Goal: Information Seeking & Learning: Learn about a topic

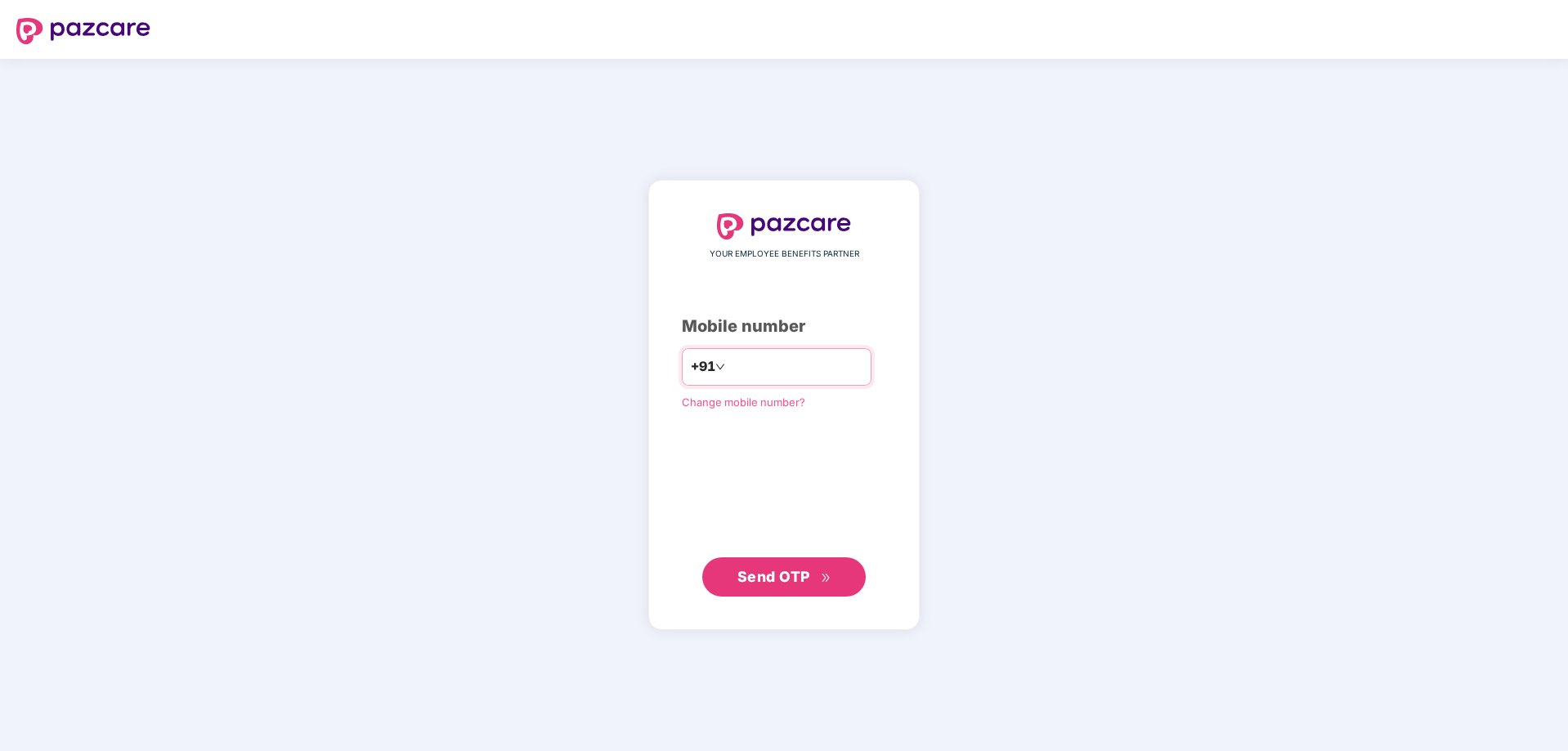
click at [778, 370] on input "number" at bounding box center [796, 367] width 134 height 26
type input "**********"
click at [802, 575] on span "Send OTP" at bounding box center [774, 577] width 73 height 17
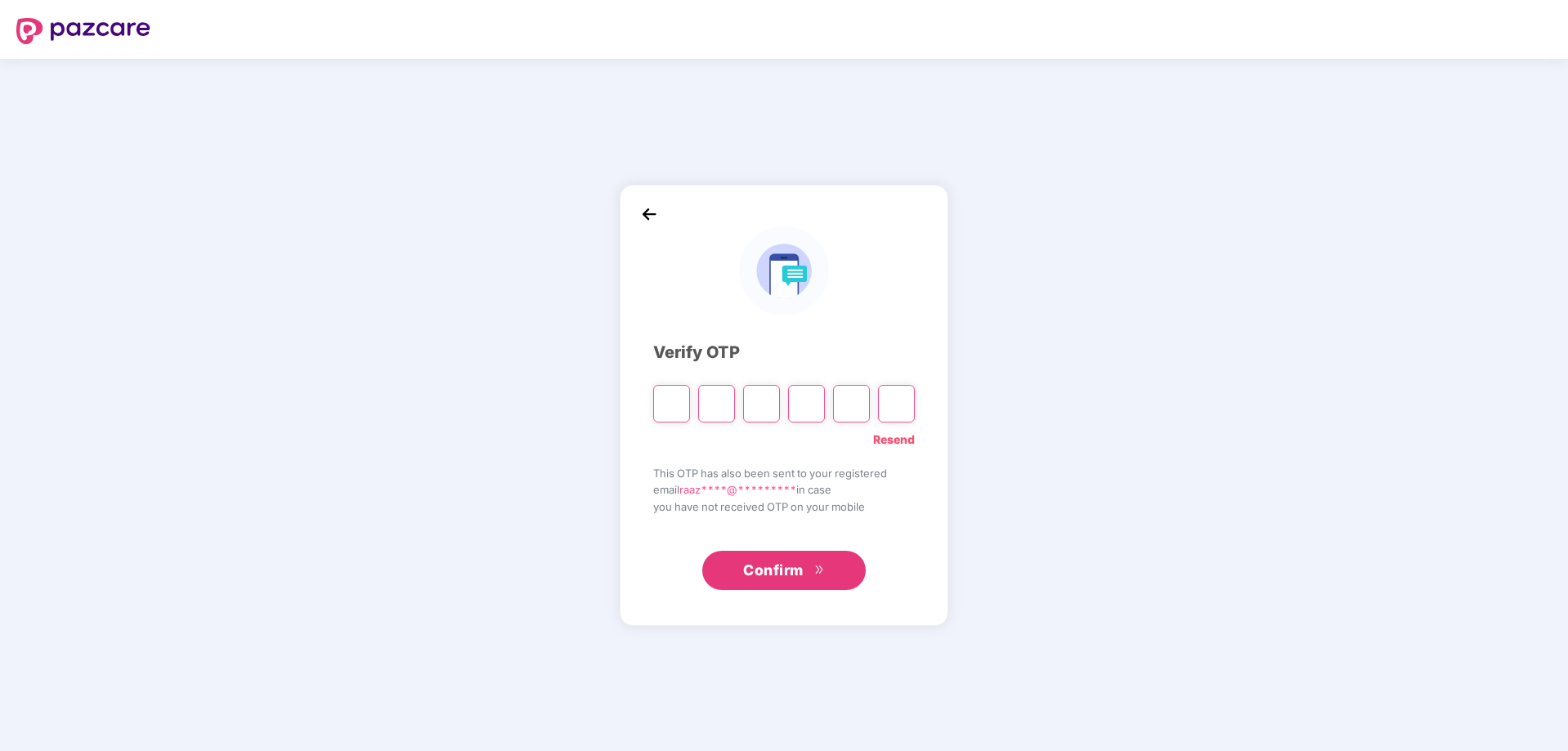
paste input "*"
type input "*"
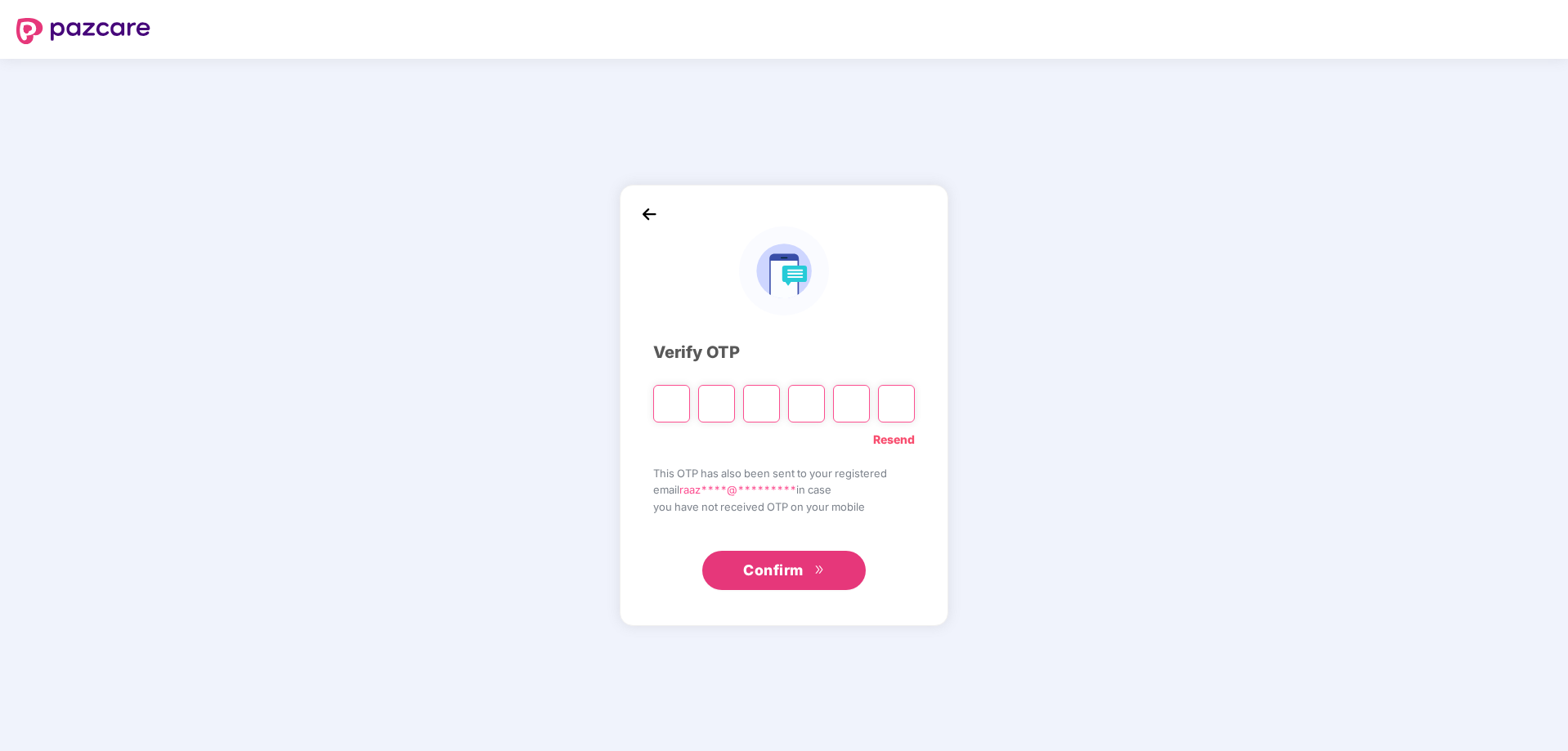
type input "*"
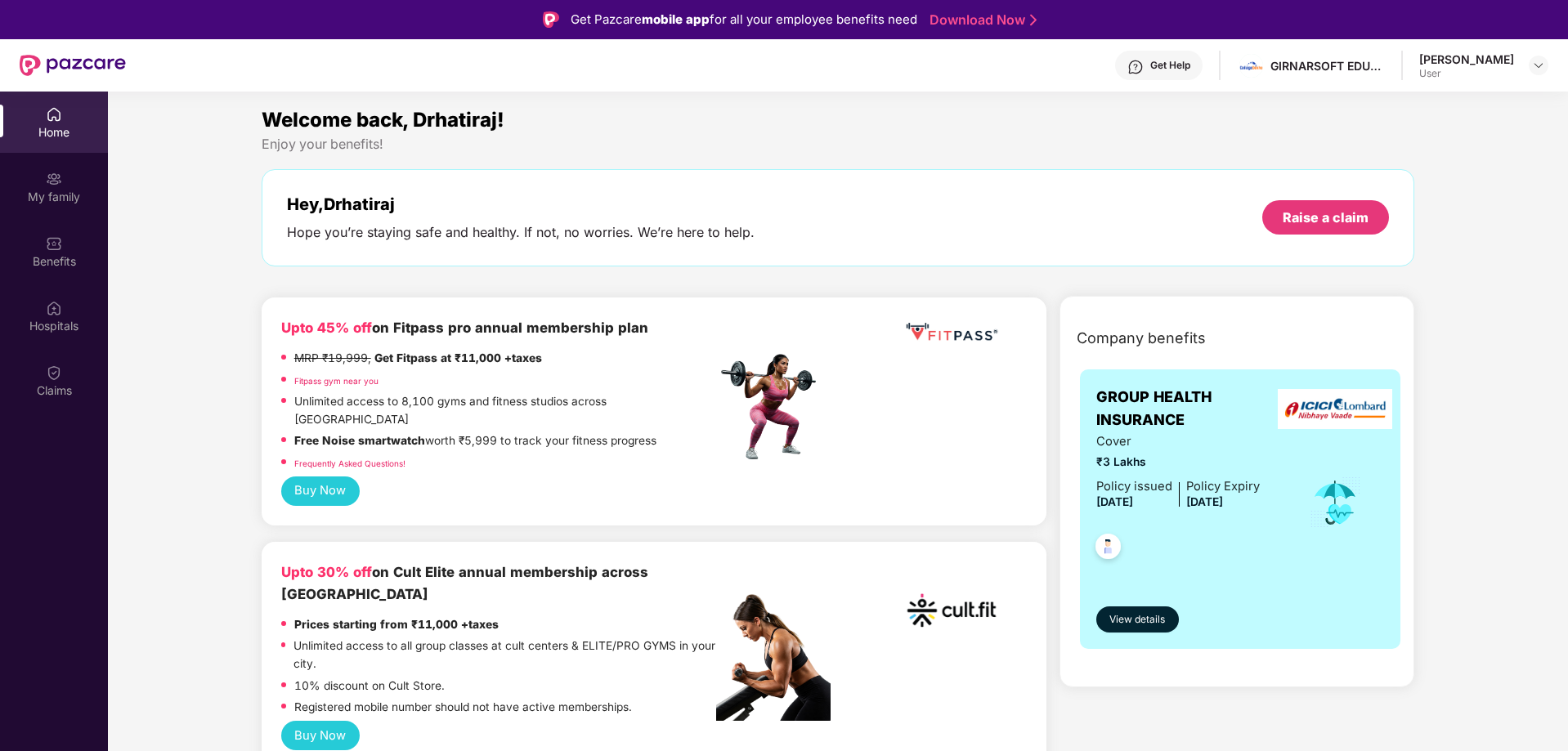
click at [329, 477] on button "Buy Now" at bounding box center [320, 492] width 78 height 30
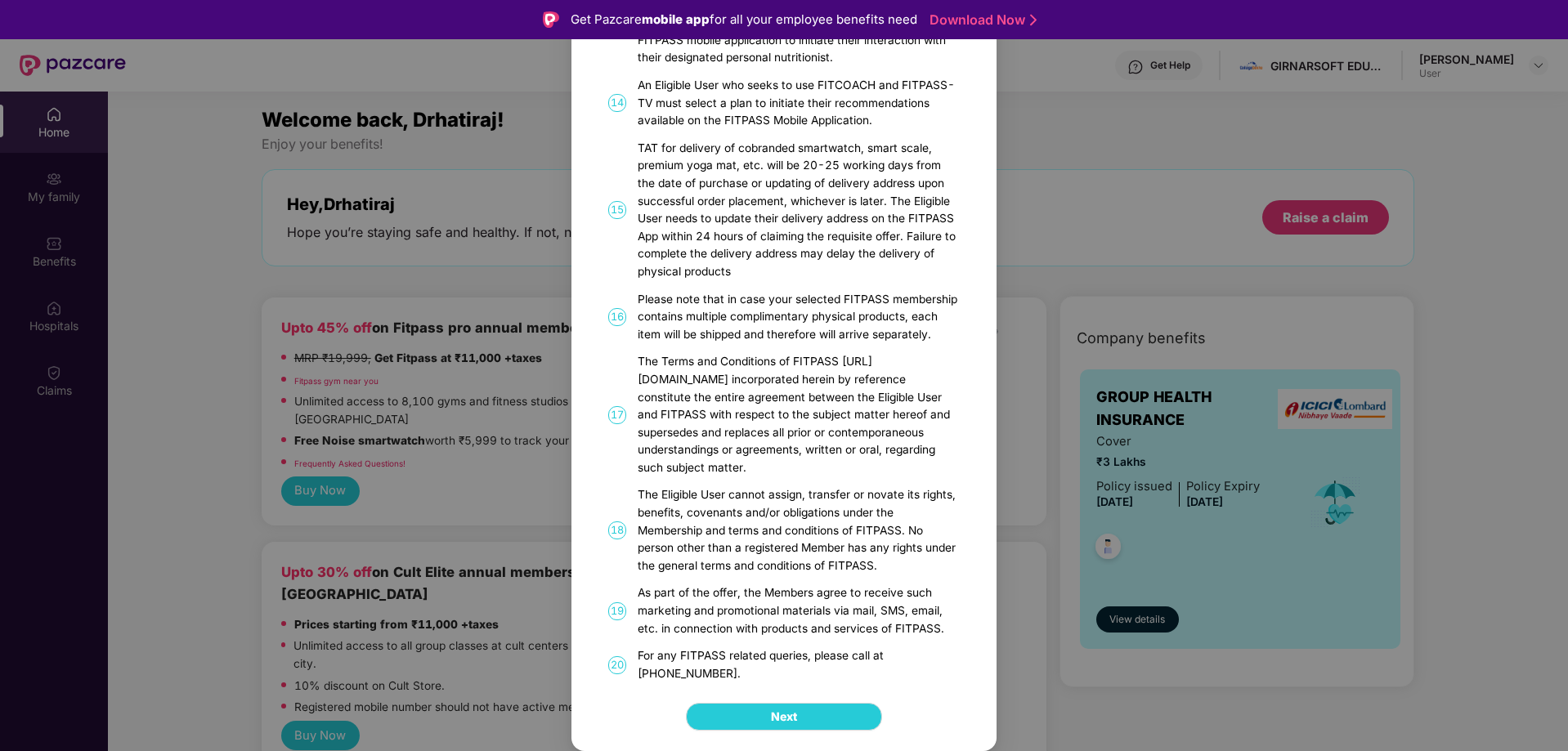
scroll to position [992, 0]
click at [798, 716] on button "Next" at bounding box center [784, 716] width 196 height 28
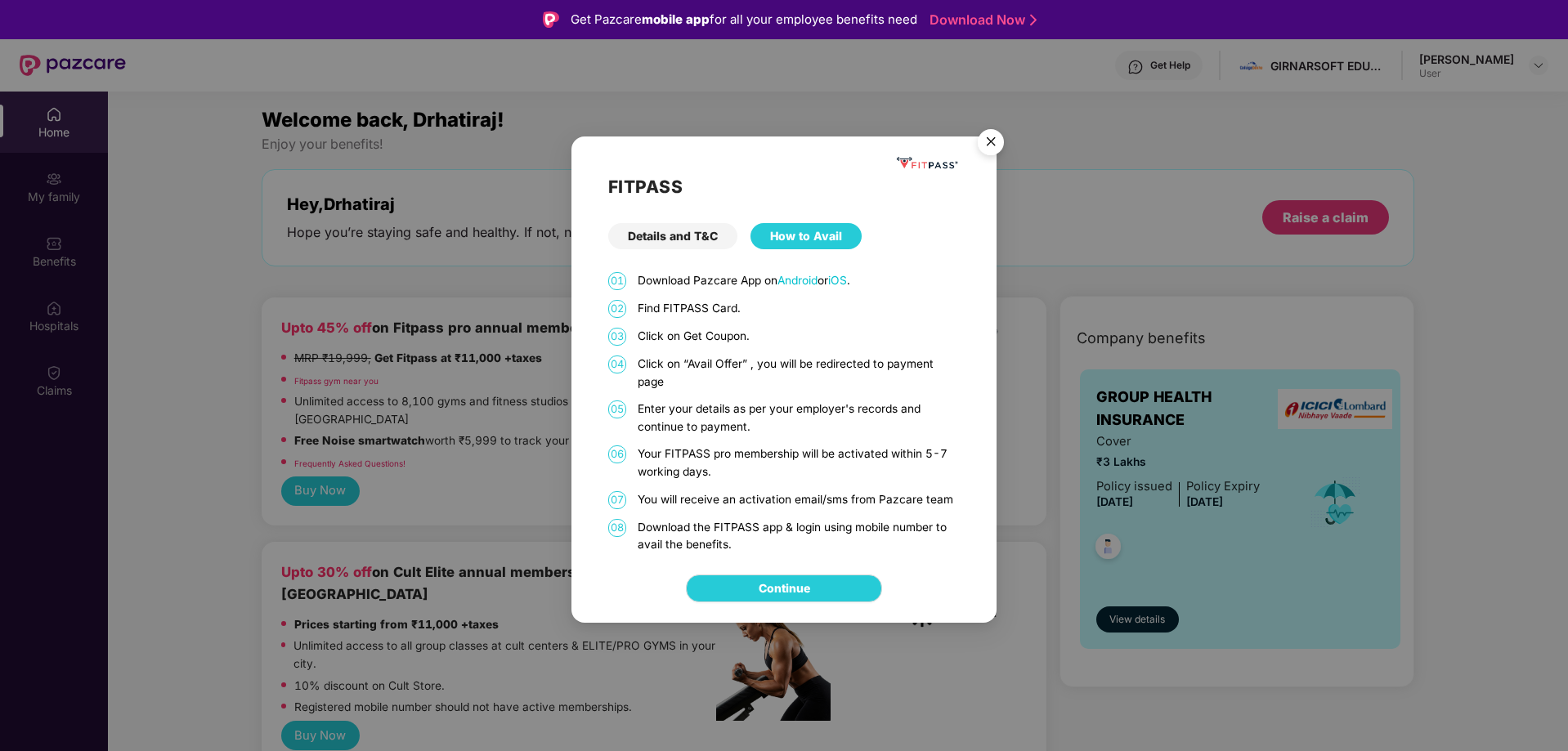
click at [987, 140] on img "Close" at bounding box center [990, 145] width 46 height 46
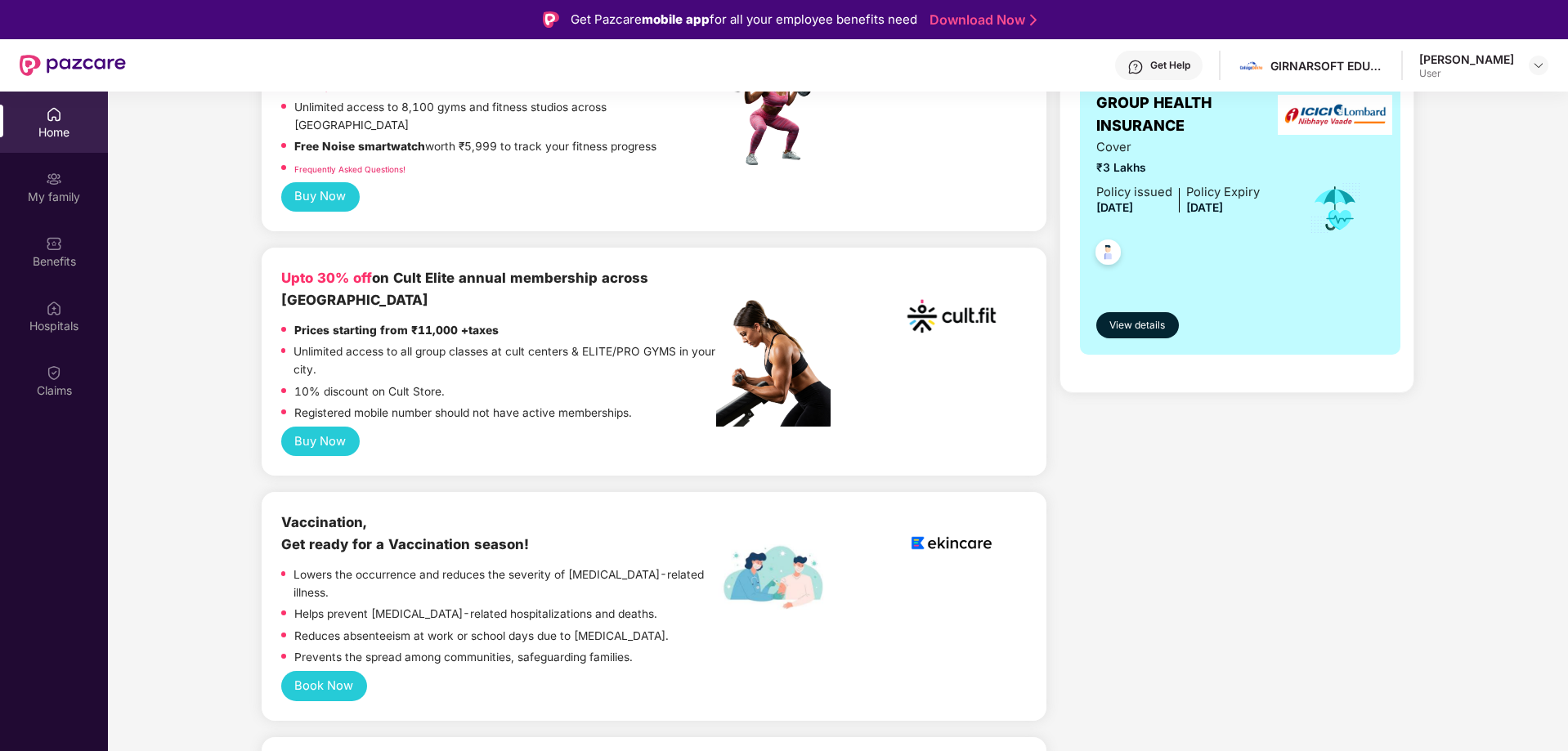
scroll to position [196, 0]
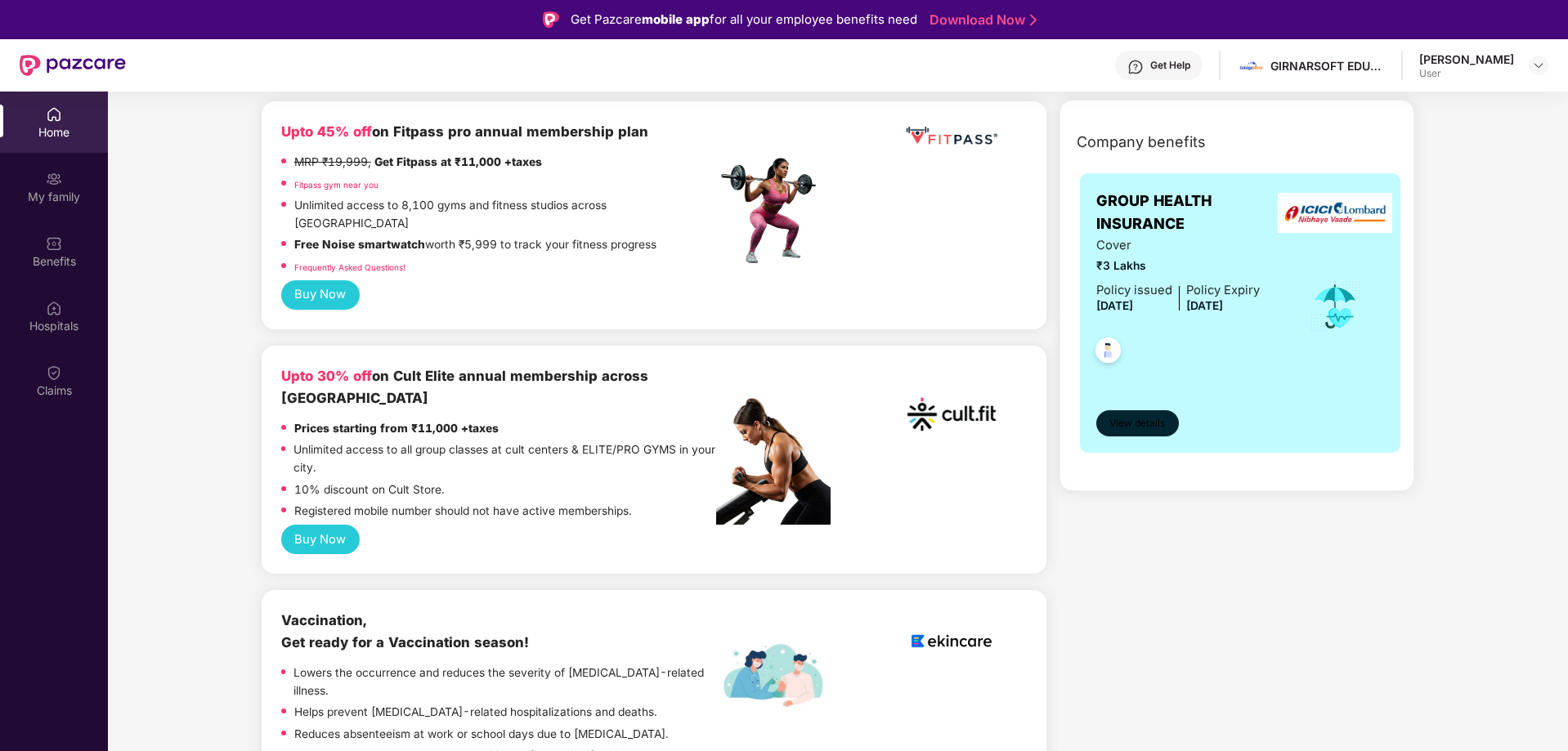
click at [1138, 419] on span "View details" at bounding box center [1138, 424] width 56 height 16
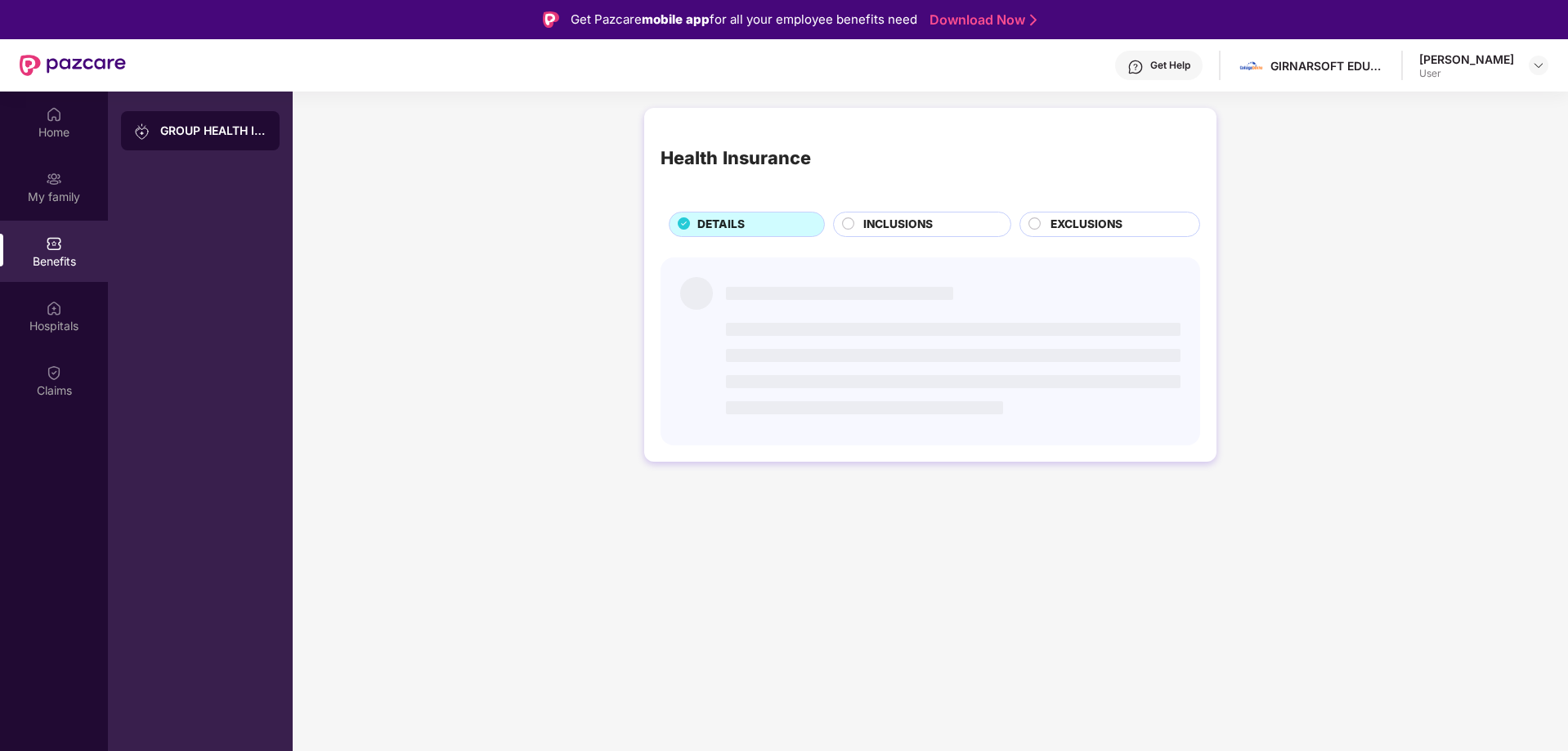
scroll to position [0, 0]
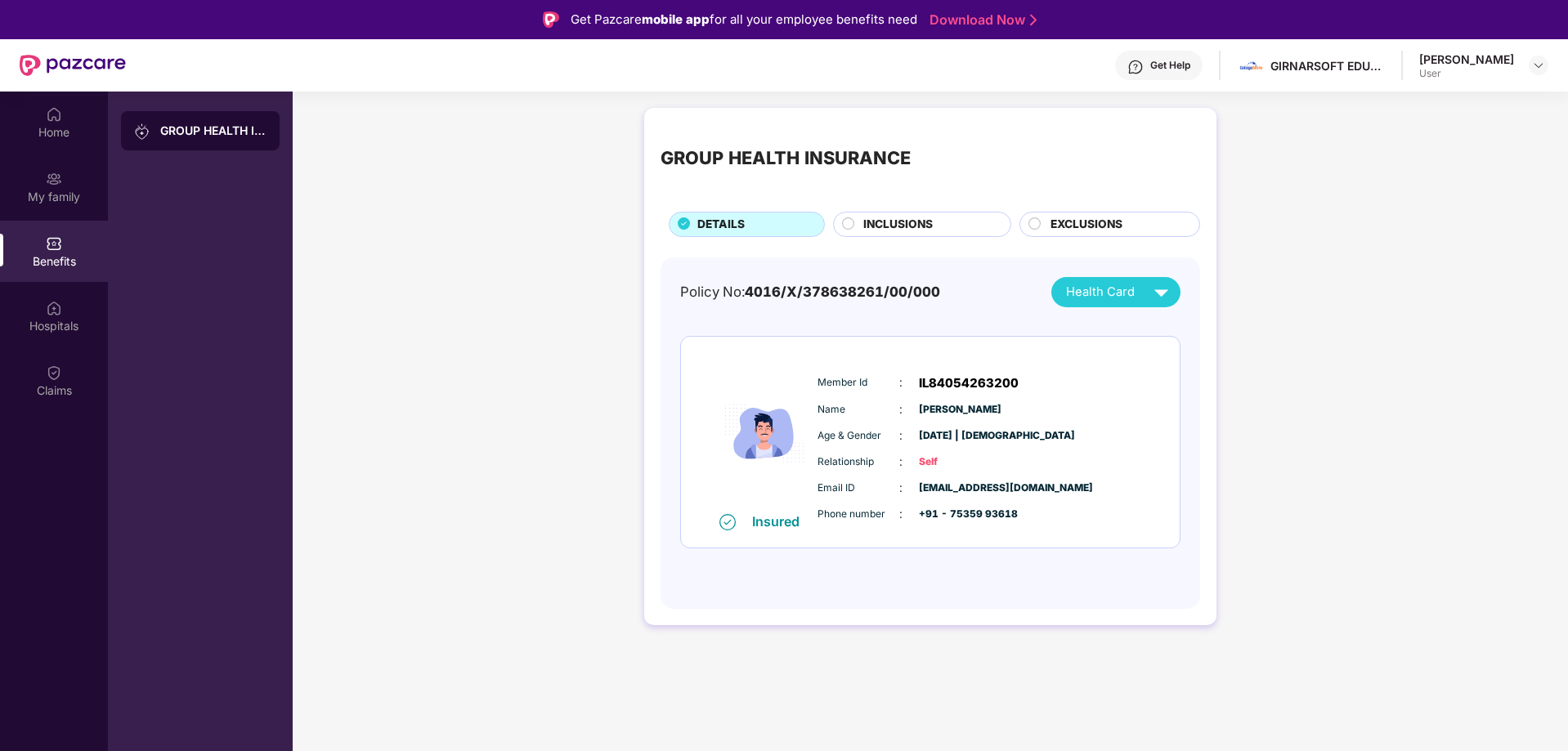
click at [888, 228] on span "INCLUSIONS" at bounding box center [898, 224] width 69 height 18
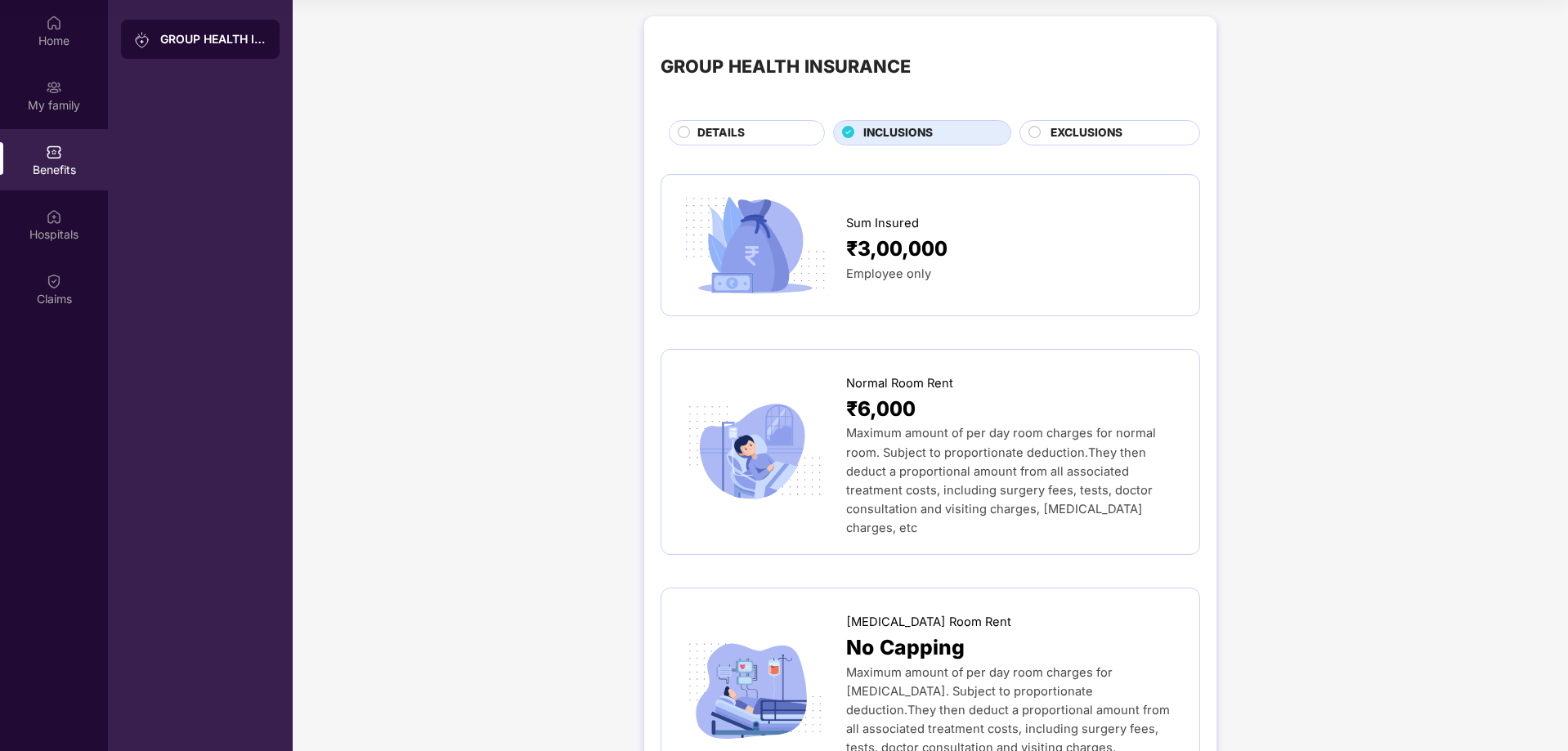
click at [1071, 129] on span "EXCLUSIONS" at bounding box center [1086, 132] width 72 height 18
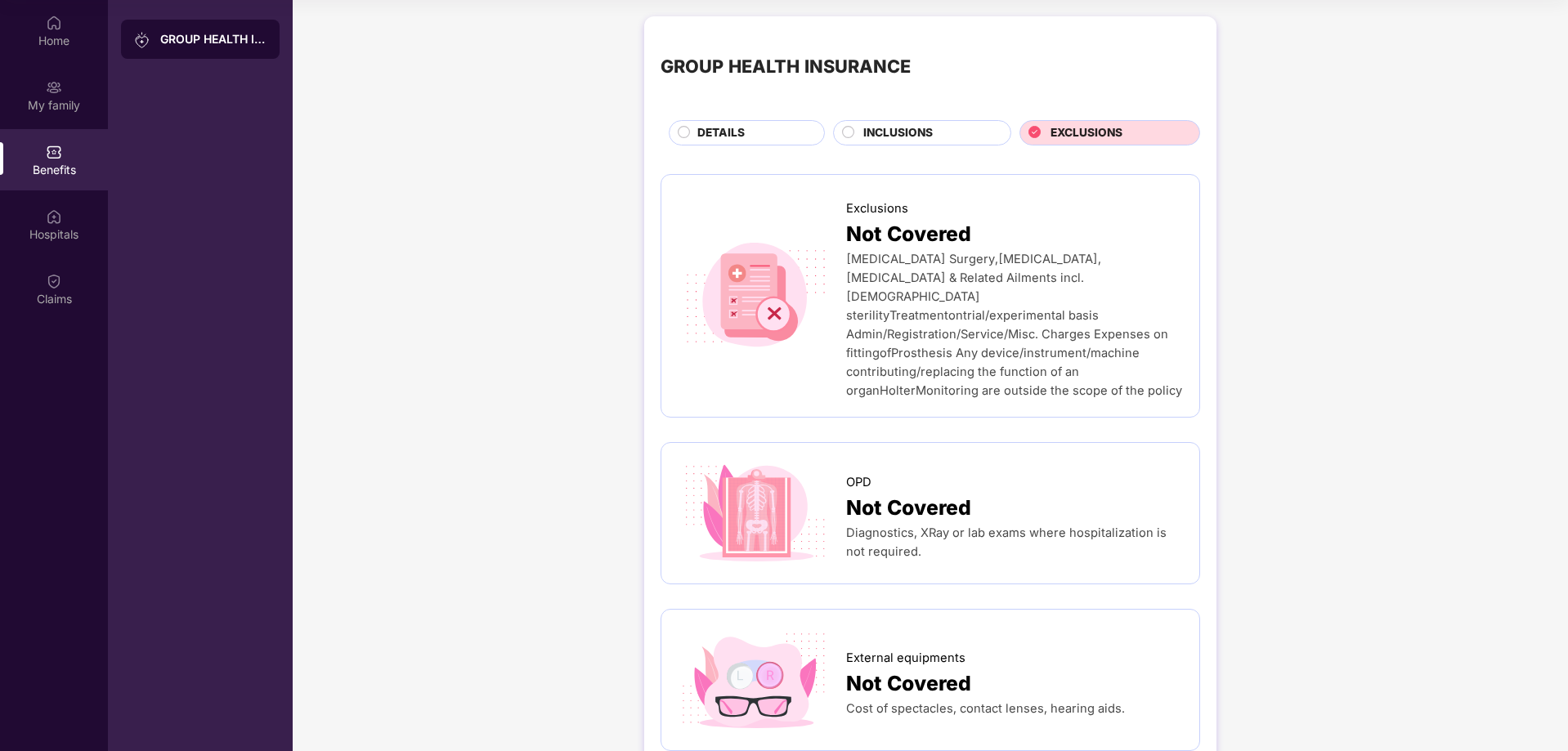
click at [711, 142] on div "DETAILS" at bounding box center [753, 134] width 127 height 21
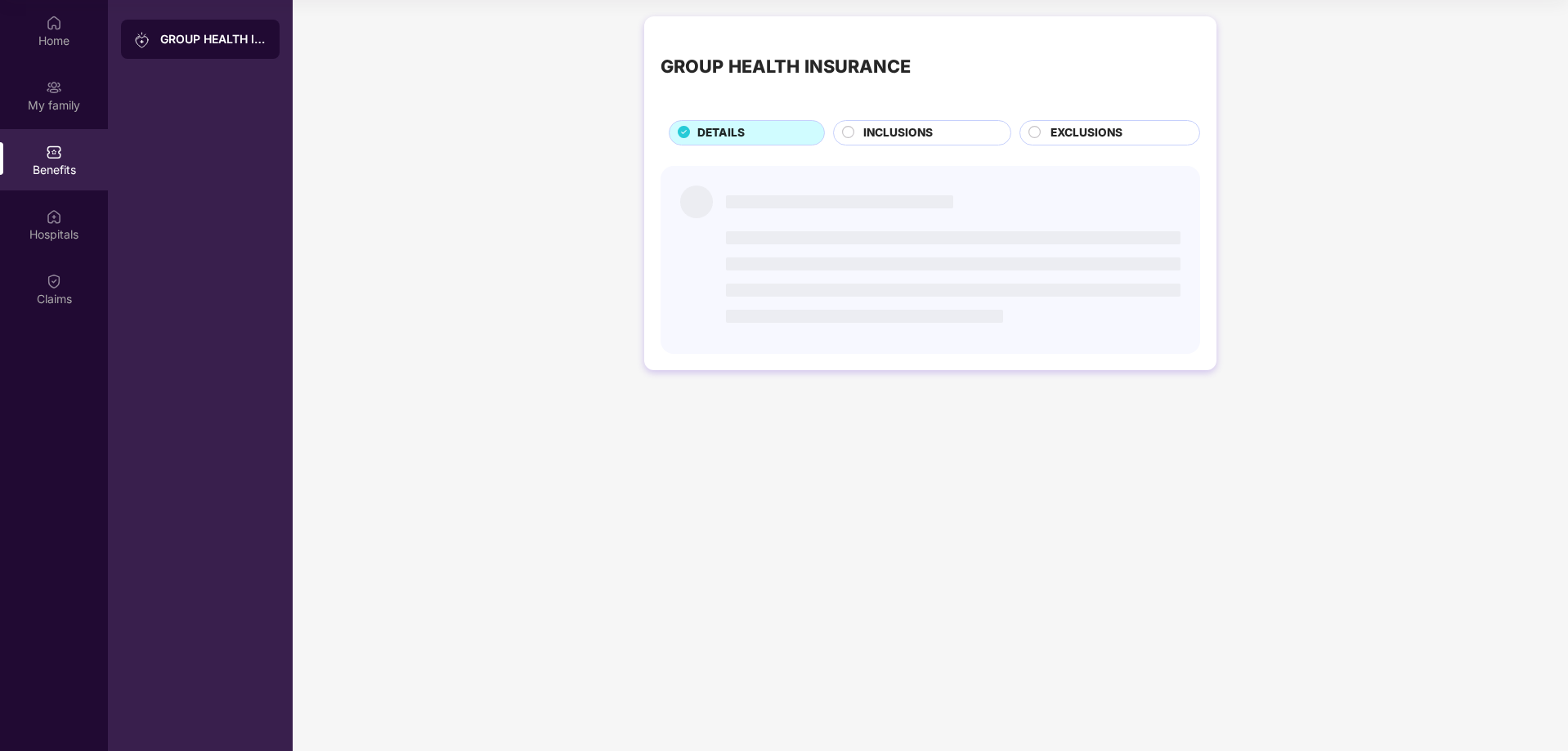
click at [722, 122] on div "DETAILS" at bounding box center [747, 132] width 156 height 25
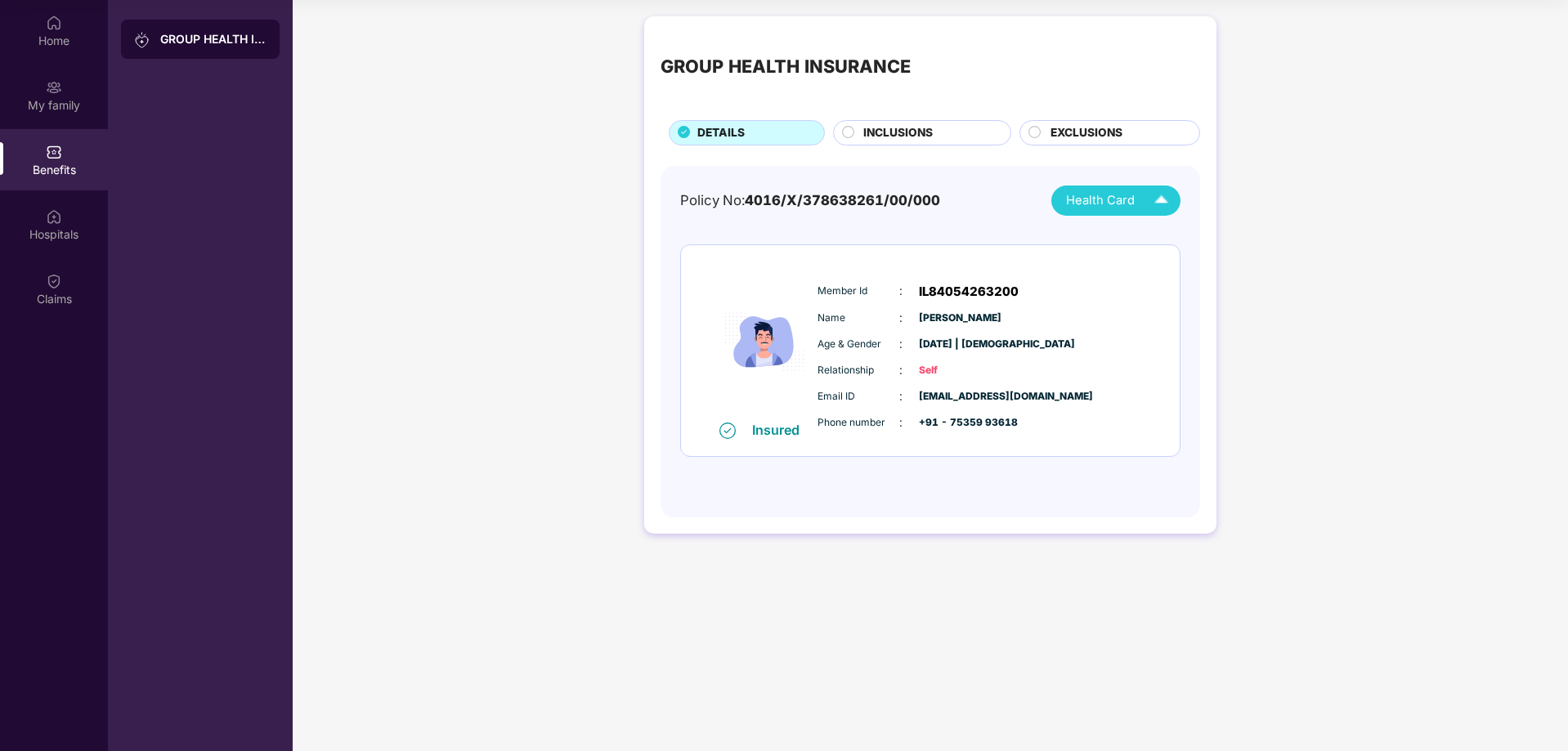
click at [1127, 198] on span "Health Card" at bounding box center [1100, 201] width 69 height 19
click at [1163, 233] on img at bounding box center [1164, 238] width 12 height 12
click at [83, 100] on div "My family" at bounding box center [54, 105] width 108 height 17
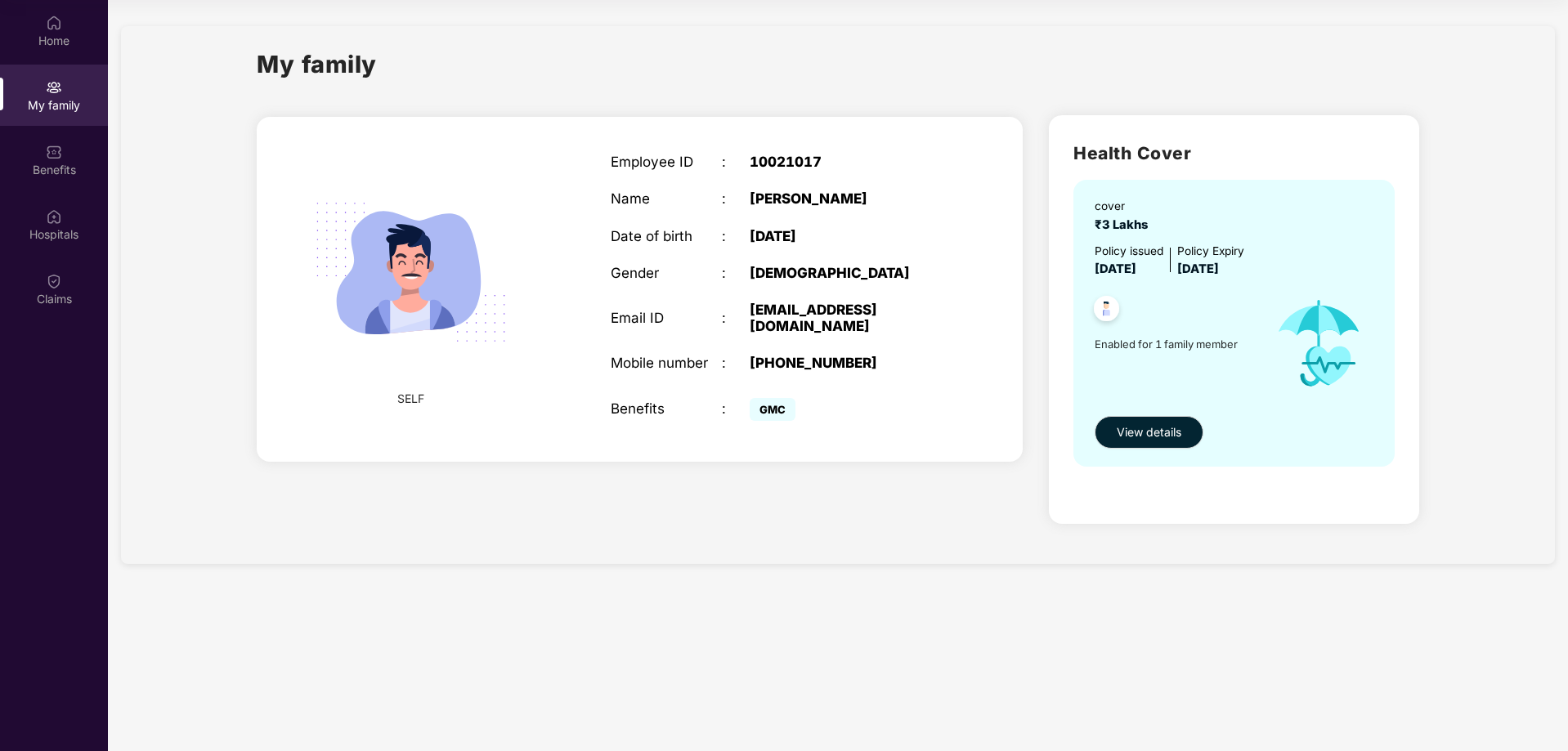
click at [1114, 313] on img at bounding box center [1106, 311] width 40 height 40
click at [1159, 433] on span "View details" at bounding box center [1149, 432] width 64 height 18
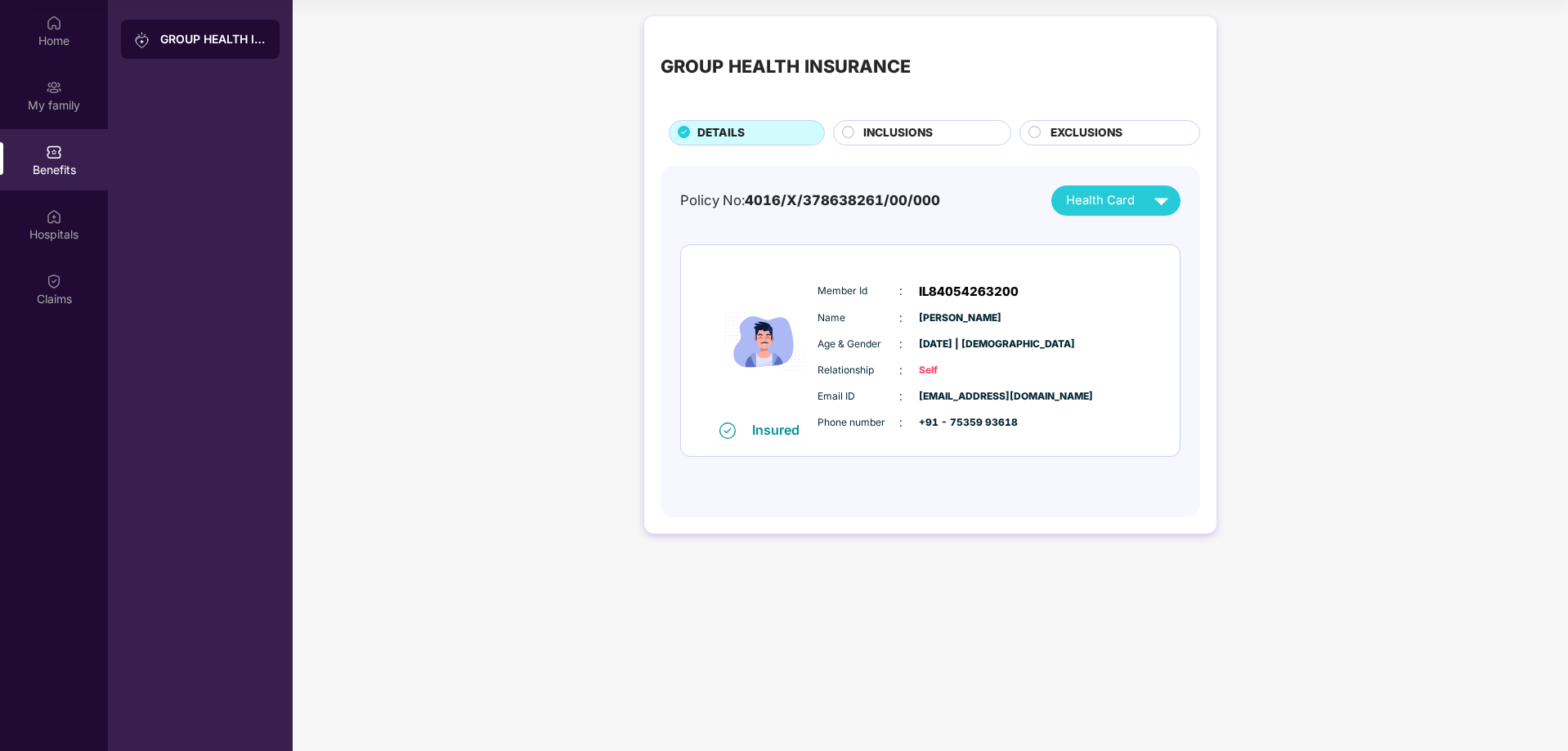
click at [859, 140] on div "INCLUSIONS" at bounding box center [929, 134] width 147 height 21
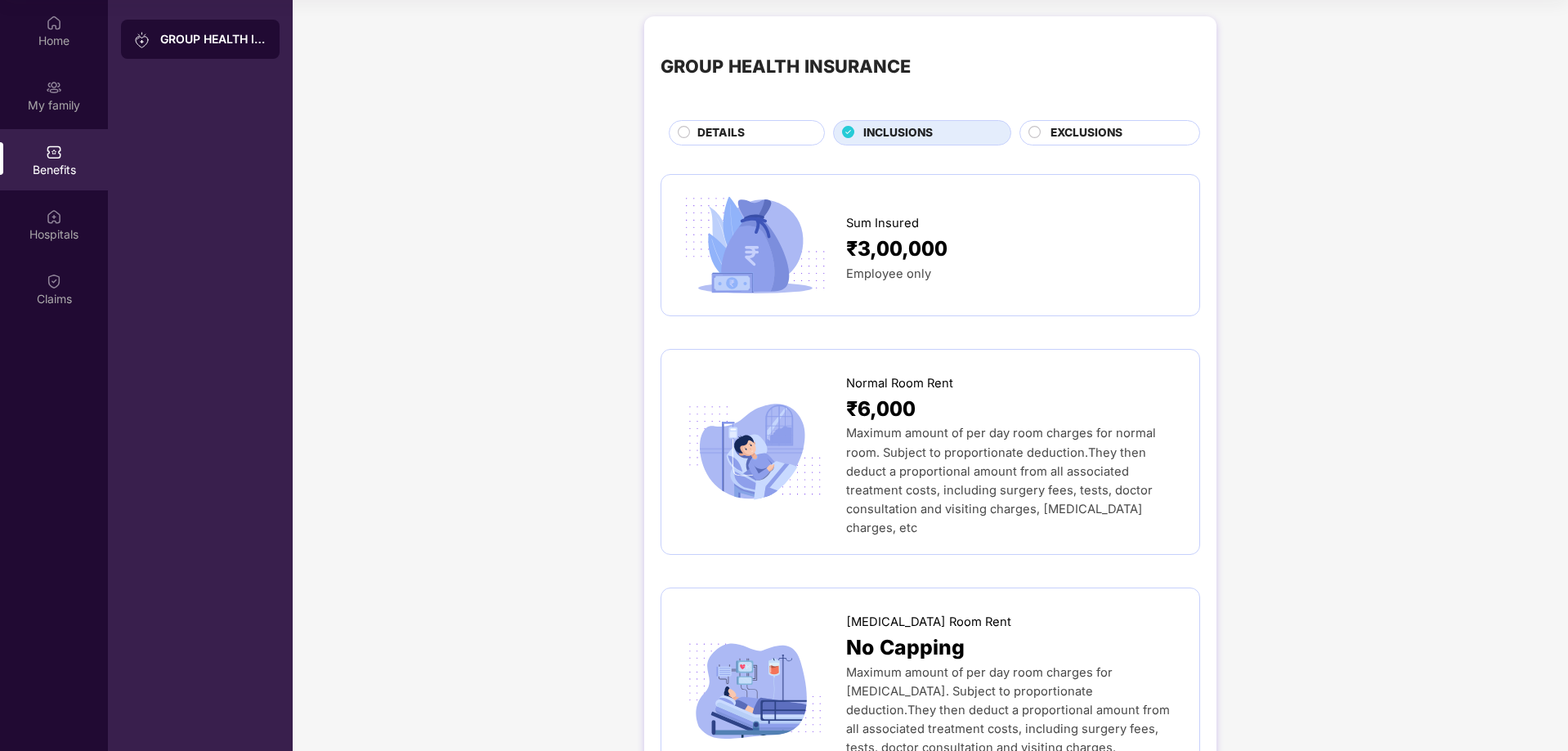
click at [1057, 132] on span "EXCLUSIONS" at bounding box center [1086, 132] width 72 height 18
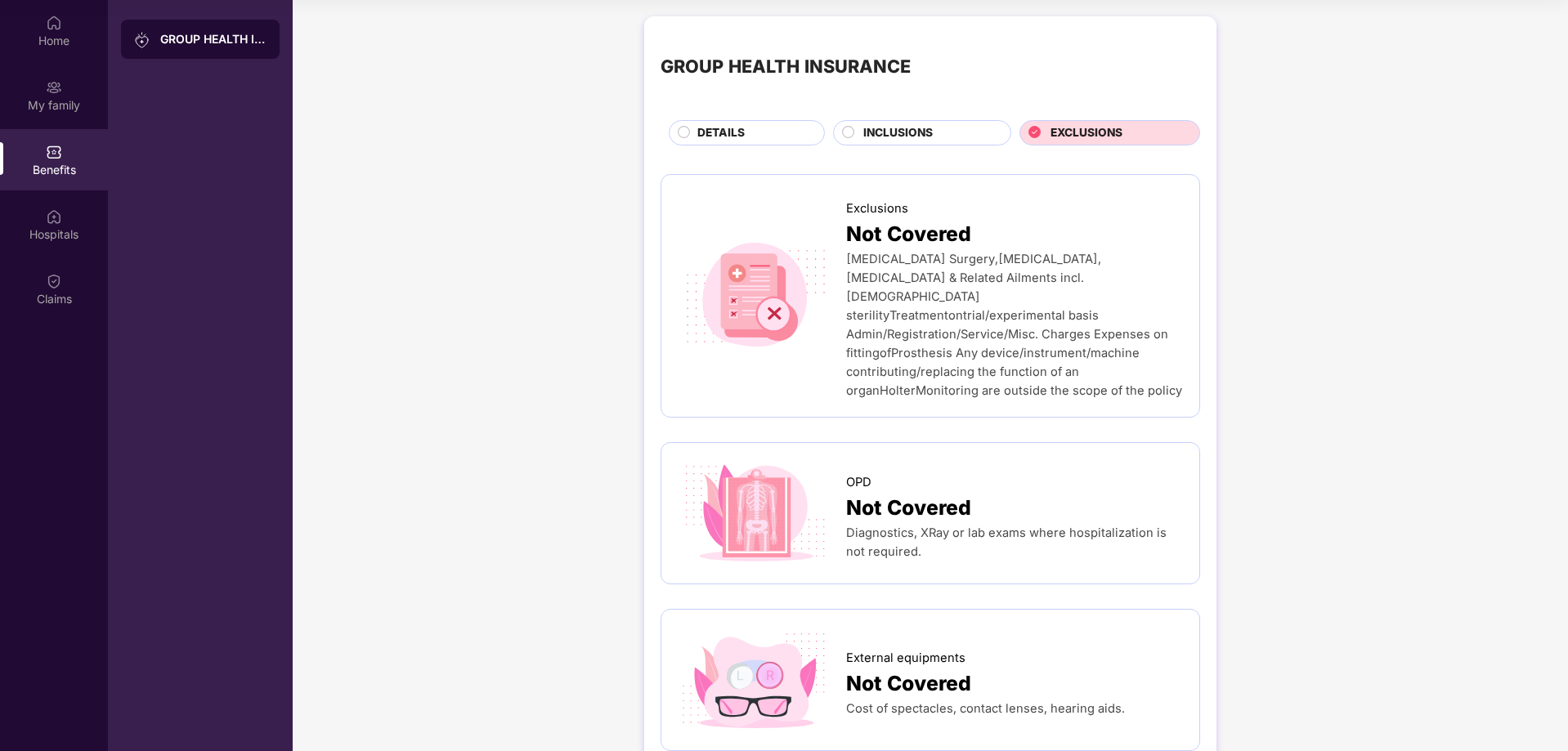
click at [747, 129] on div "DETAILS" at bounding box center [753, 134] width 127 height 21
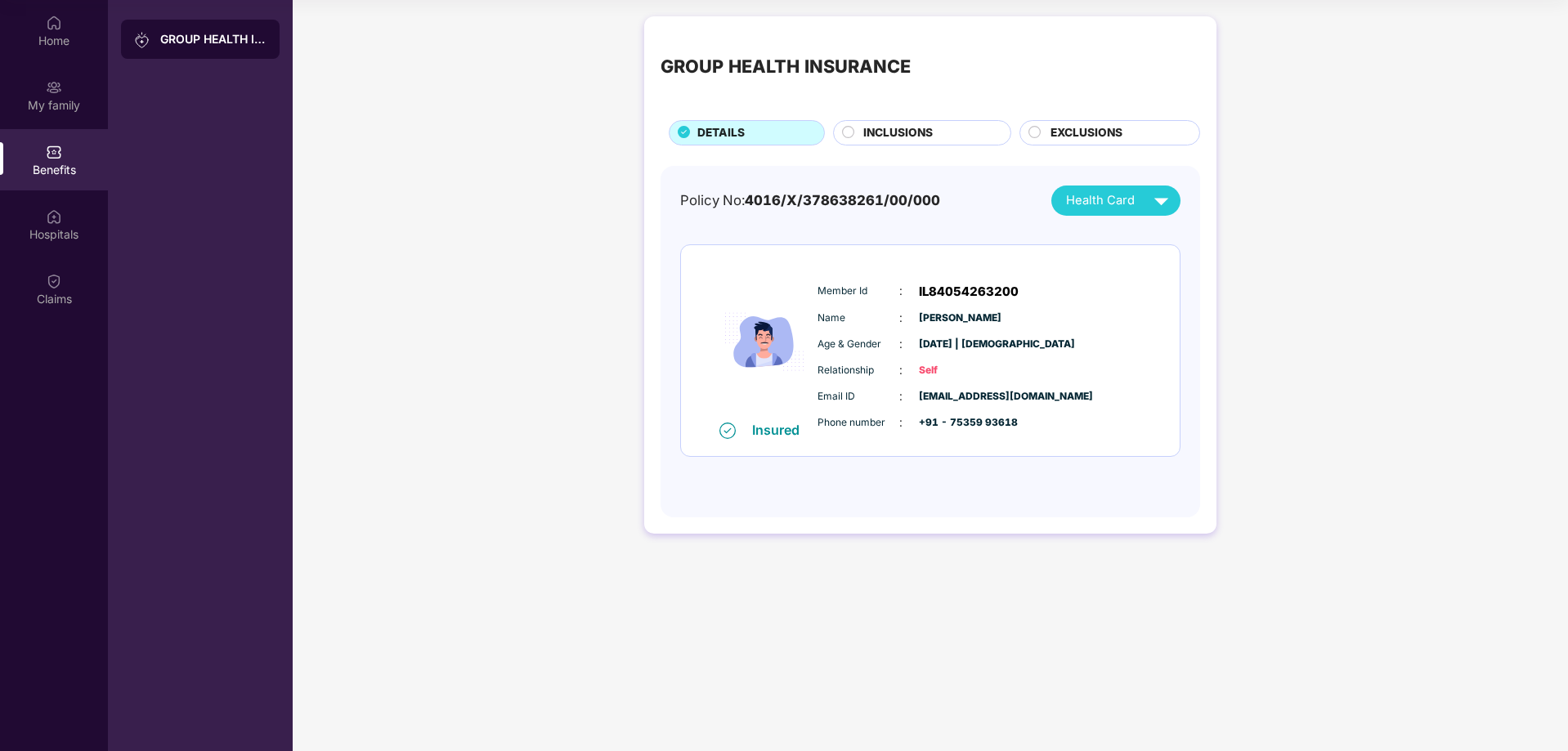
click at [148, 22] on div "GROUP HEALTH INSURANCE" at bounding box center [201, 39] width 159 height 39
click at [247, 49] on div "GROUP HEALTH INSURANCE" at bounding box center [201, 39] width 159 height 39
click at [231, 44] on div "GROUP HEALTH INSURANCE" at bounding box center [214, 39] width 106 height 17
click at [35, 101] on div "My family" at bounding box center [54, 105] width 108 height 17
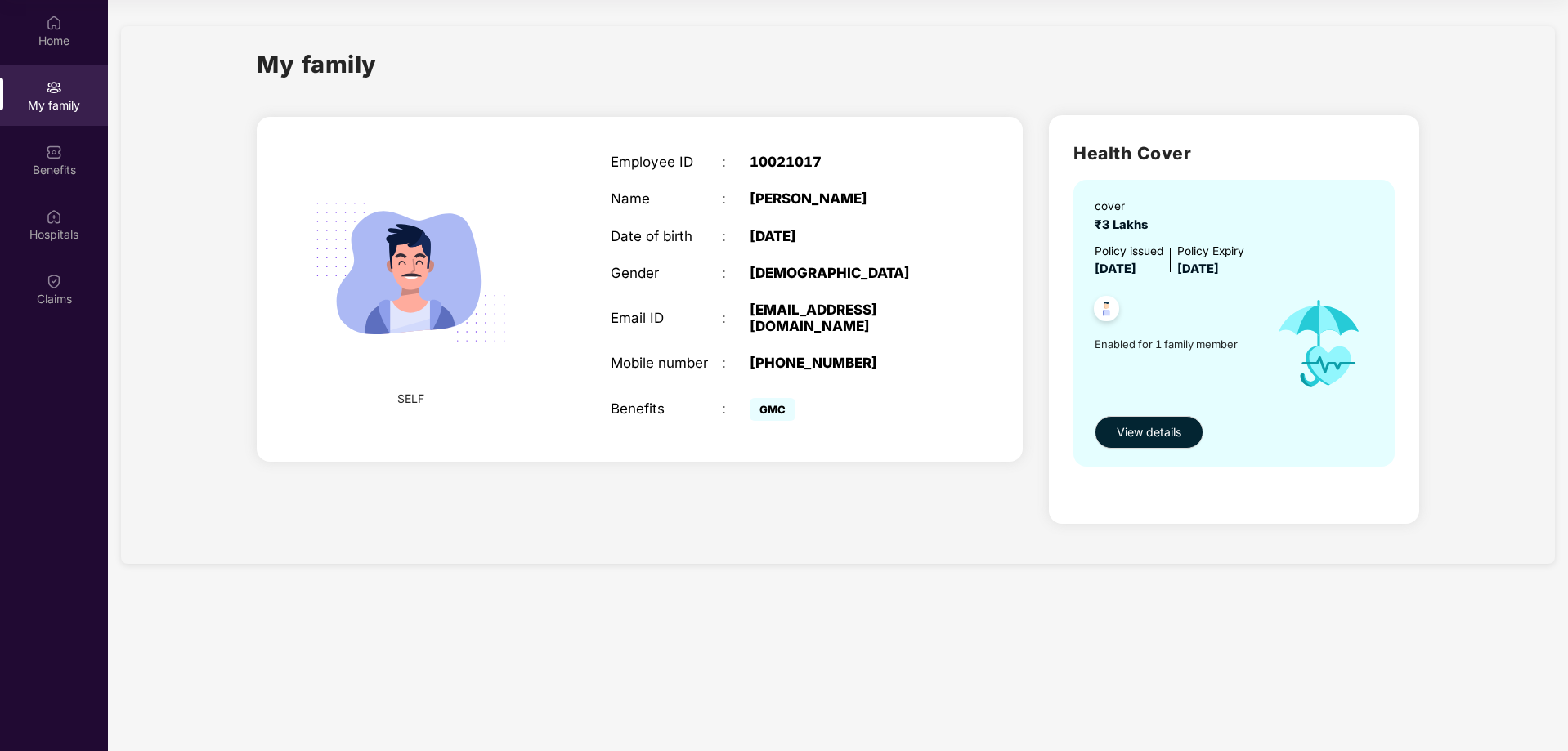
click at [1146, 449] on div "cover ₹3 Lakhs Policy issued [DATE] Policy Expiry [DATE] Enabled for 1 family m…" at bounding box center [1234, 323] width 321 height 286
click at [1145, 433] on span "View details" at bounding box center [1149, 432] width 64 height 18
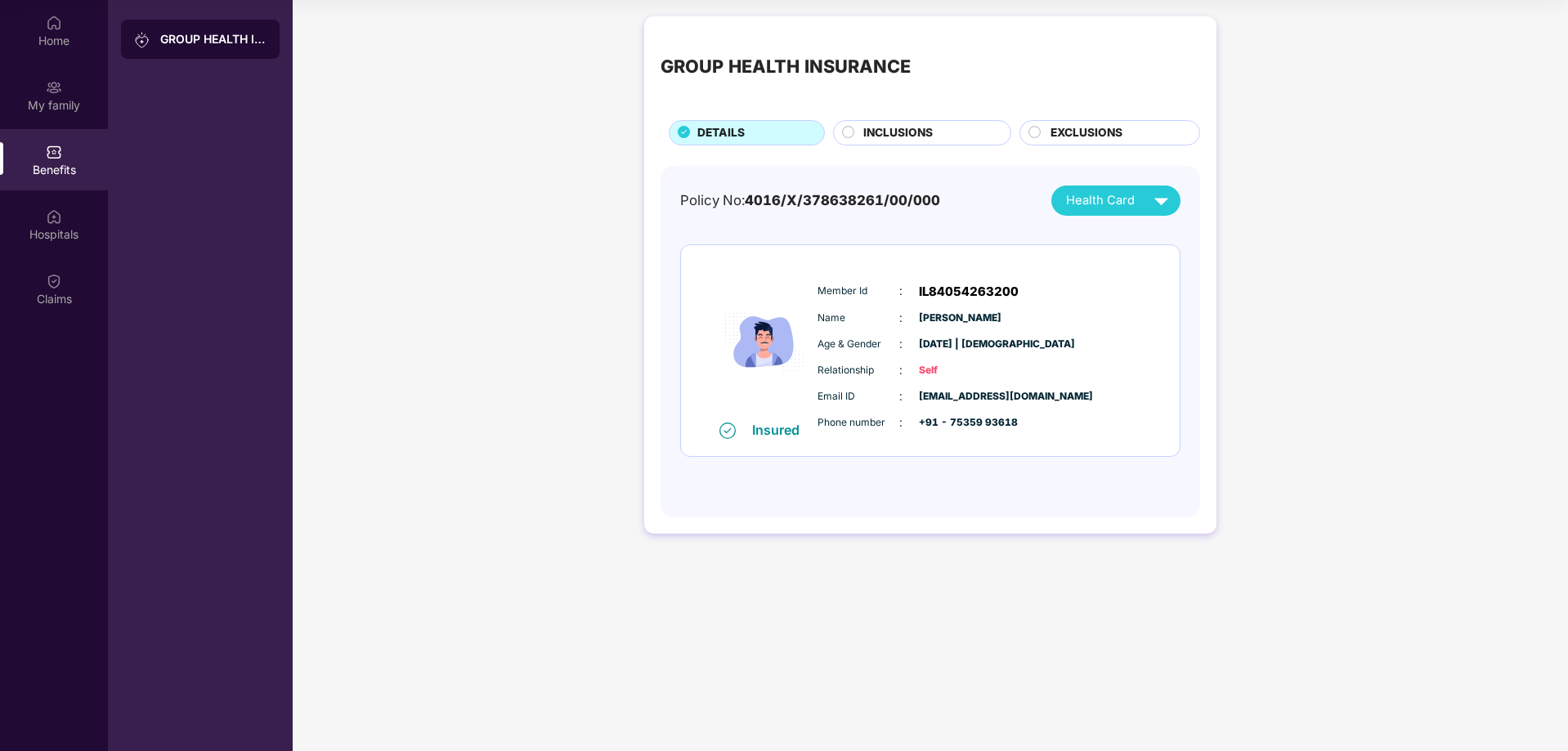
click at [908, 105] on div "GROUP HEALTH INSURANCE DETAILS INCLUSIONS EXCLUSIONS" at bounding box center [931, 89] width 539 height 113
click at [918, 118] on div "GROUP HEALTH INSURANCE DETAILS INCLUSIONS EXCLUSIONS" at bounding box center [931, 89] width 539 height 113
click at [914, 137] on span "INCLUSIONS" at bounding box center [898, 132] width 69 height 18
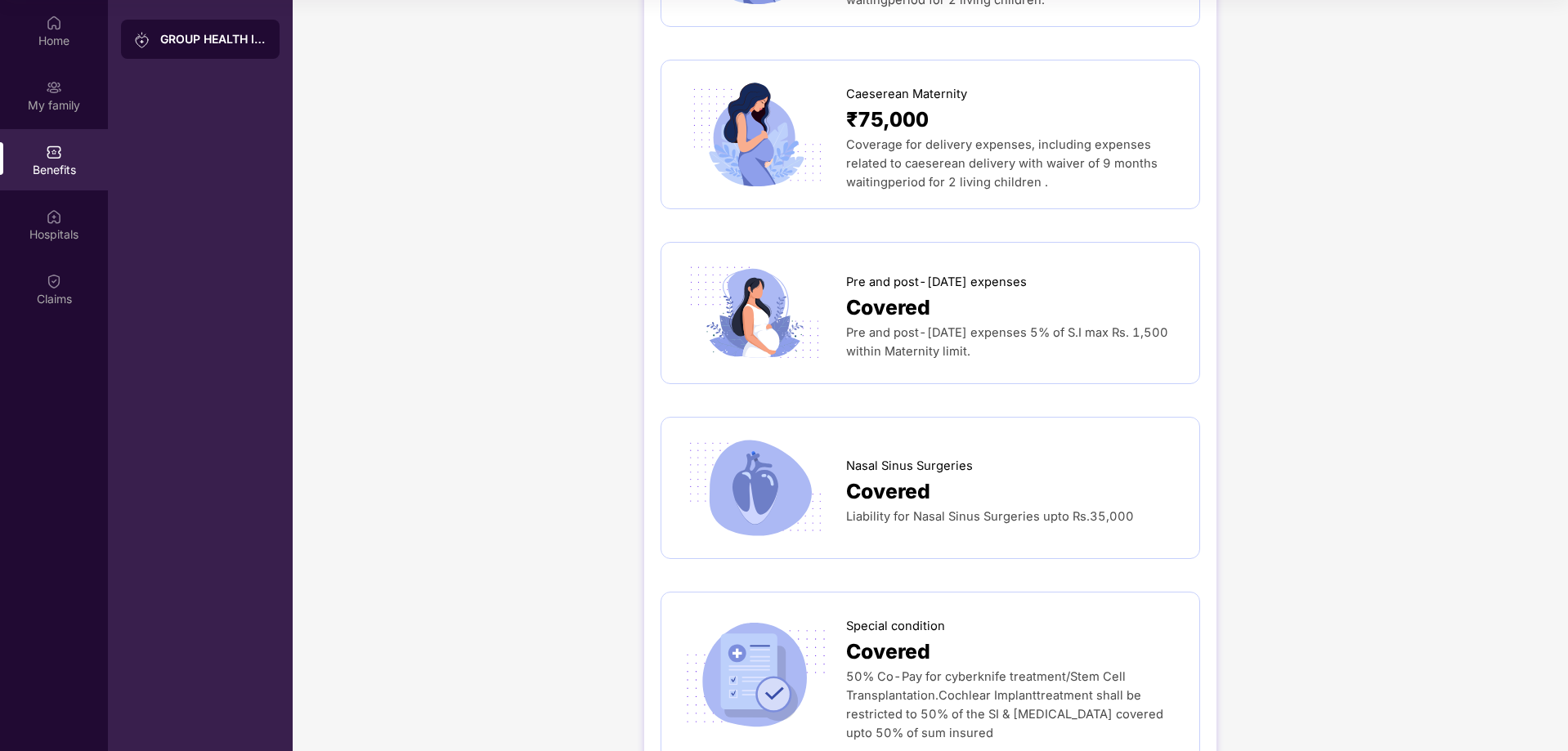
scroll to position [1962, 0]
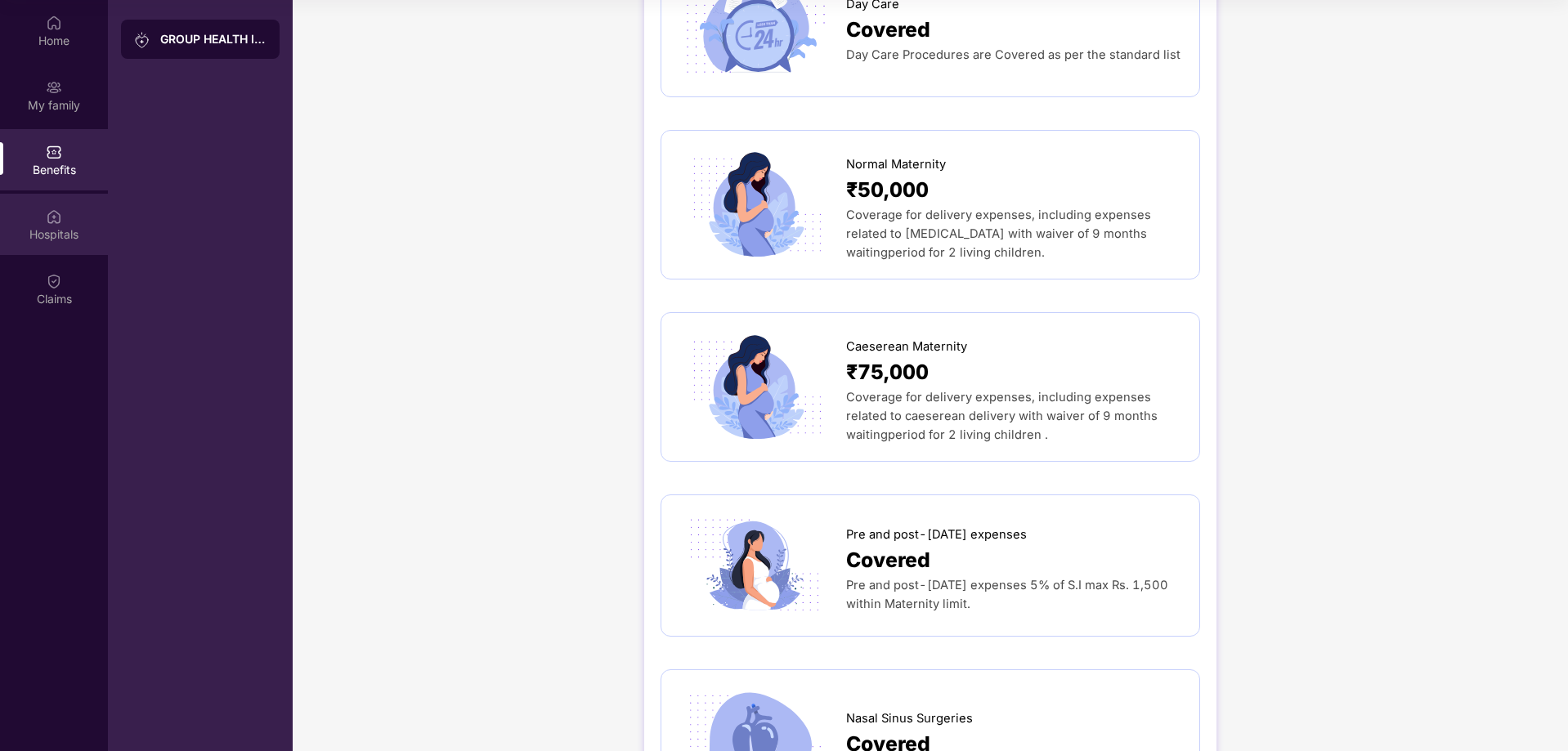
click at [37, 221] on div "Hospitals" at bounding box center [54, 225] width 108 height 62
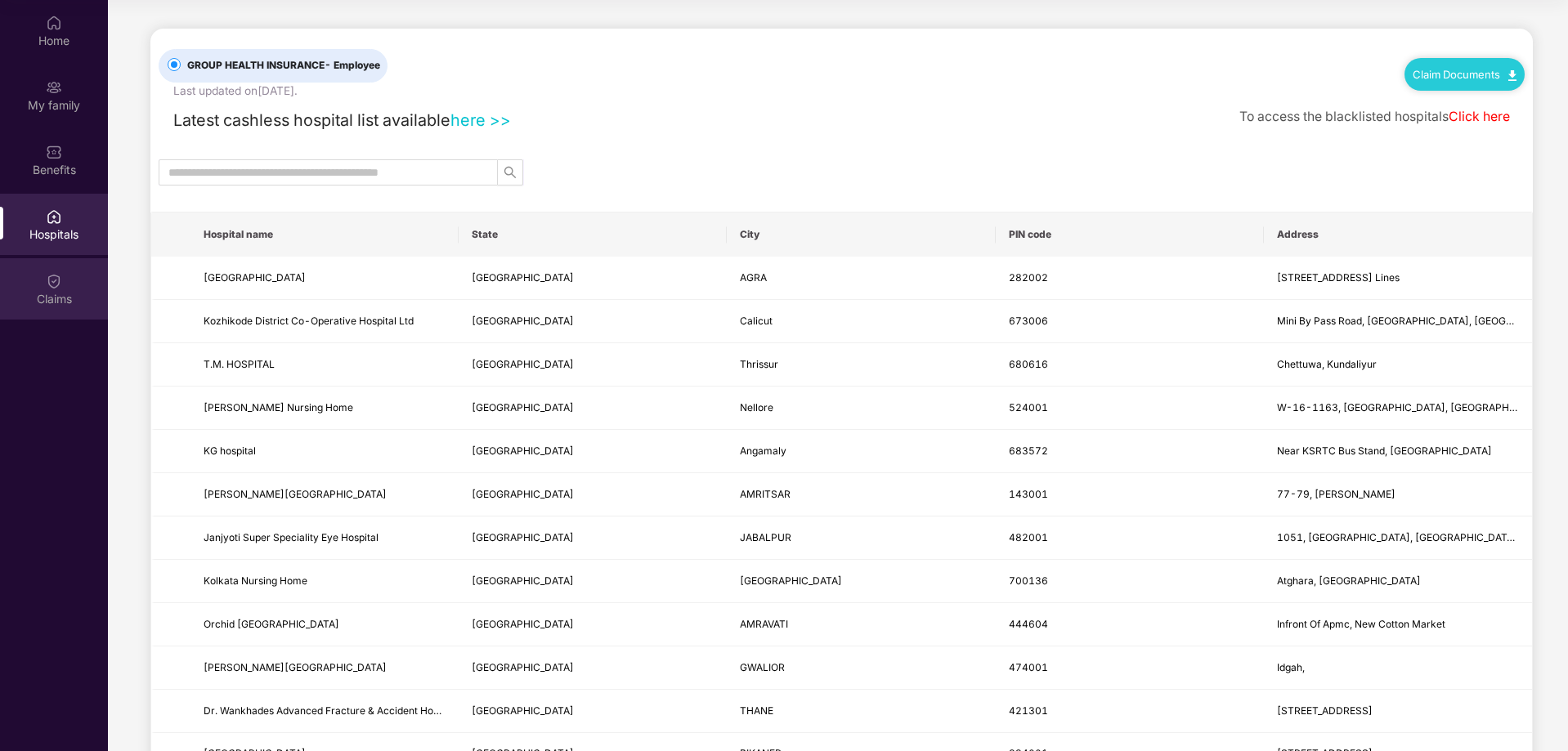
click at [56, 295] on div "Claims" at bounding box center [54, 299] width 108 height 17
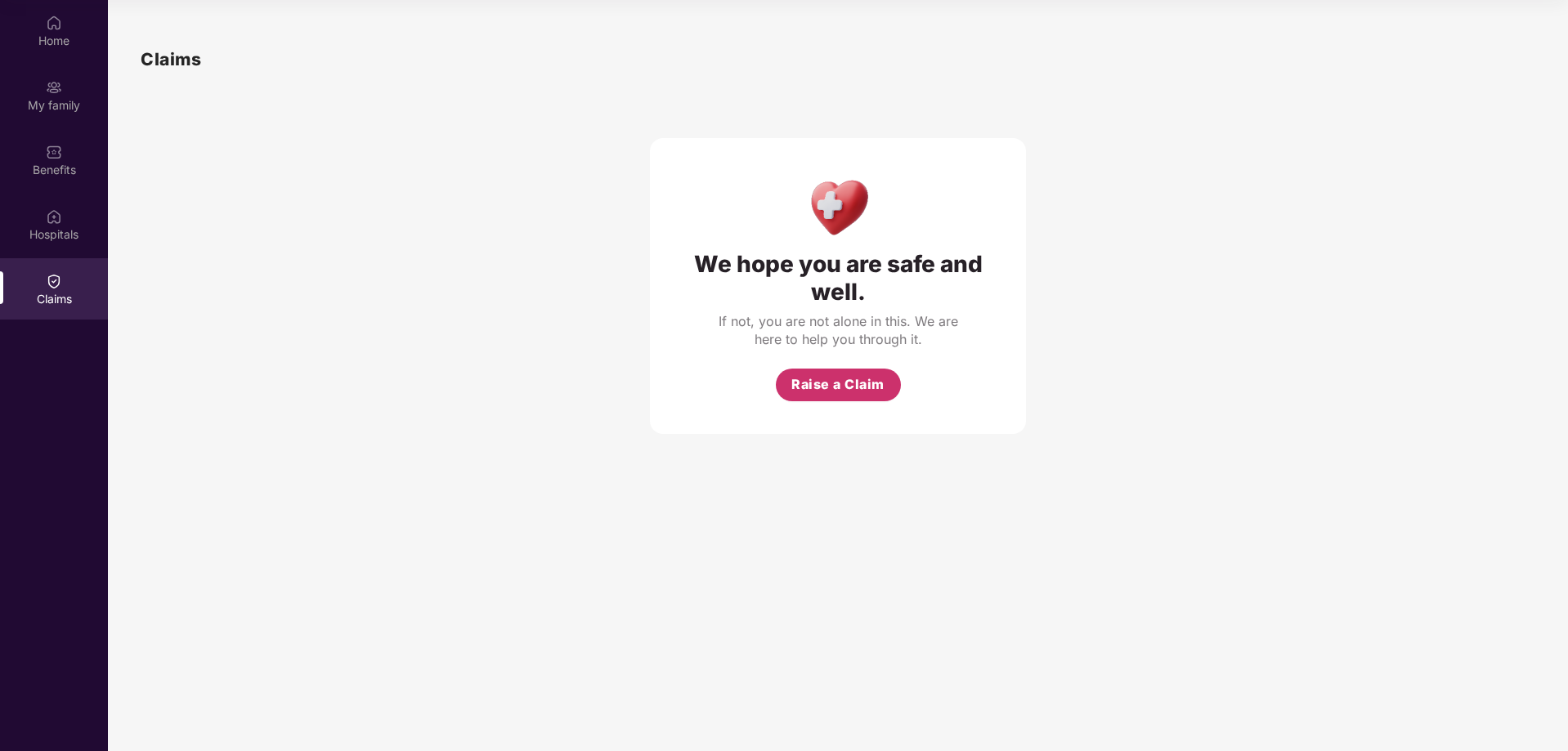
click at [862, 398] on button "Raise a Claim" at bounding box center [838, 384] width 125 height 33
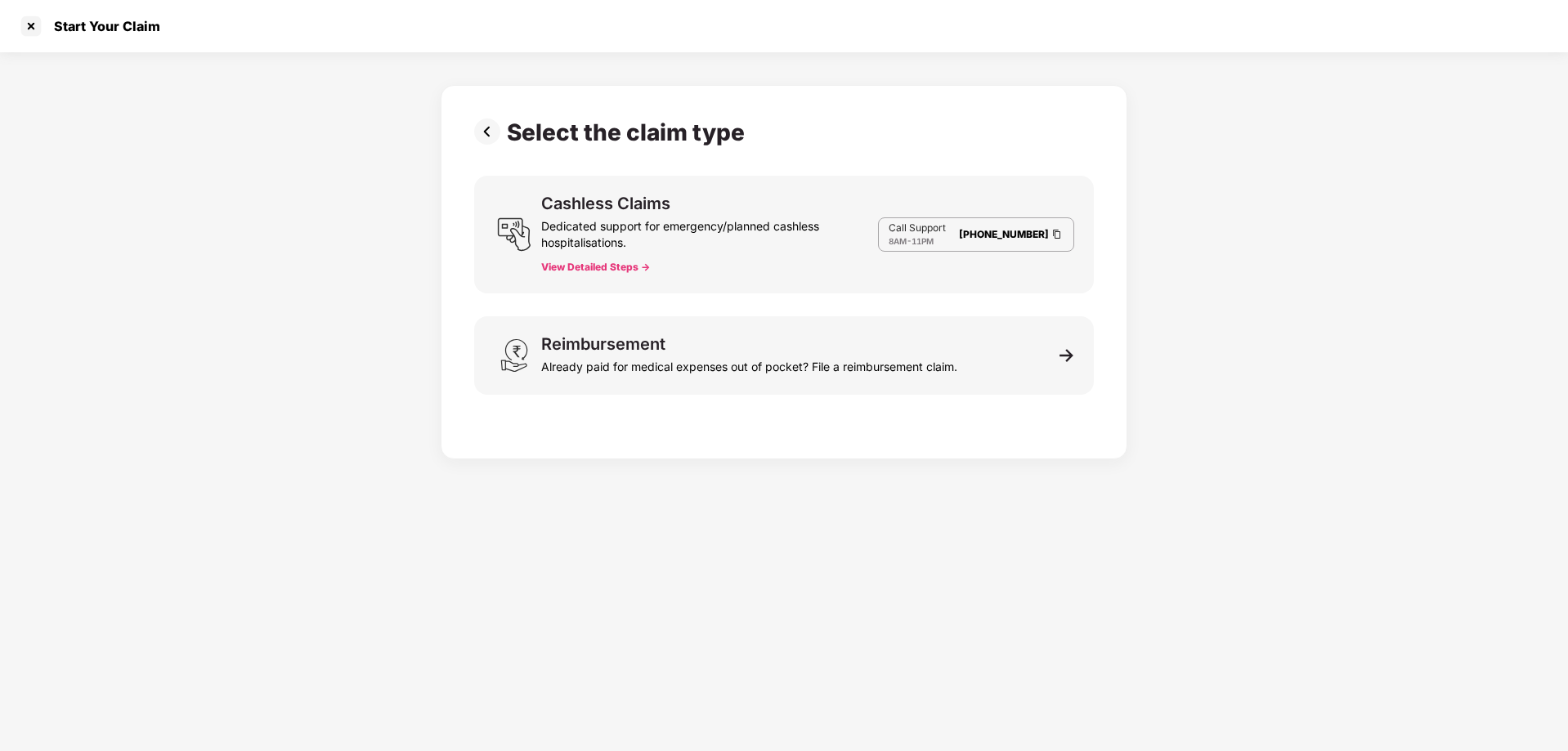
click at [980, 233] on link "[PHONE_NUMBER]" at bounding box center [1004, 233] width 90 height 12
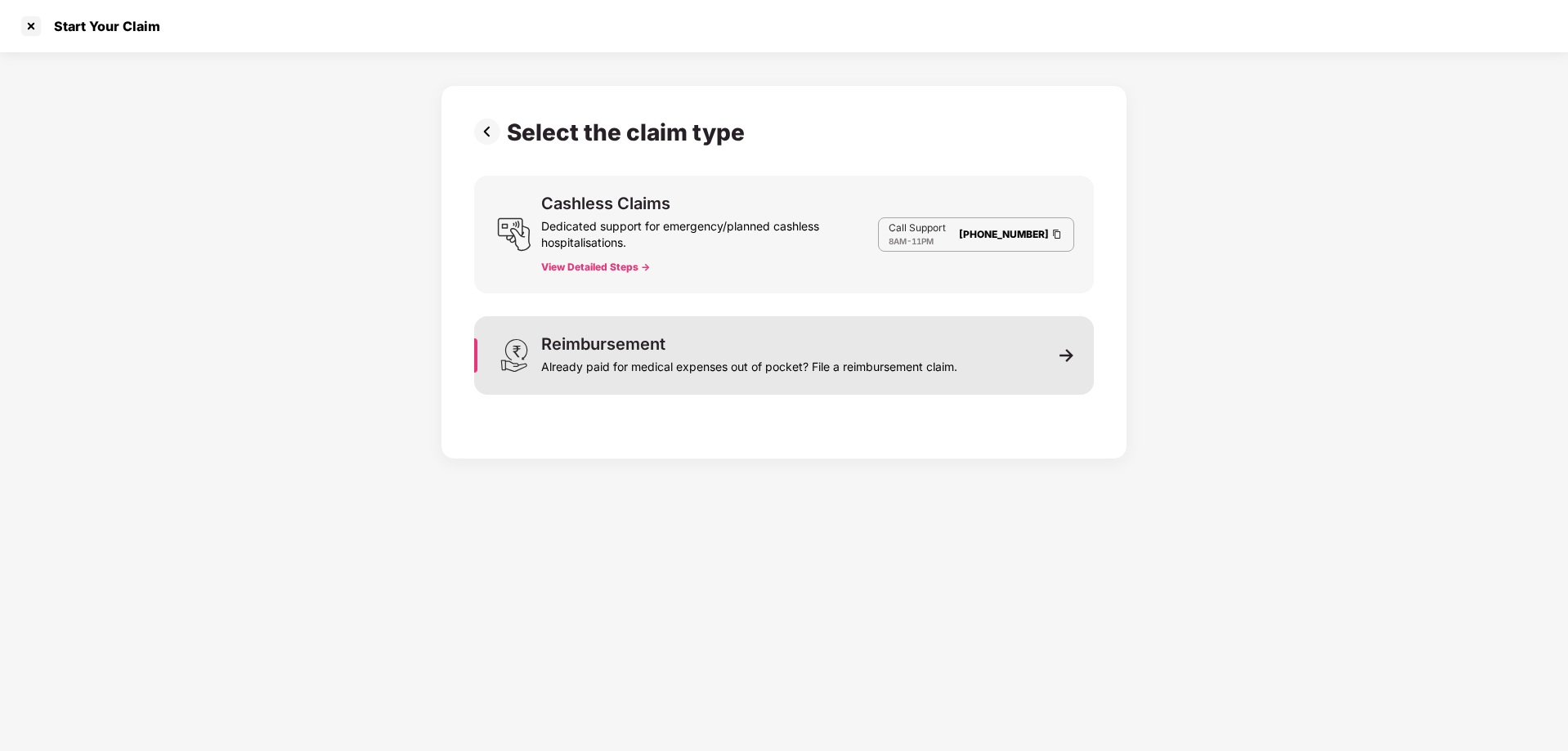
click at [816, 361] on div "Already paid for medical expenses out of pocket? File a reimbursement claim." at bounding box center [749, 364] width 416 height 23
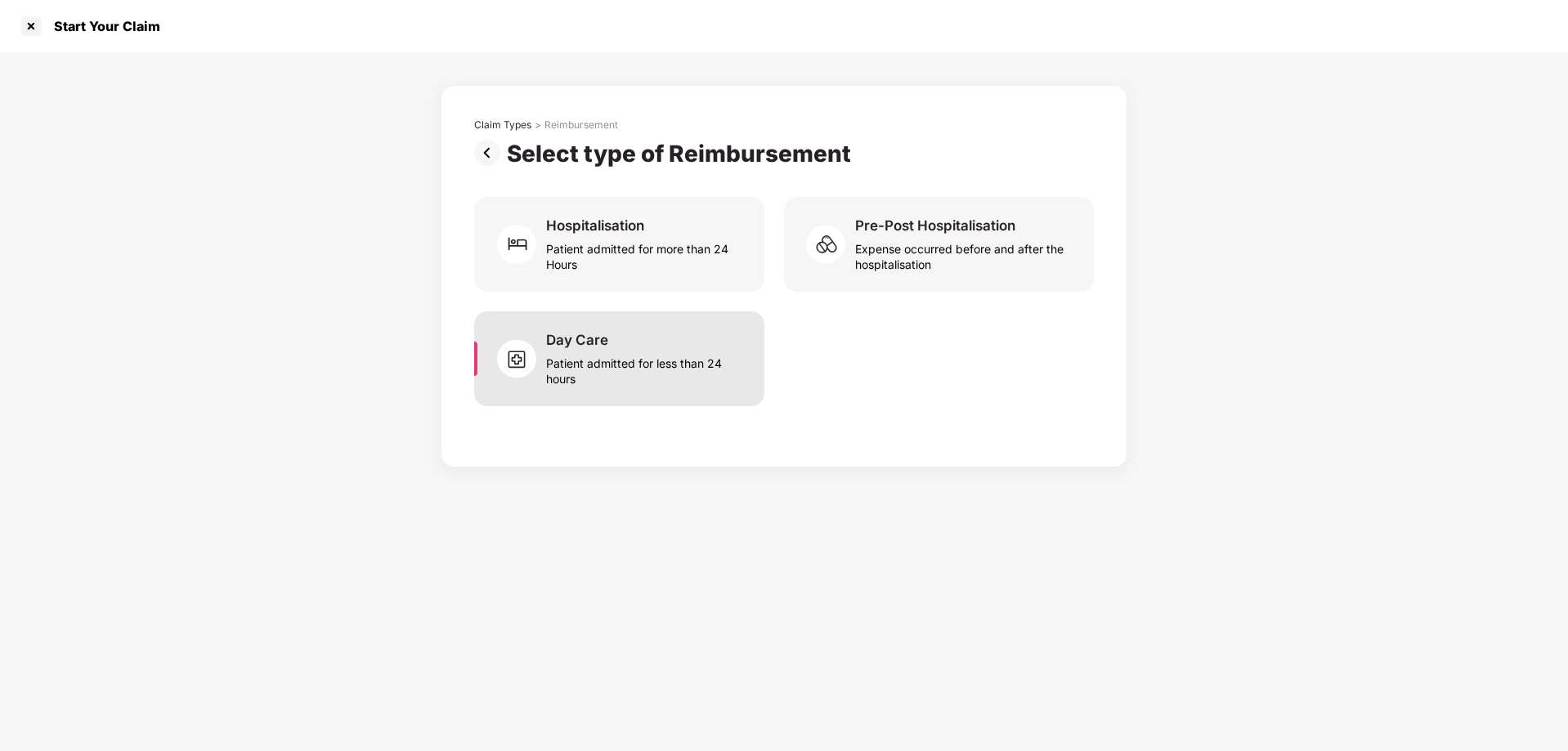
click at [594, 375] on div "Patient admitted for less than 24 hours" at bounding box center [645, 368] width 199 height 37
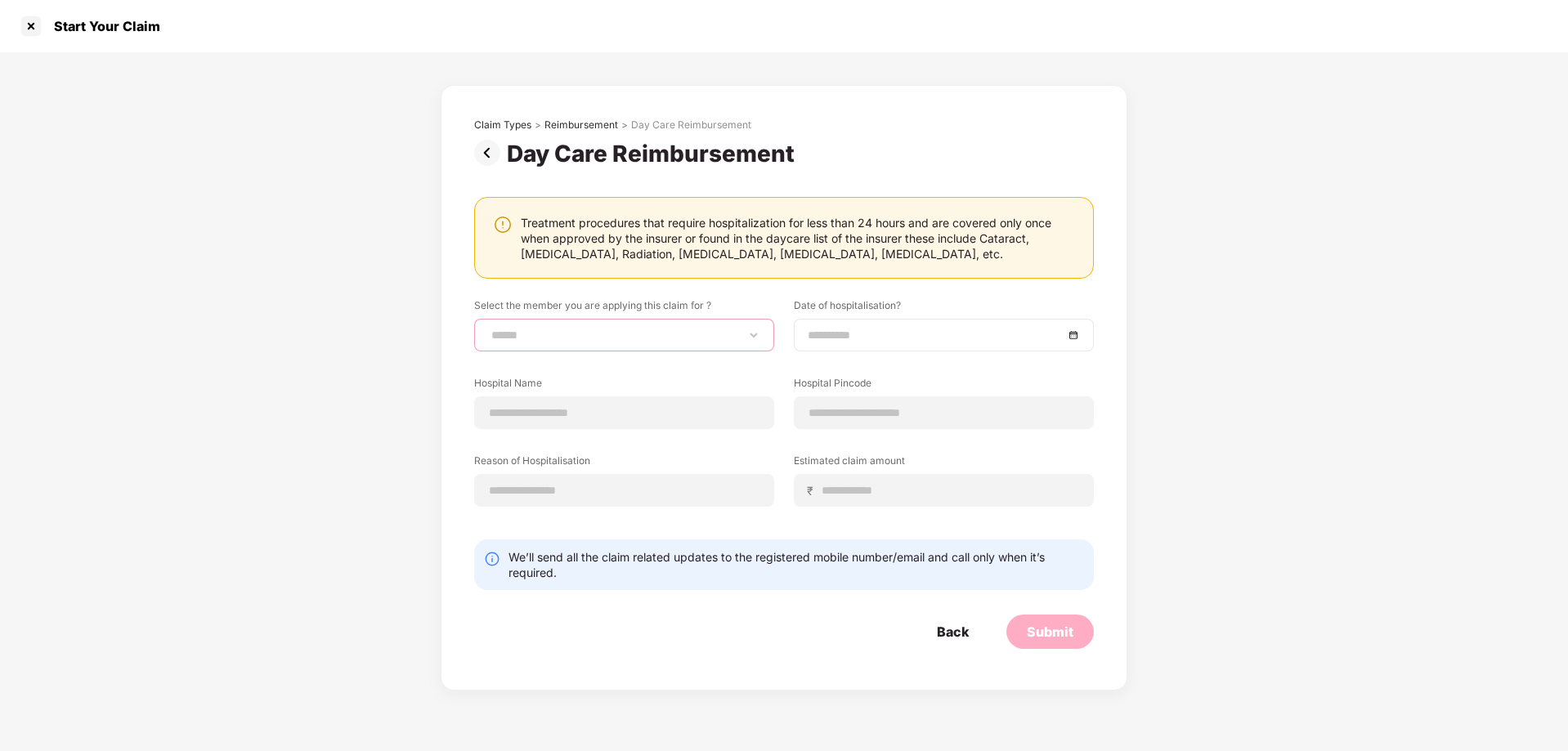
drag, startPoint x: 610, startPoint y: 337, endPoint x: 993, endPoint y: 342, distance: 383.0
click at [993, 342] on div "**********" at bounding box center [784, 415] width 620 height 233
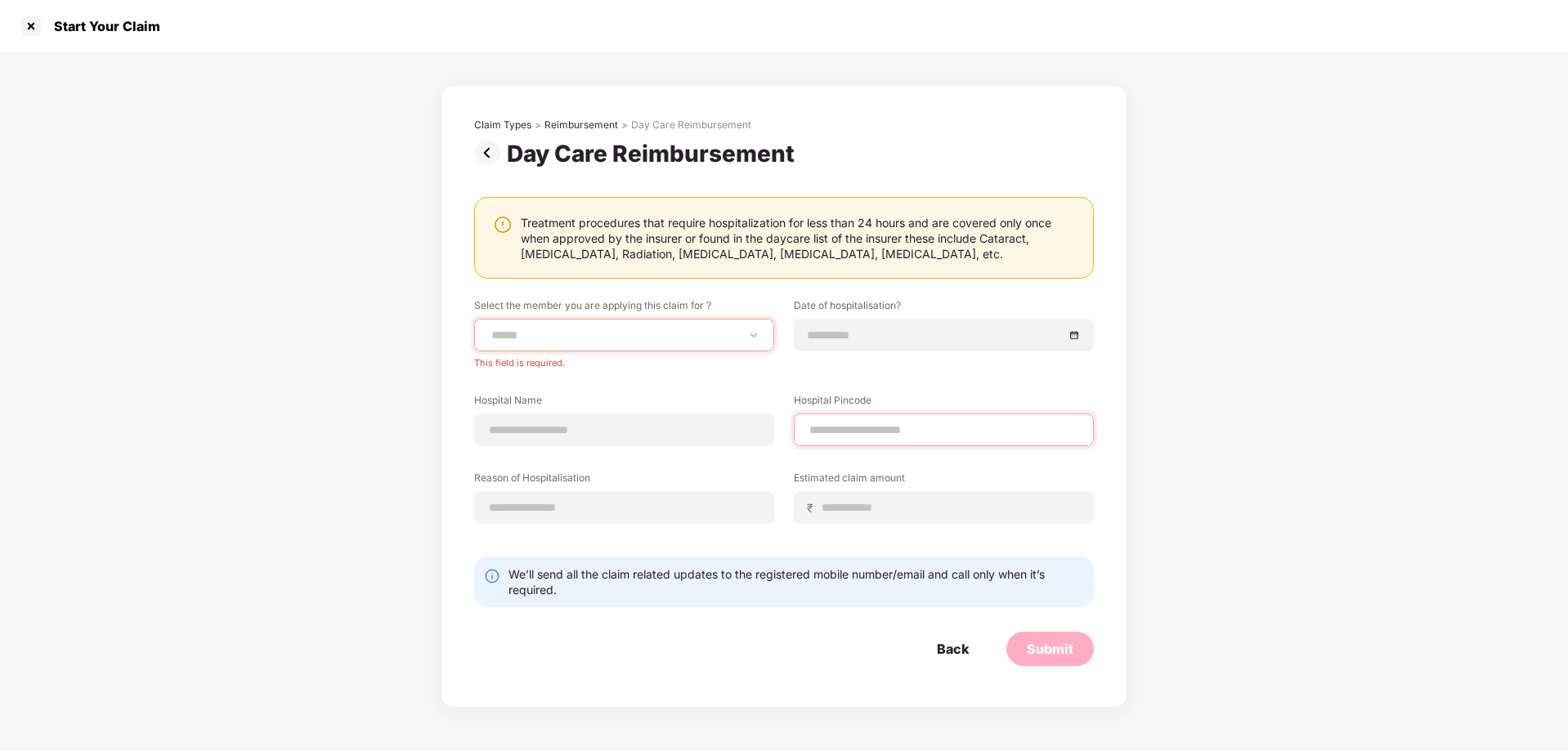
click at [900, 410] on div "Hospital Pincode" at bounding box center [945, 419] width 301 height 53
click at [623, 424] on input at bounding box center [624, 430] width 273 height 17
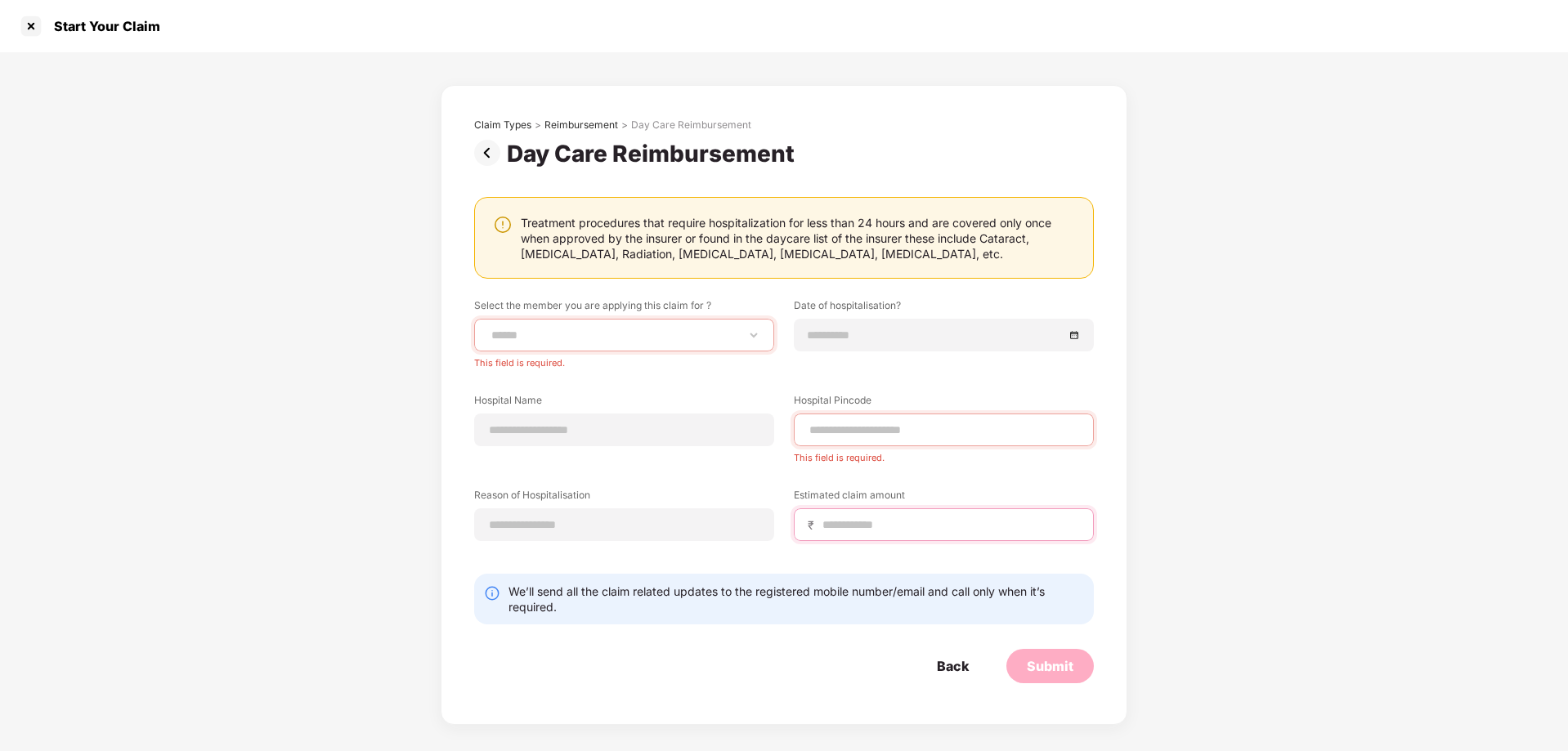
click at [917, 518] on input at bounding box center [951, 525] width 259 height 17
click at [671, 529] on input at bounding box center [624, 525] width 273 height 17
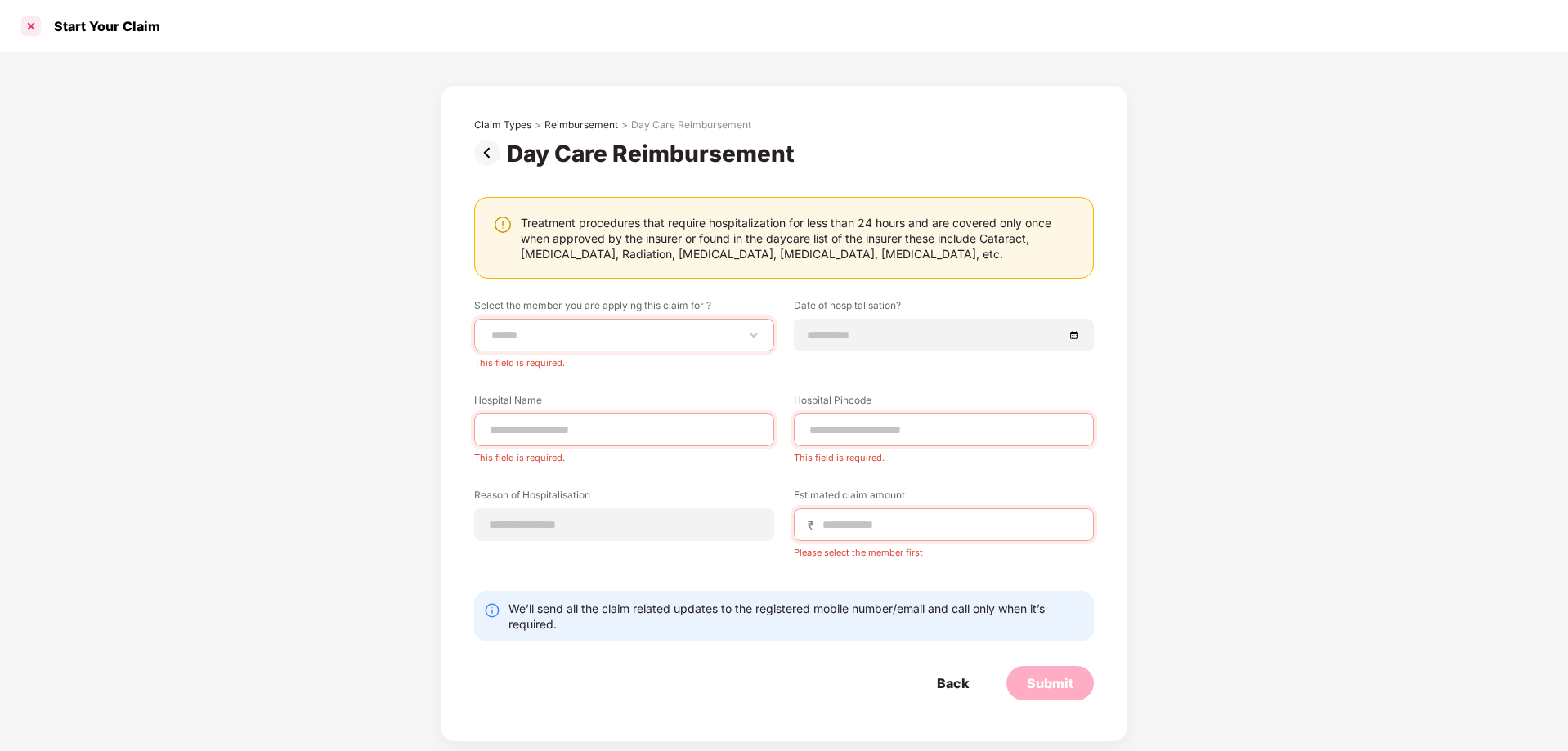
click at [34, 36] on div at bounding box center [31, 26] width 26 height 26
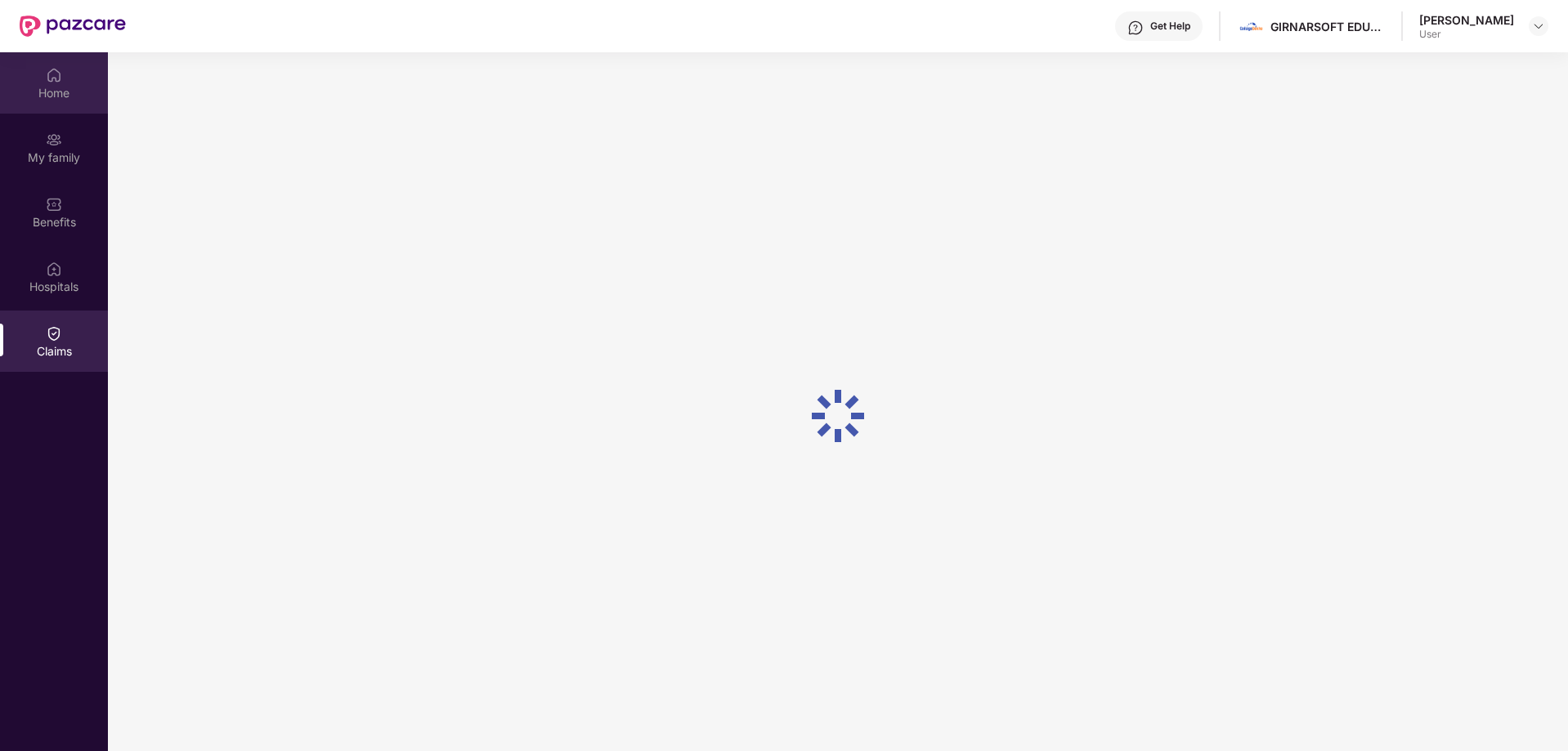
scroll to position [91, 0]
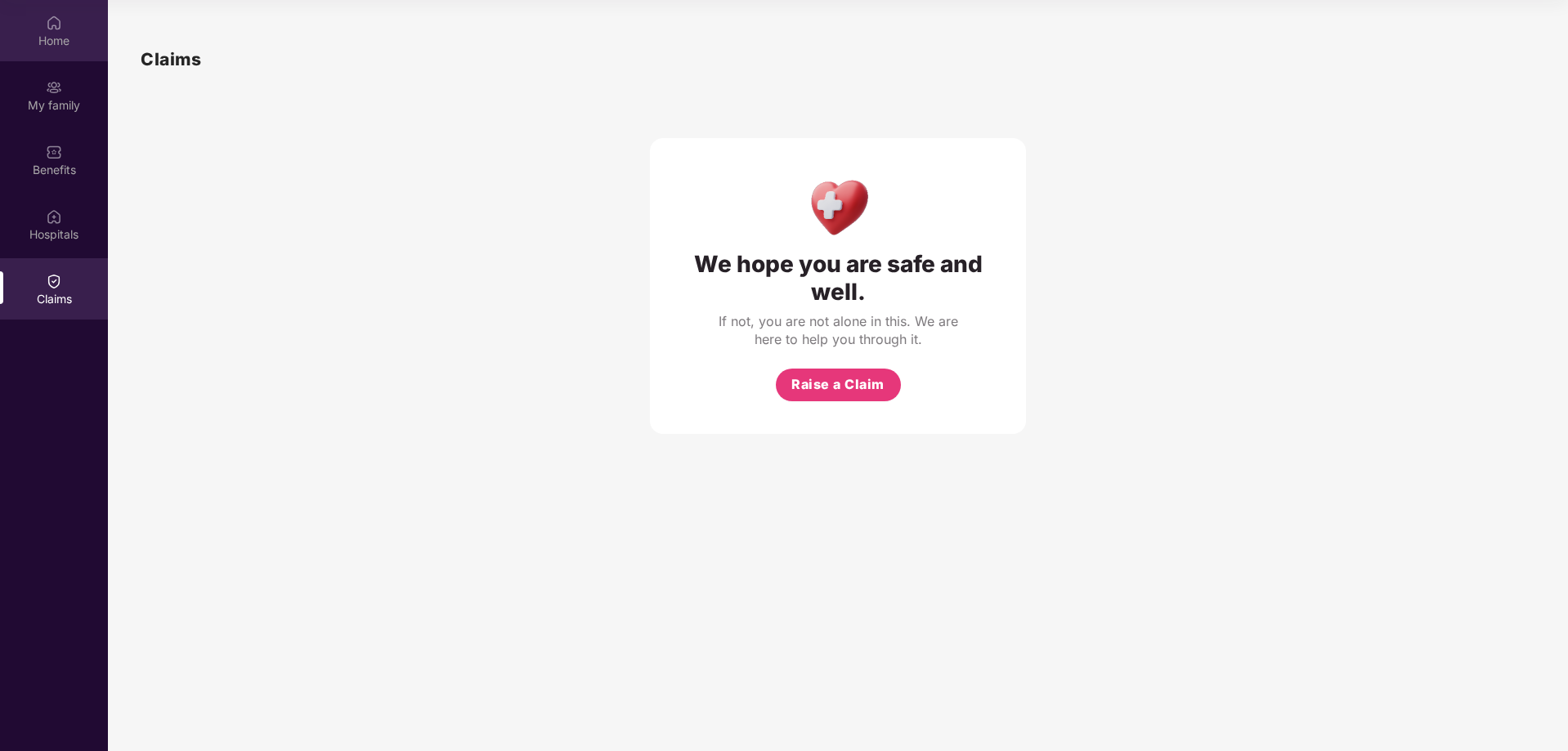
click at [43, 36] on div "Home" at bounding box center [54, 41] width 108 height 17
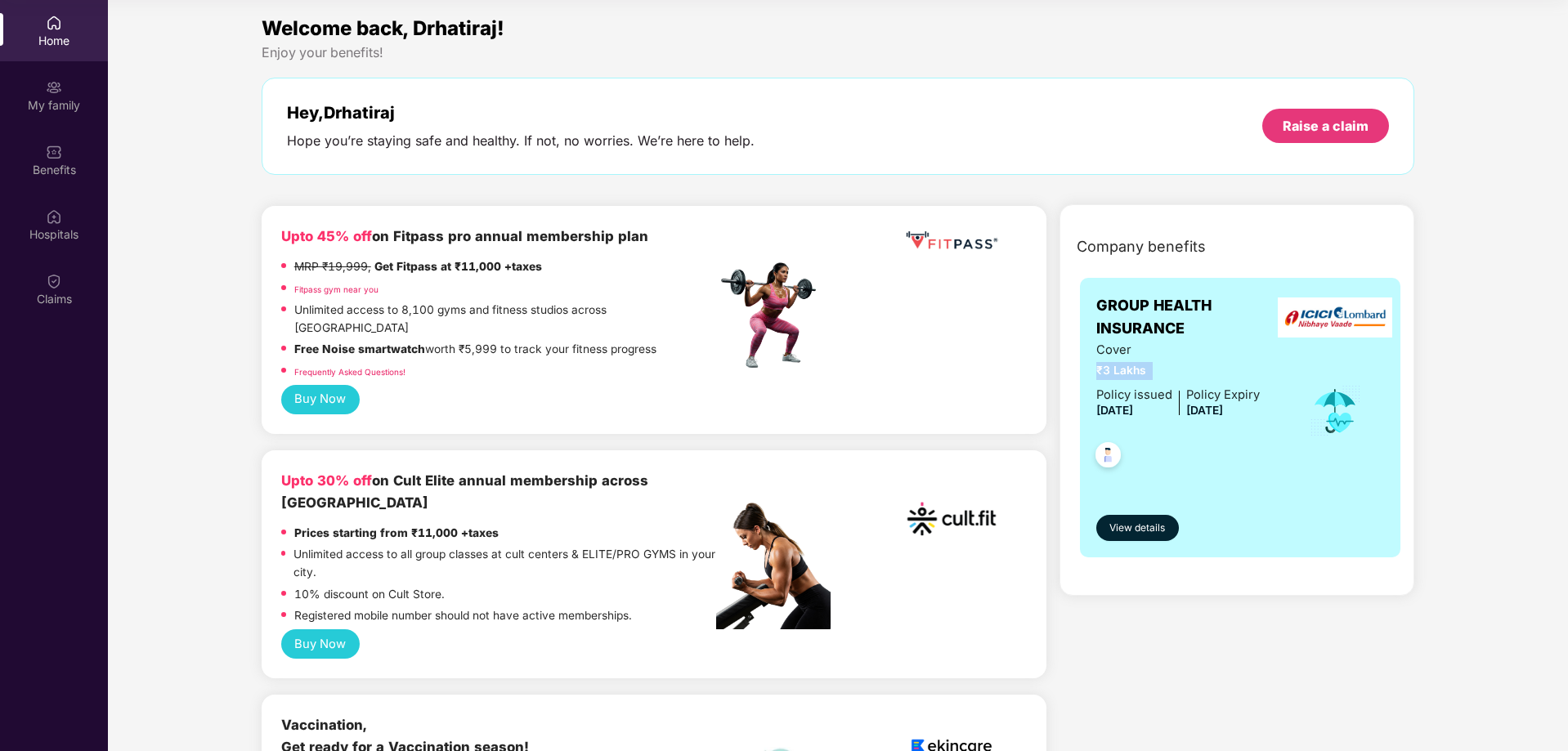
drag, startPoint x: 1154, startPoint y: 369, endPoint x: 1066, endPoint y: 370, distance: 88.0
click at [1067, 370] on div "GROUP HEALTH INSURANCE Cover ₹3 Lakhs Policy issued [DATE] Policy Expiry [DATE]…" at bounding box center [1240, 423] width 347 height 311
click at [1340, 476] on div "Cover ₹3 Lakhs Policy issued [DATE] Policy Expiry [DATE]" at bounding box center [1240, 411] width 288 height 142
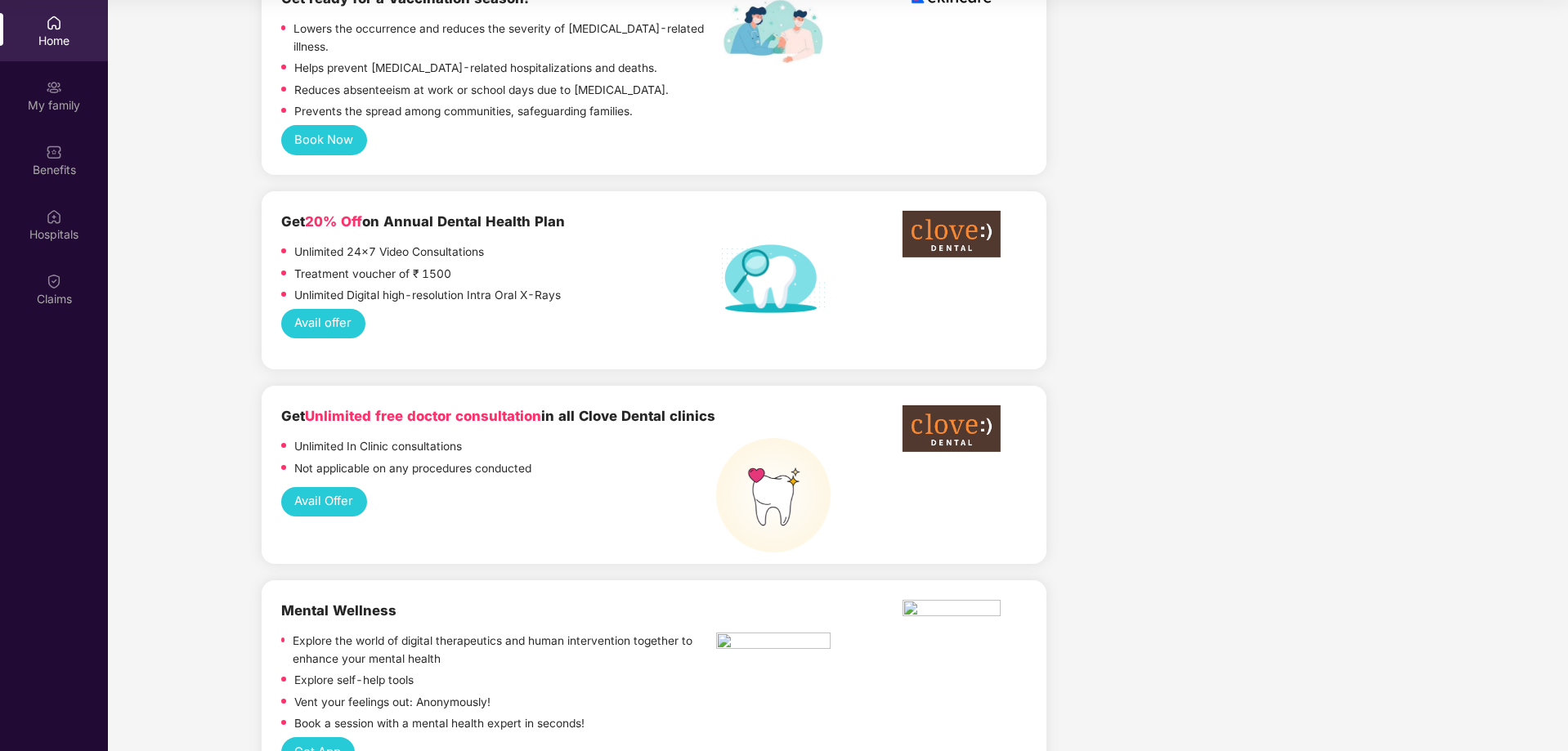
scroll to position [785, 0]
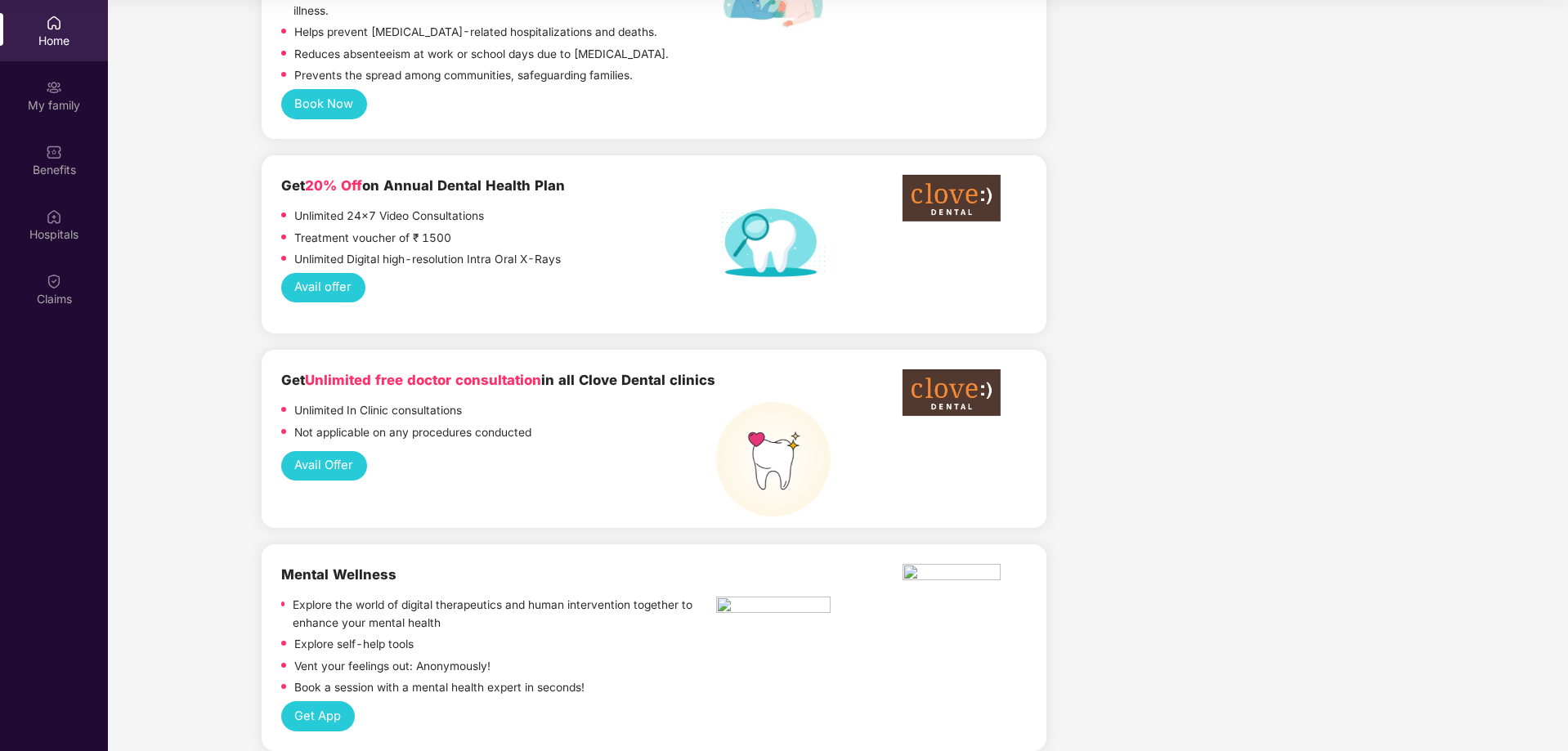
click at [319, 273] on button "Avail offer" at bounding box center [323, 288] width 84 height 30
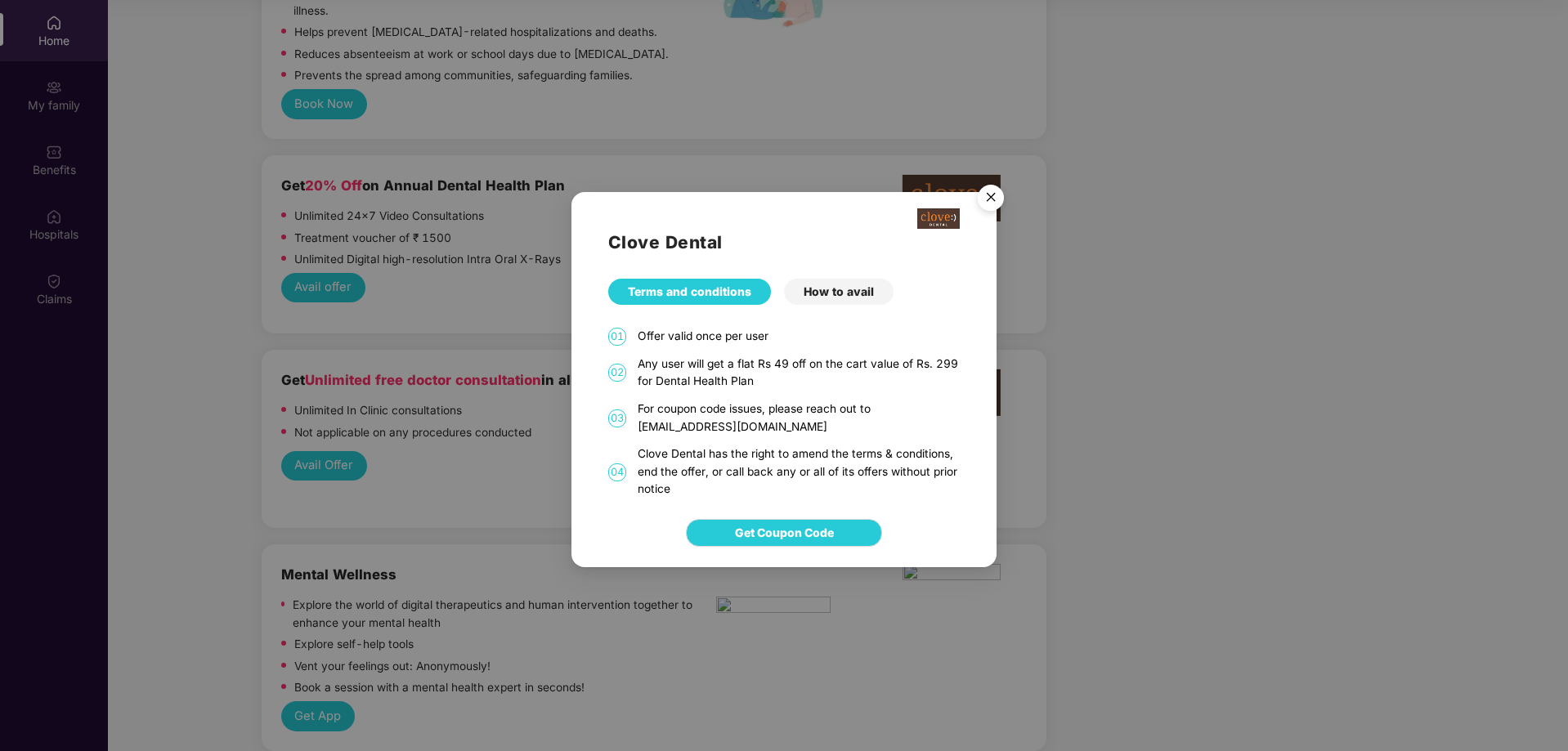
click at [833, 291] on div "How to avail" at bounding box center [838, 292] width 109 height 26
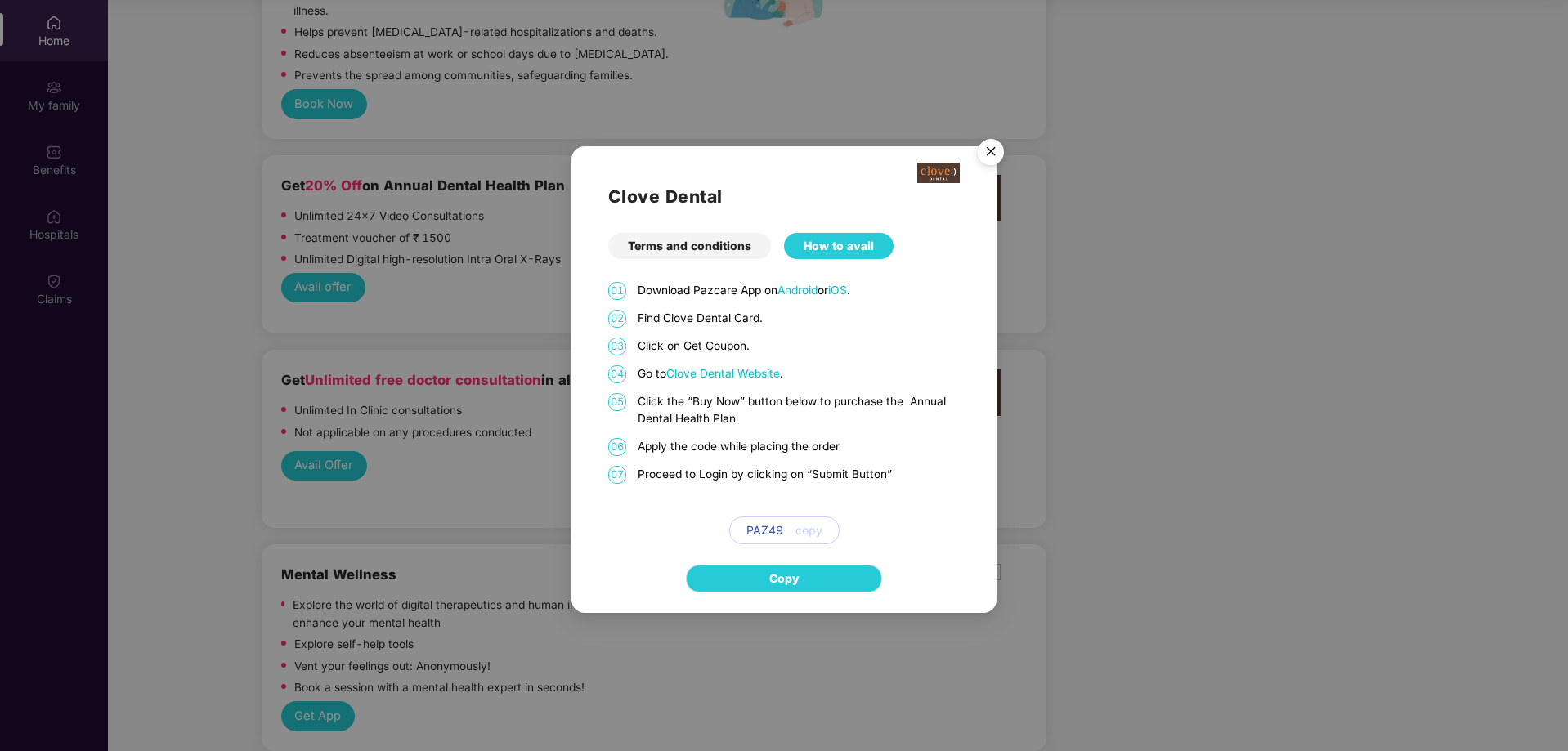
click at [987, 147] on img "Close" at bounding box center [990, 154] width 46 height 46
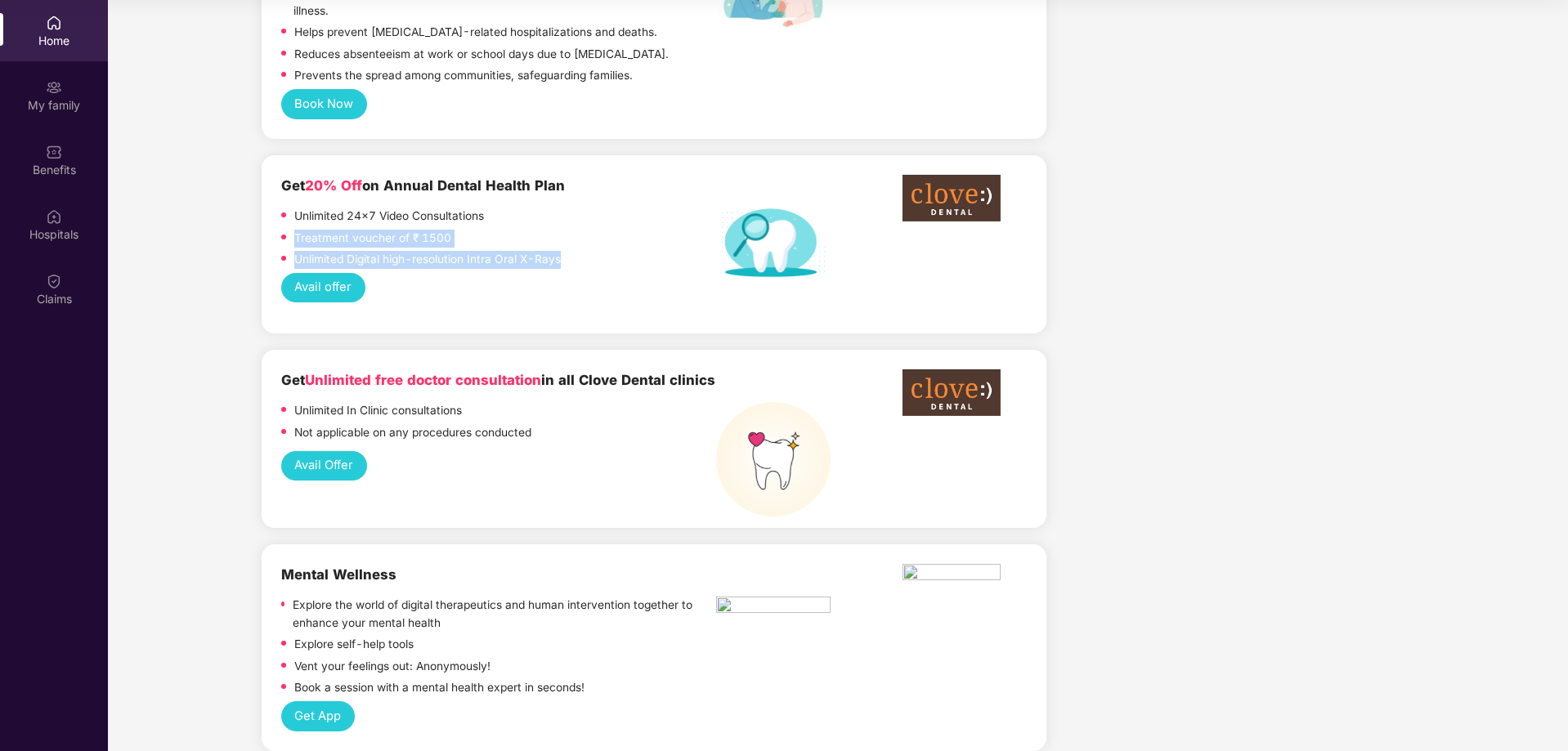
drag, startPoint x: 415, startPoint y: 173, endPoint x: 604, endPoint y: 198, distance: 190.6
click at [604, 208] on div "Unlimited 24x7 Video Consultations Treatment voucher of ₹ 1500 Unlimited Digita…" at bounding box center [498, 241] width 435 height 65
click at [579, 251] on div "Unlimited Digital high-resolution Intra Oral X-Rays" at bounding box center [498, 262] width 435 height 22
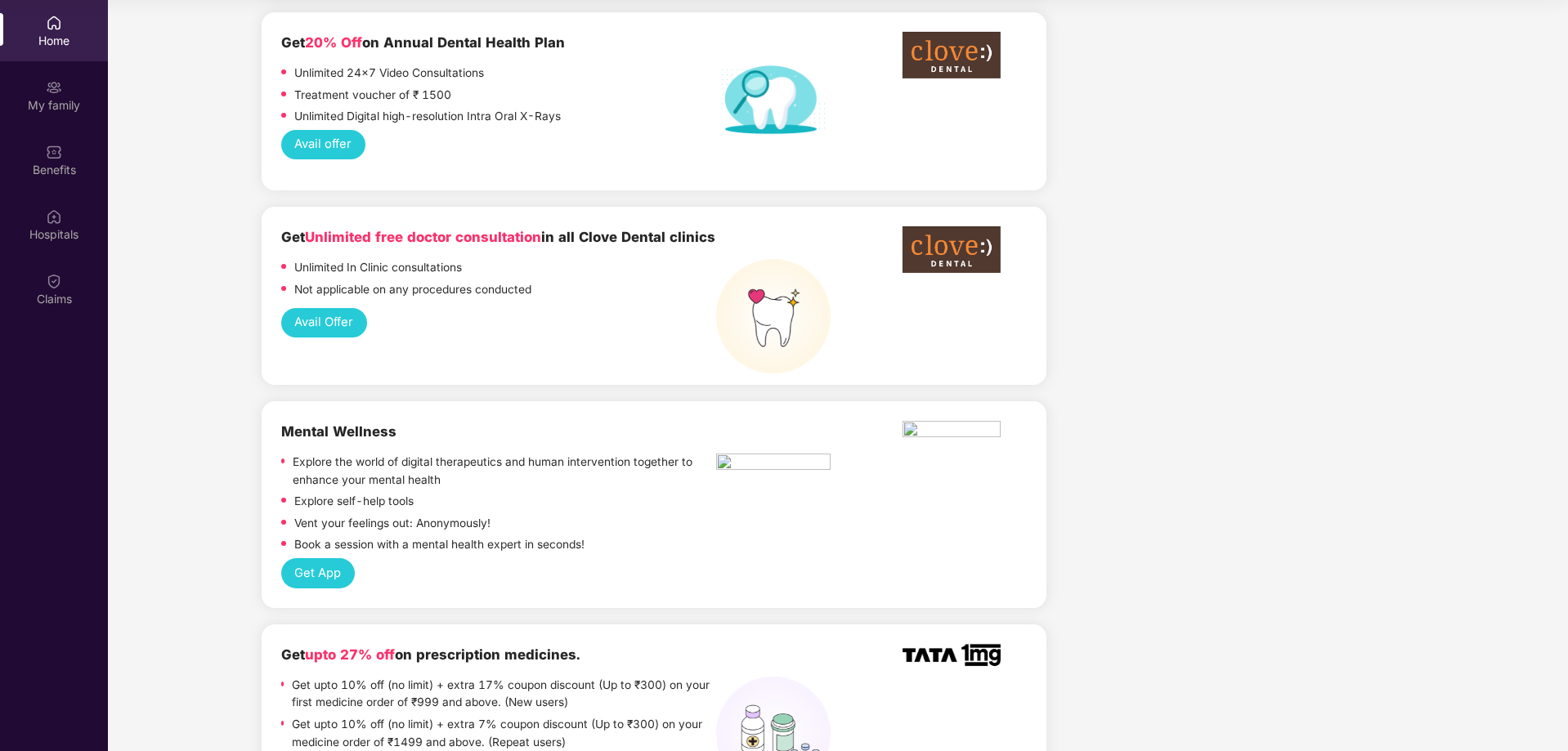
scroll to position [883, 0]
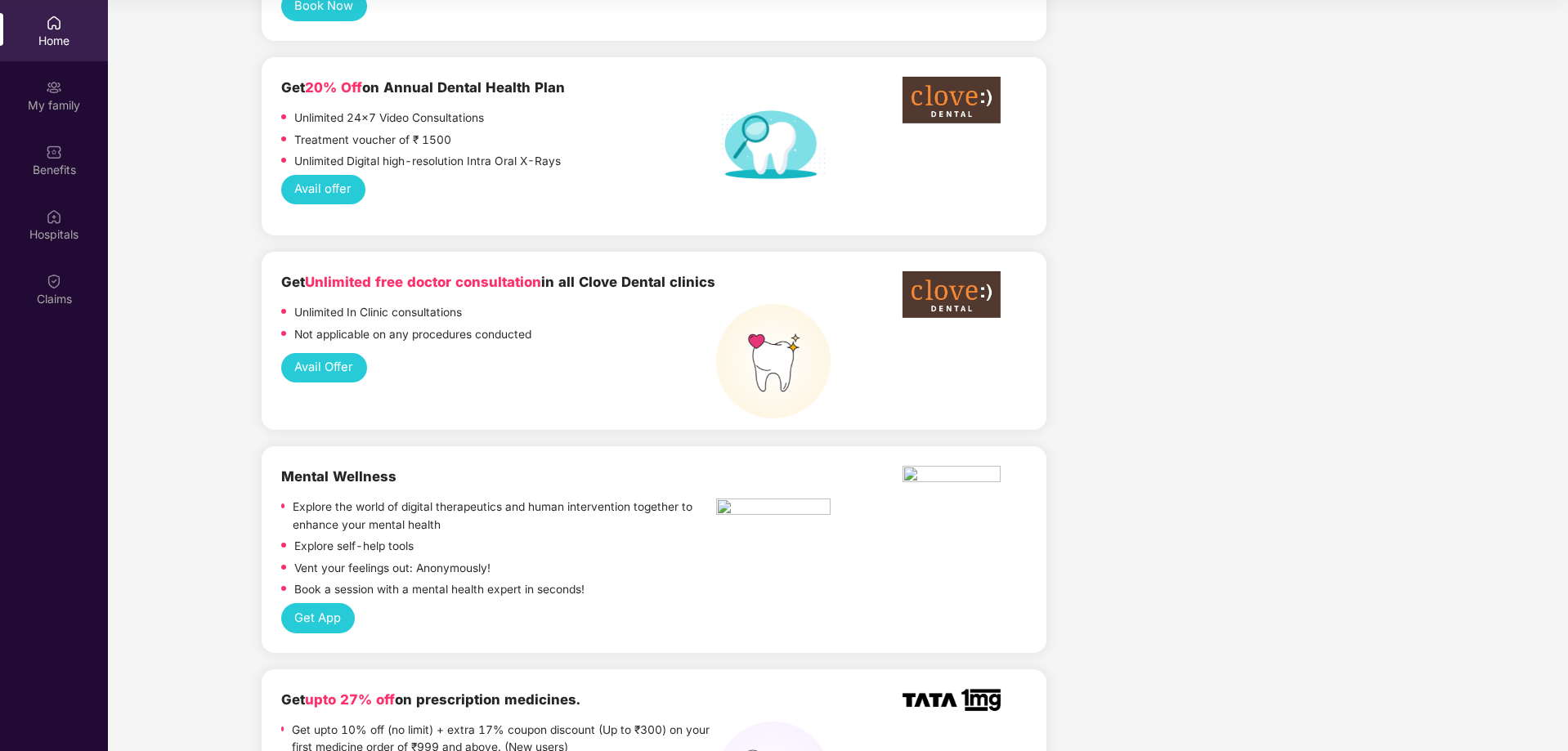
click at [342, 353] on button "Avail Offer" at bounding box center [324, 368] width 86 height 30
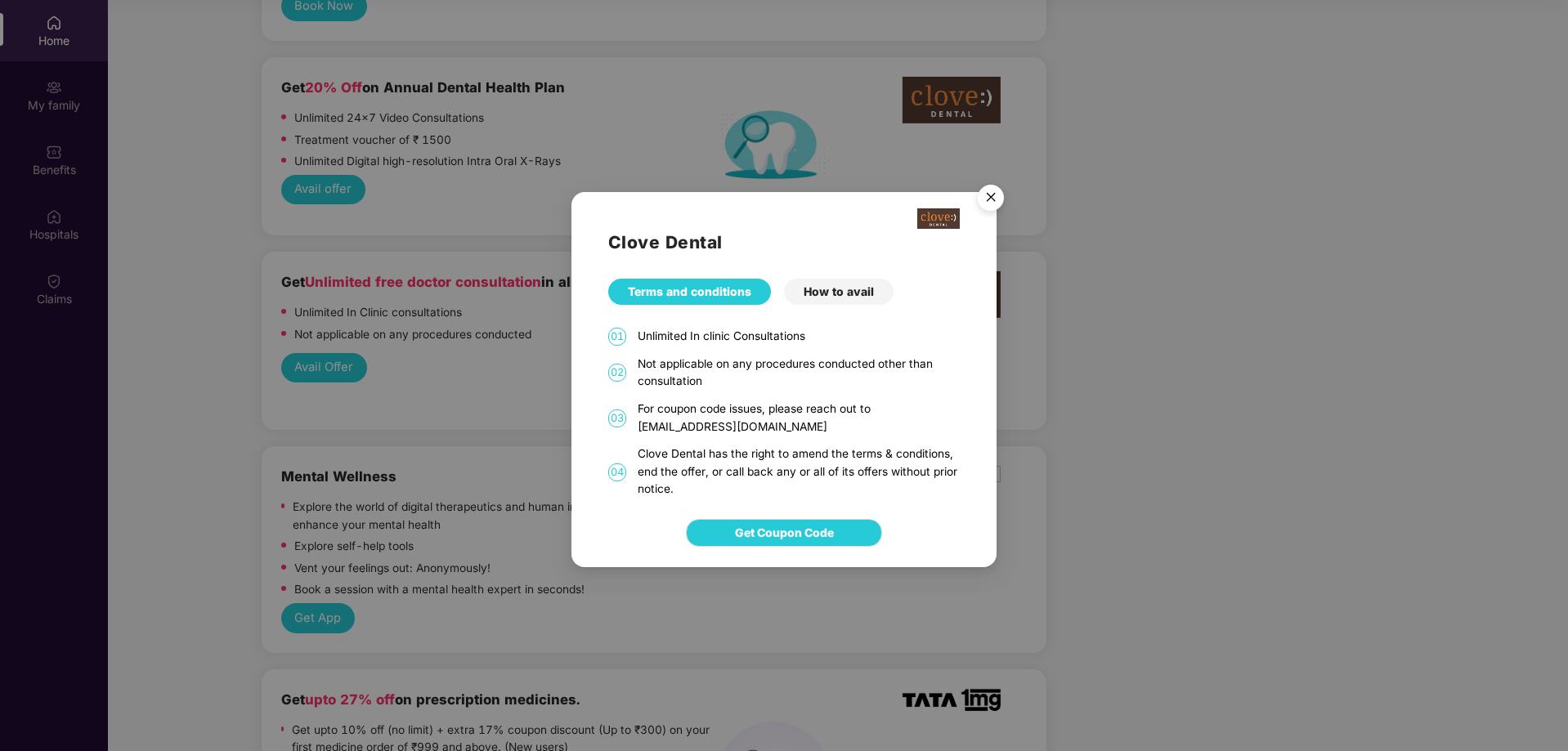
click at [994, 202] on img "Close" at bounding box center [990, 200] width 46 height 46
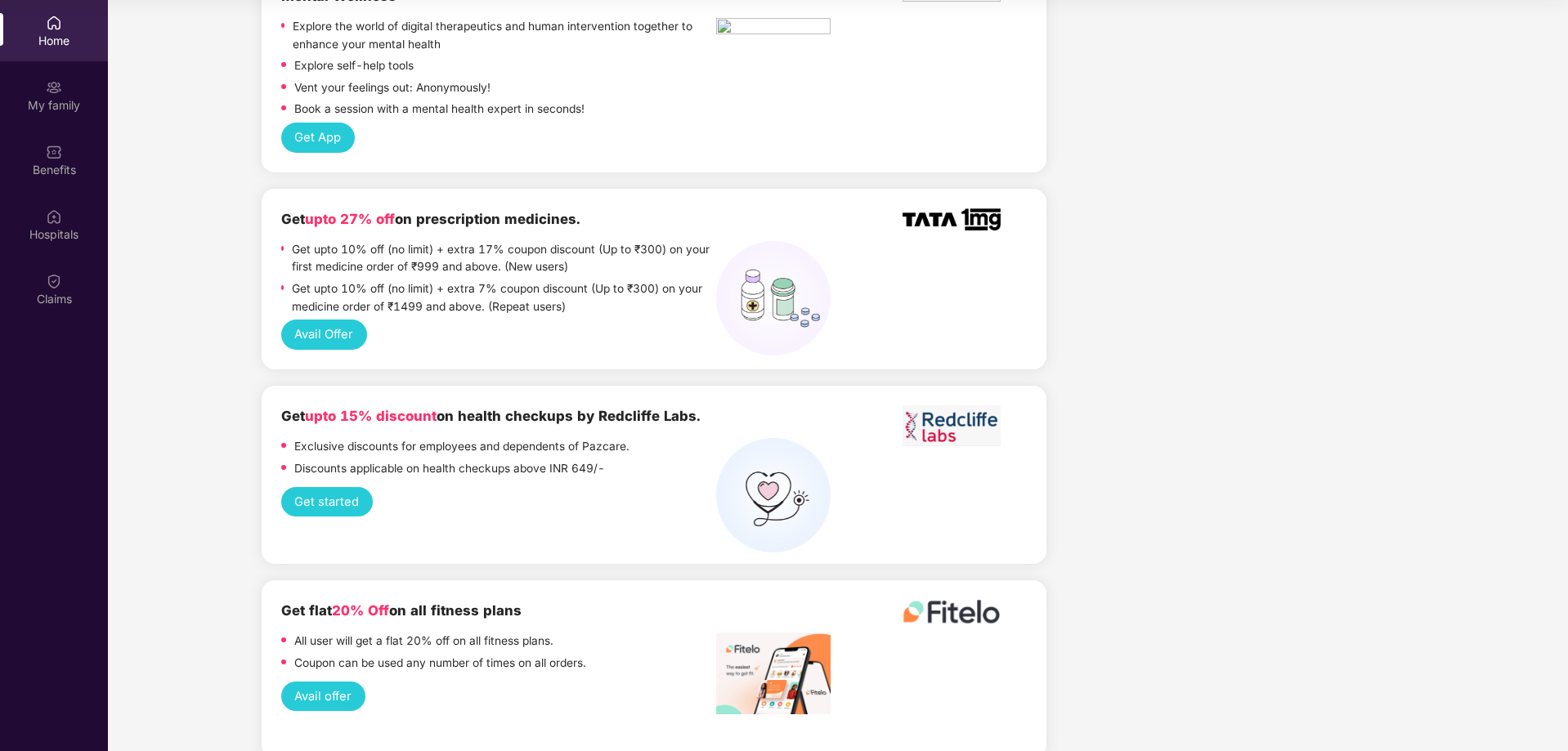
scroll to position [1373, 0]
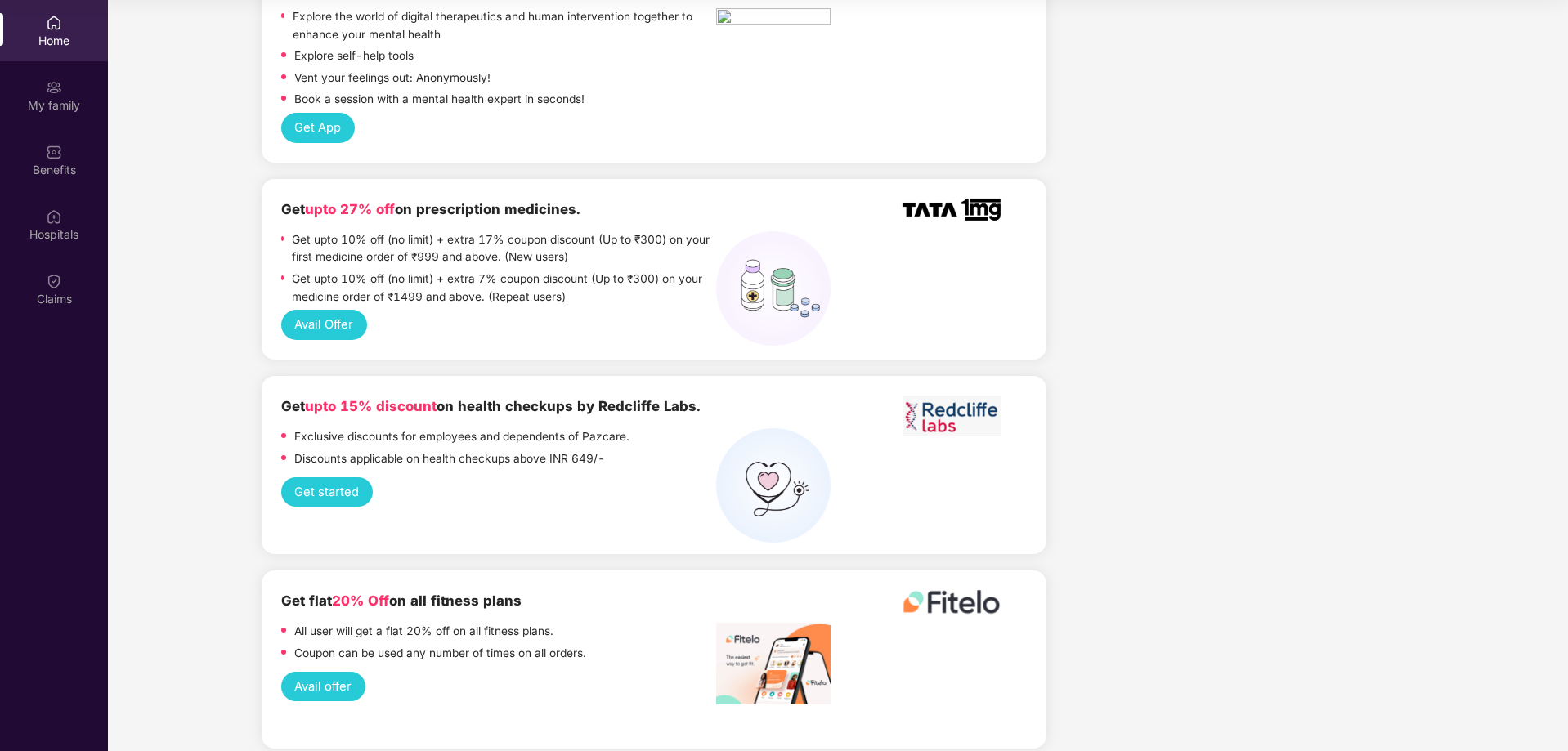
click at [333, 310] on button "Avail Offer" at bounding box center [324, 325] width 86 height 30
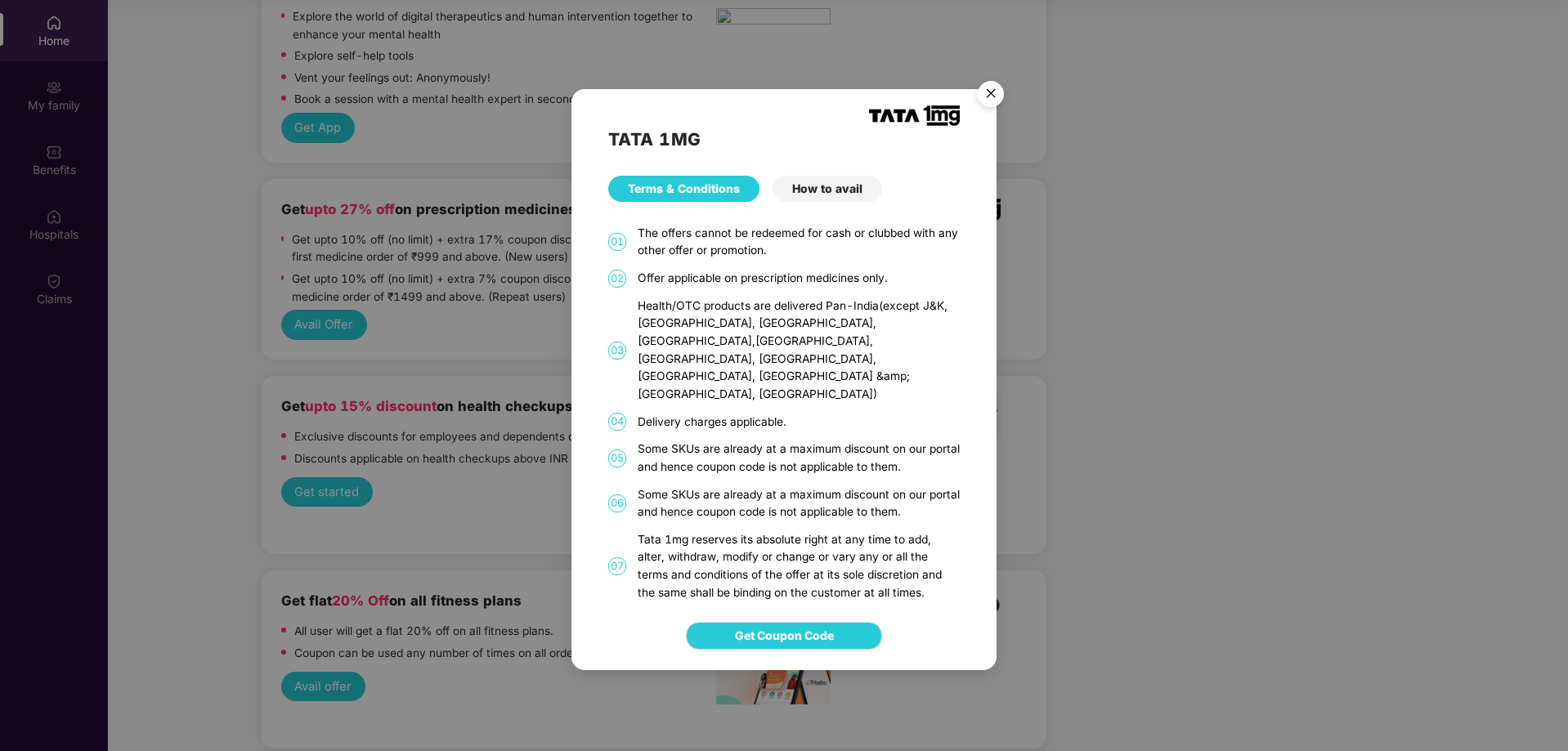
click at [844, 201] on div "How to avail" at bounding box center [827, 188] width 109 height 26
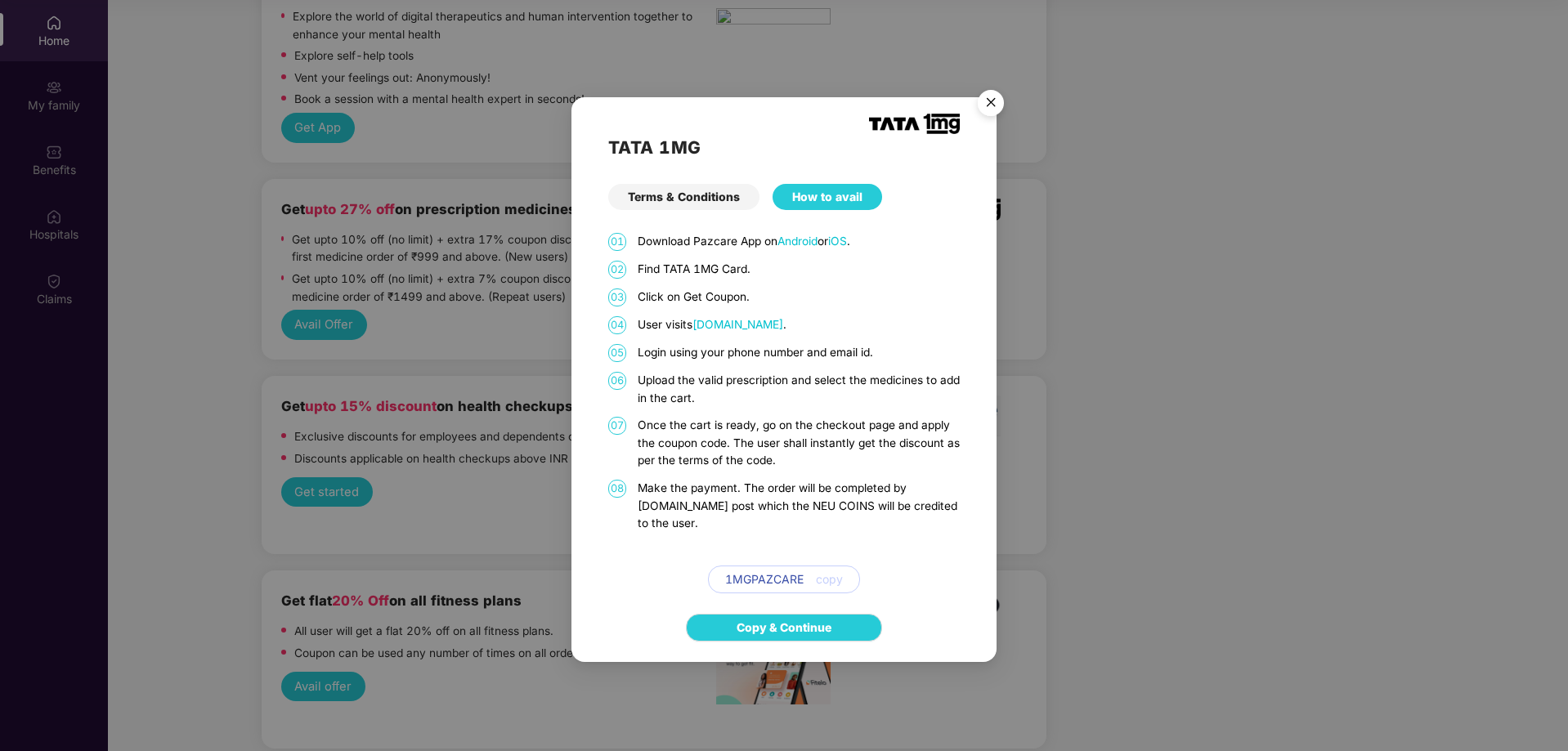
click at [657, 196] on div "Terms & Conditions" at bounding box center [684, 197] width 151 height 26
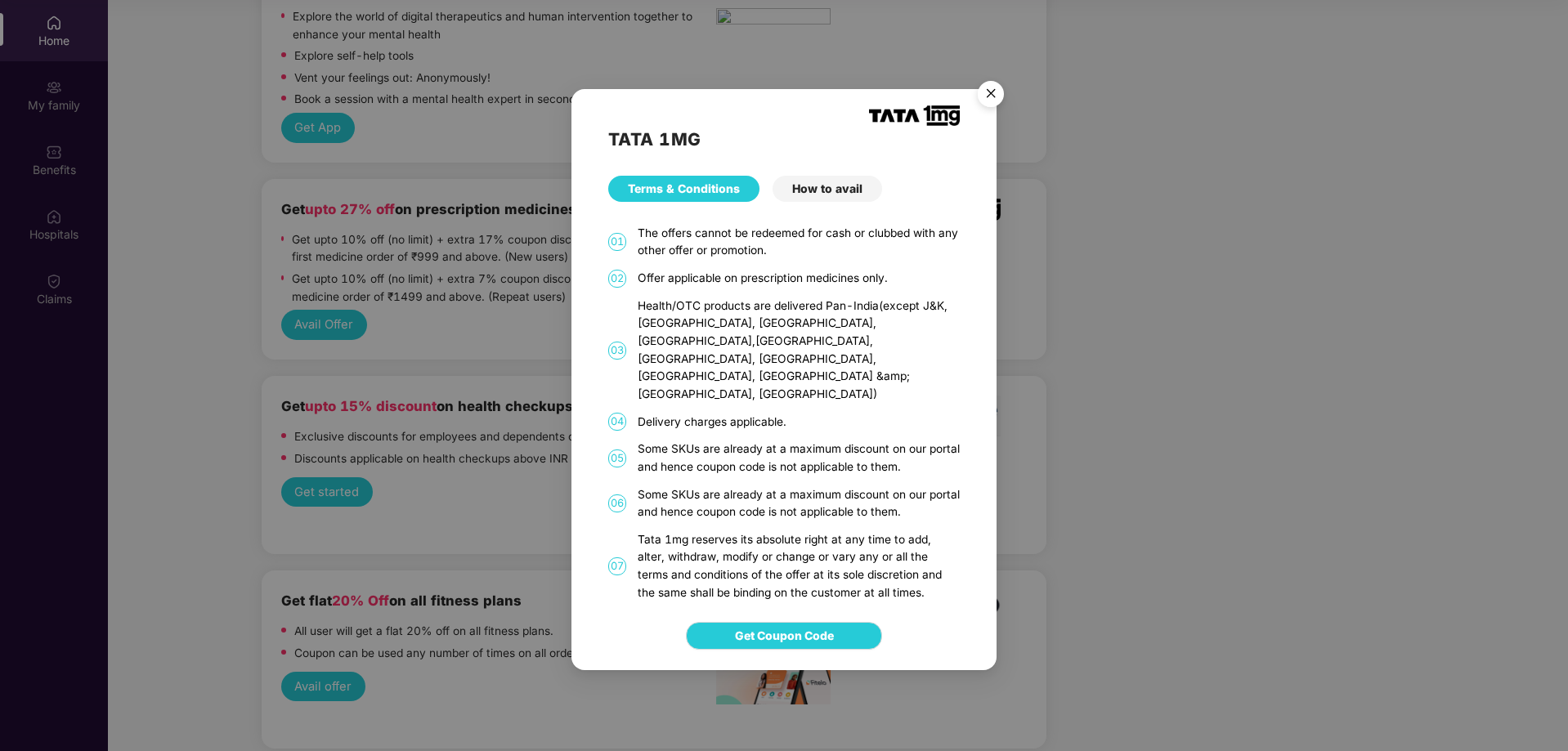
click at [833, 202] on div "How to avail" at bounding box center [827, 188] width 109 height 26
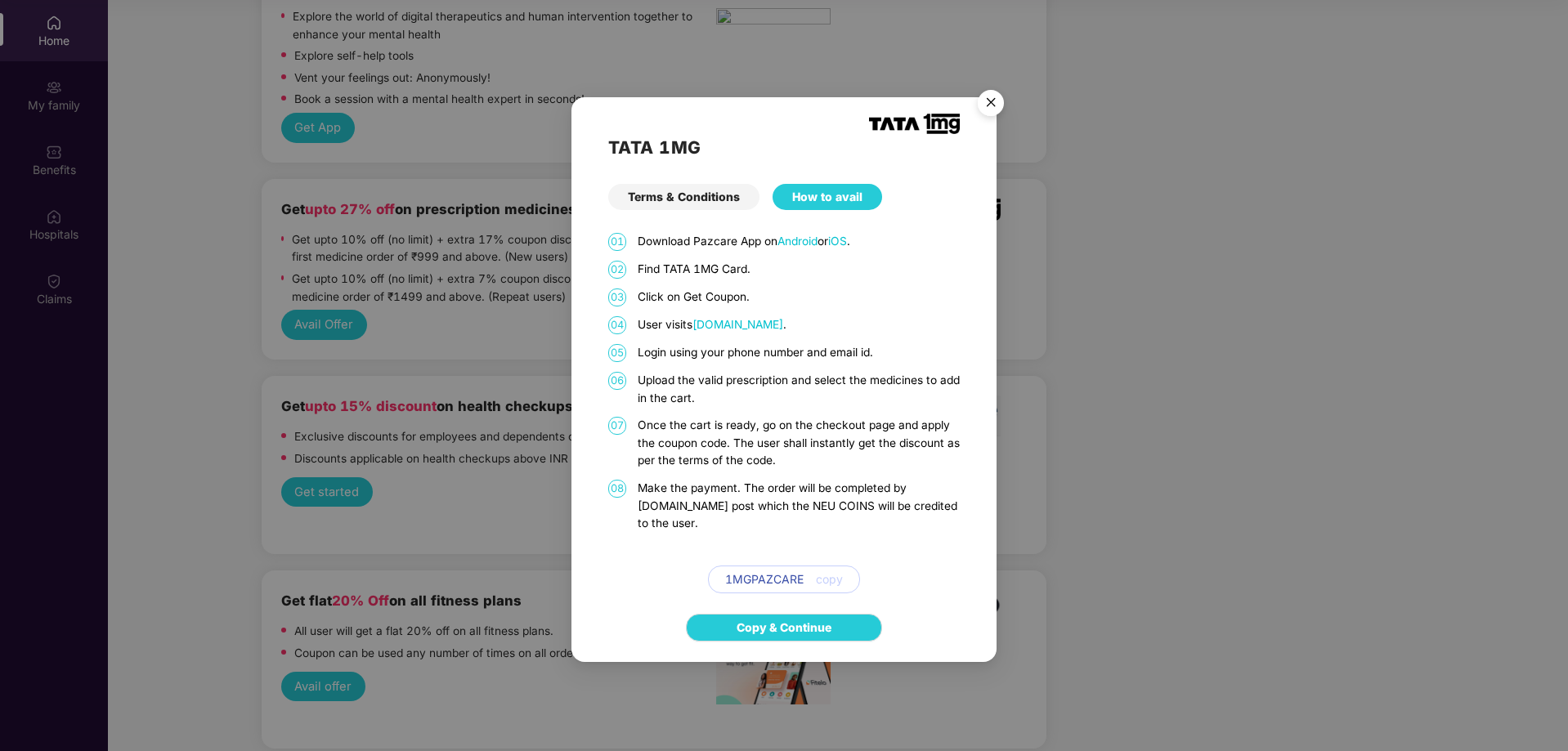
click at [987, 109] on img "Close" at bounding box center [990, 104] width 46 height 46
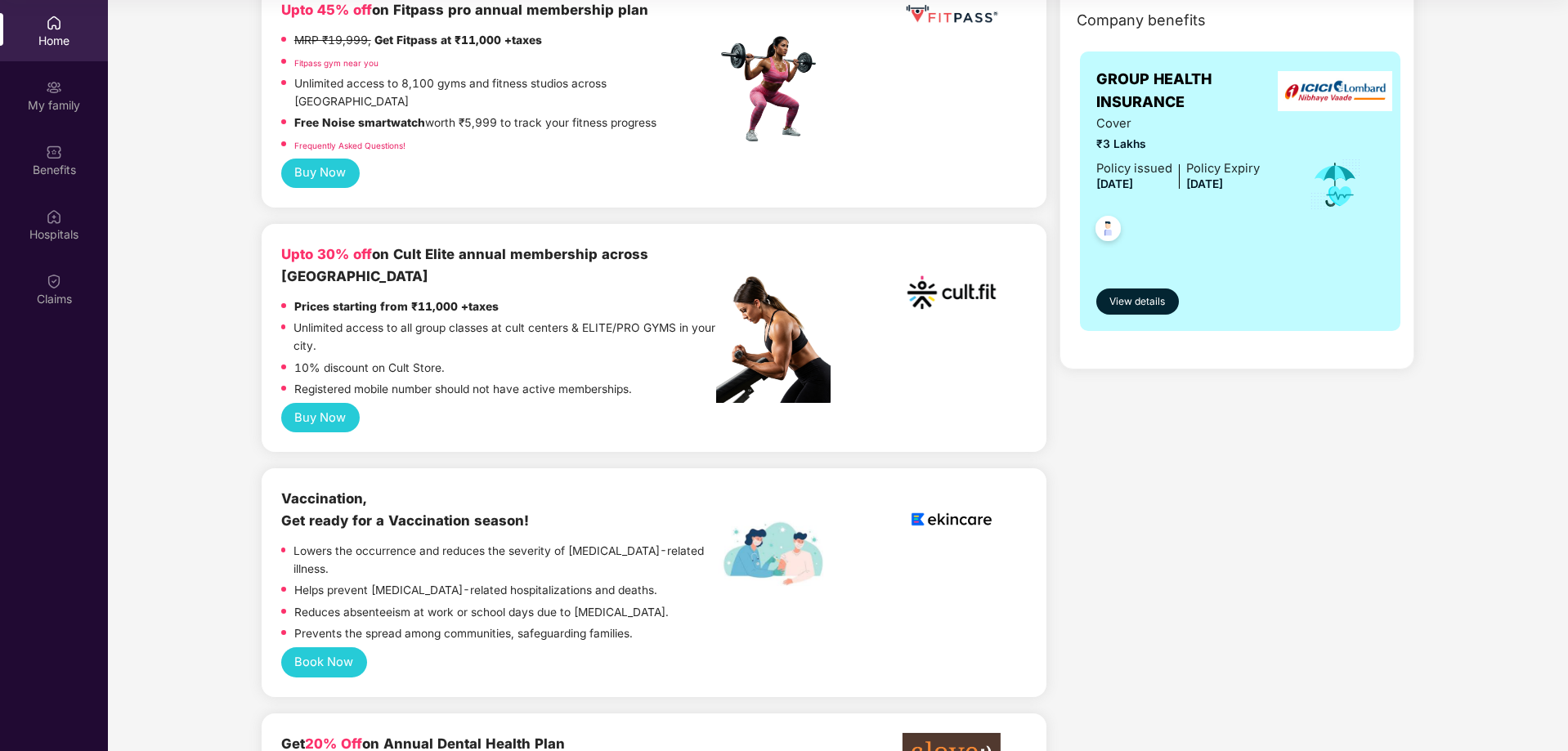
scroll to position [0, 0]
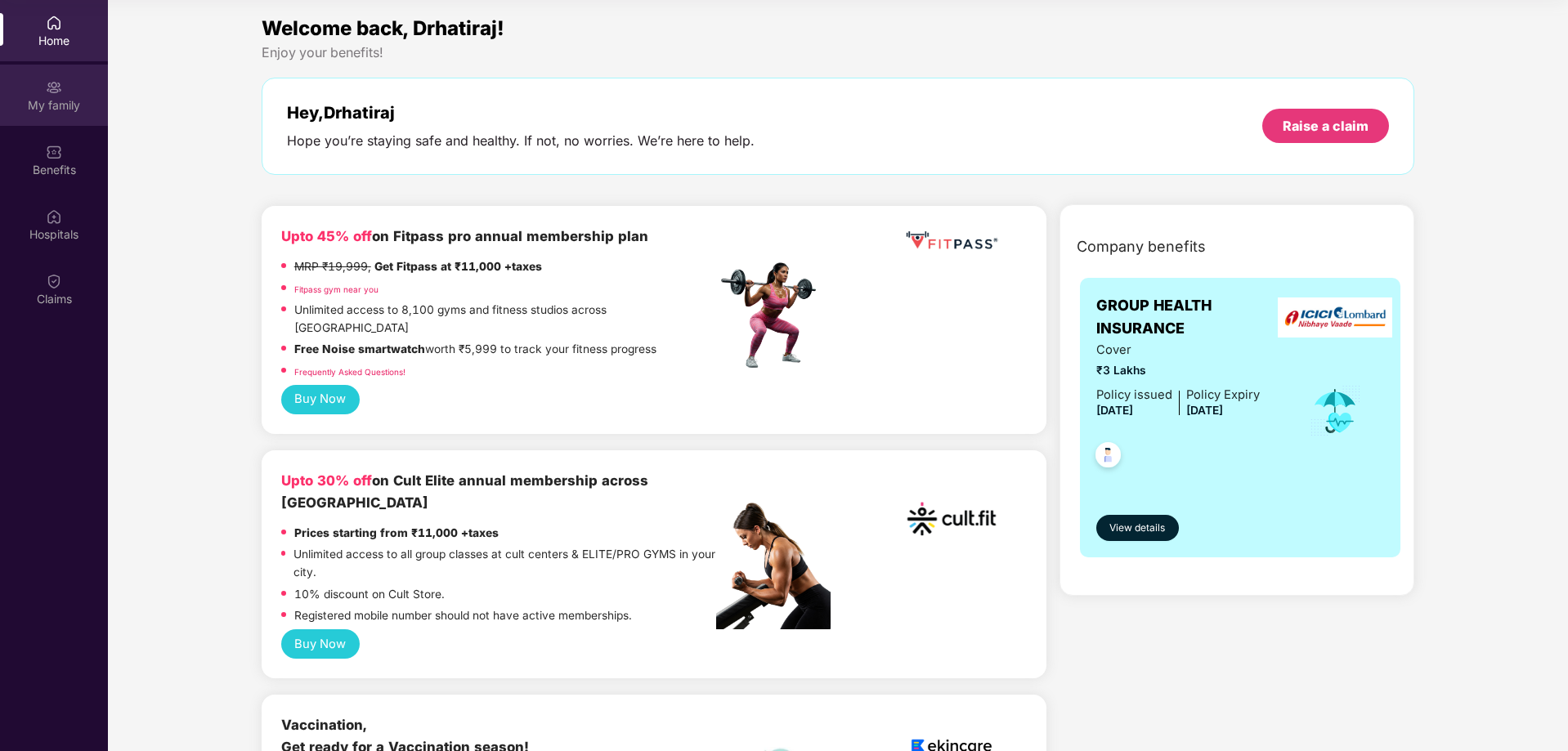
click at [75, 106] on div "My family" at bounding box center [54, 105] width 108 height 17
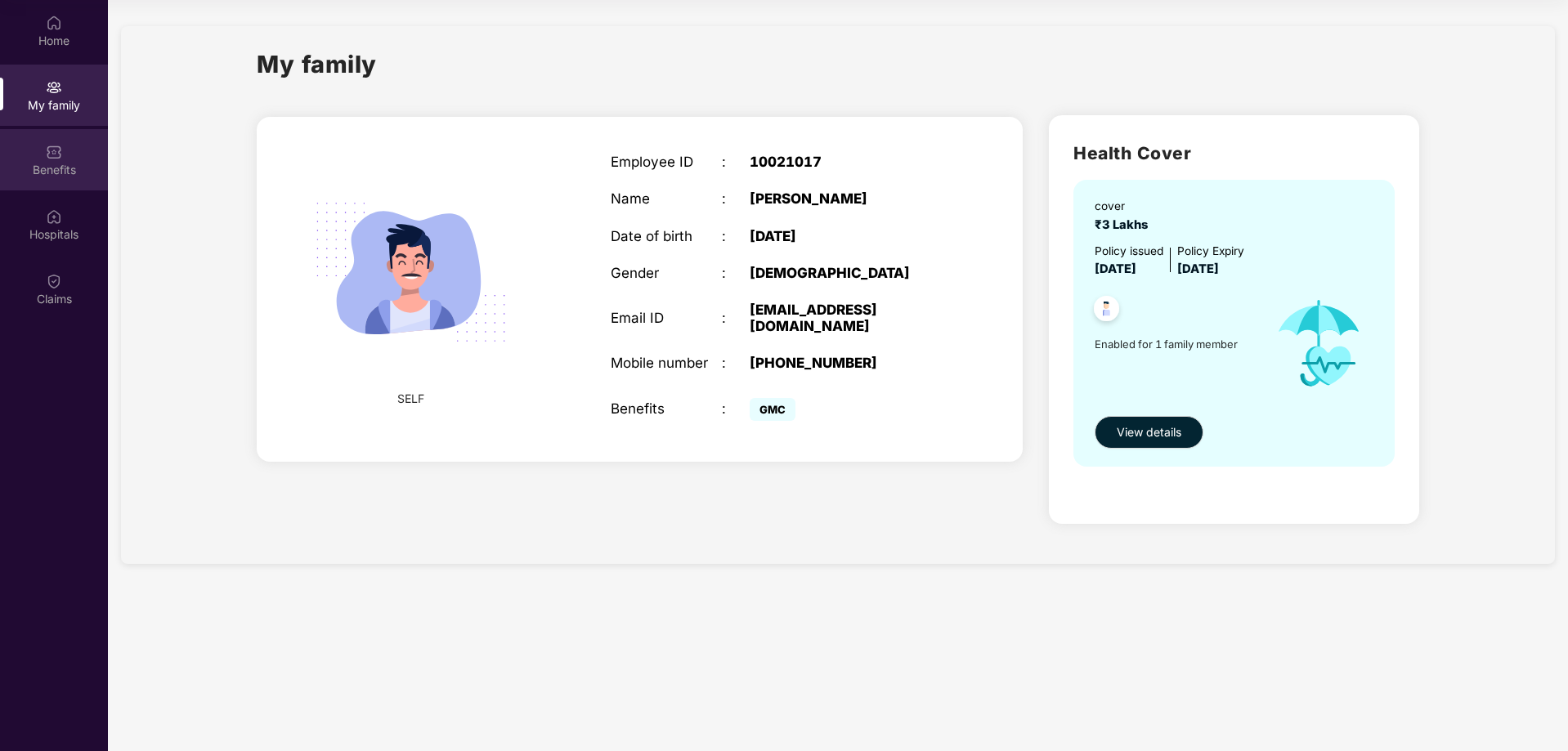
click at [70, 154] on div "Benefits" at bounding box center [54, 160] width 108 height 62
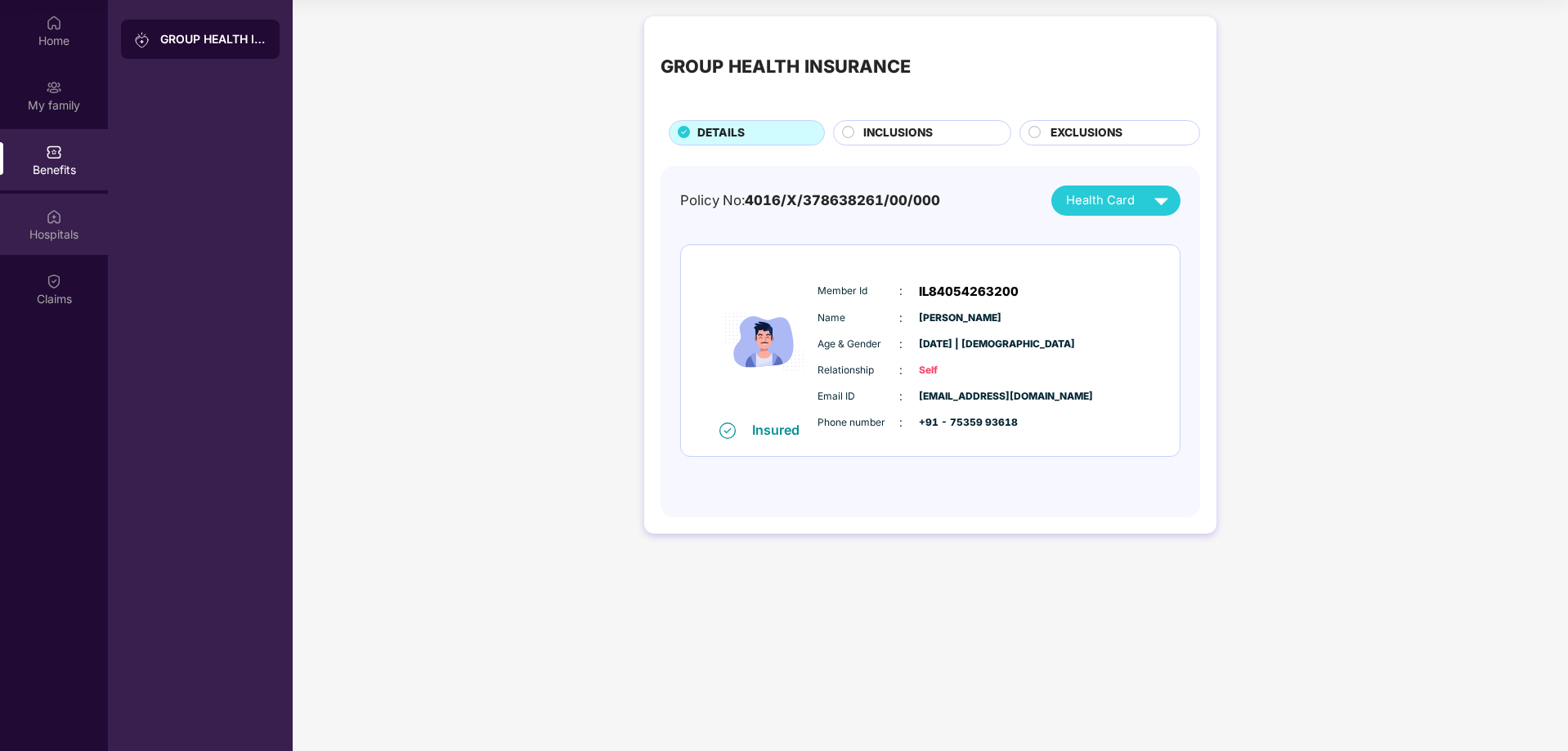
click at [78, 228] on div "Hospitals" at bounding box center [54, 235] width 108 height 17
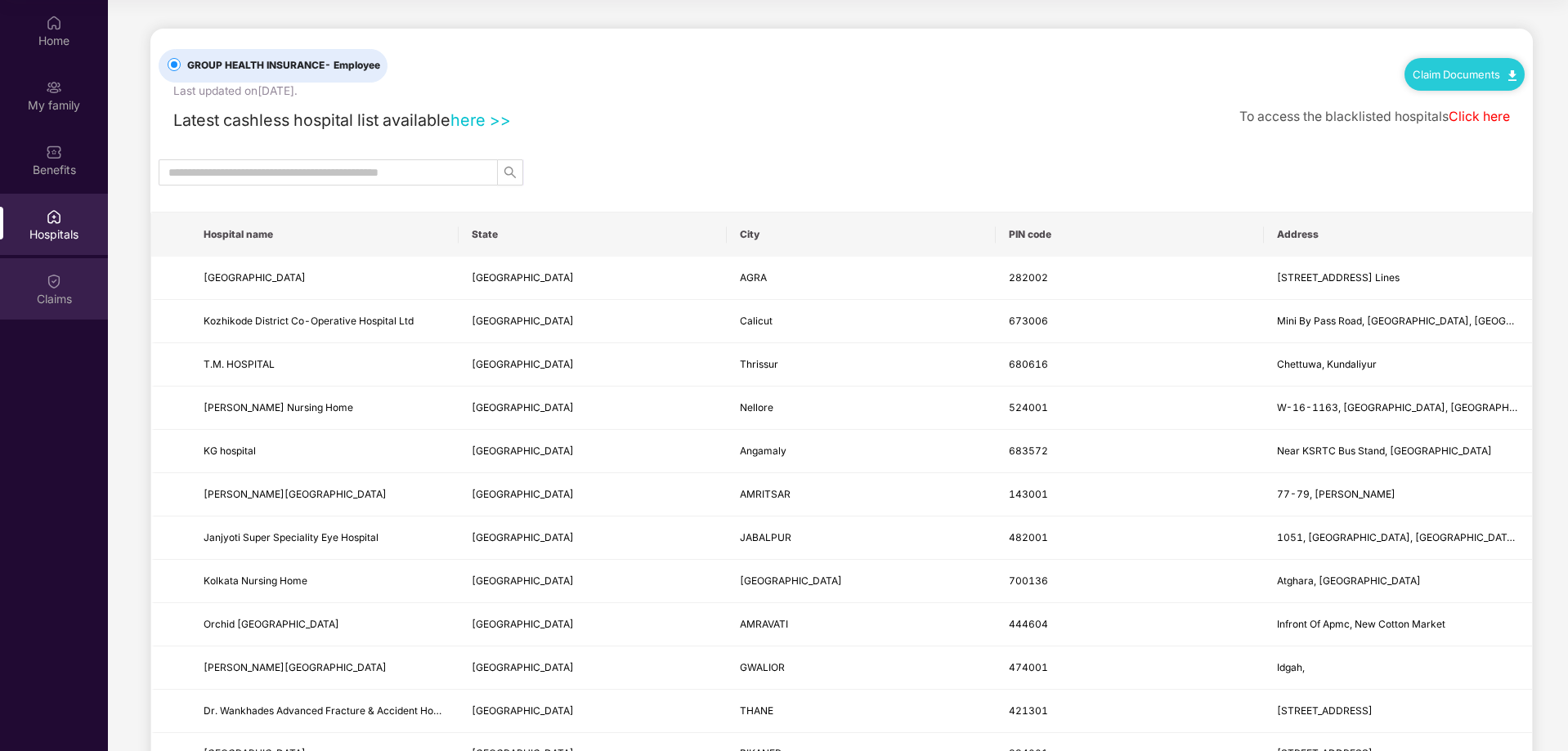
click at [85, 280] on div "Claims" at bounding box center [54, 289] width 108 height 62
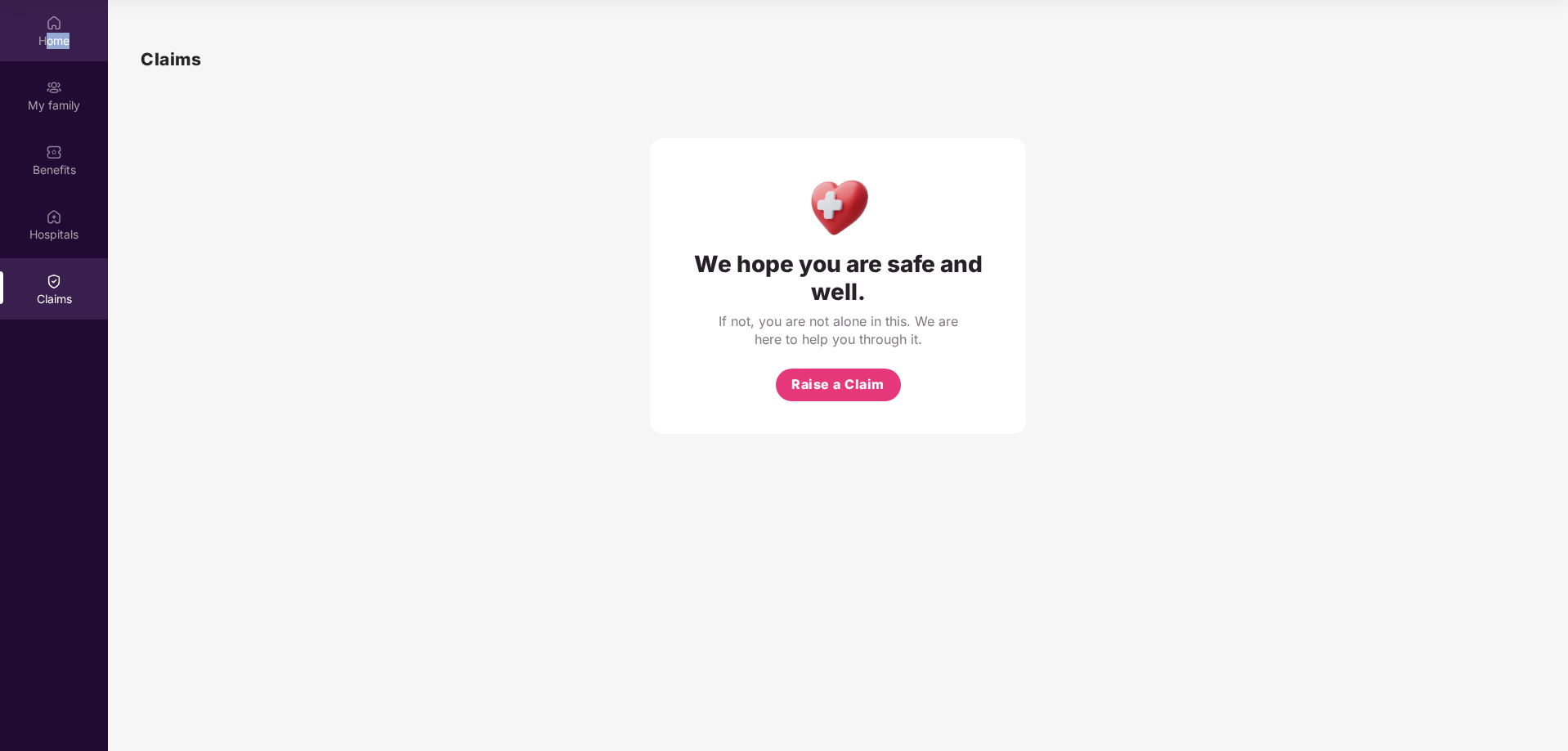
click at [48, 49] on div "Home" at bounding box center [54, 31] width 108 height 62
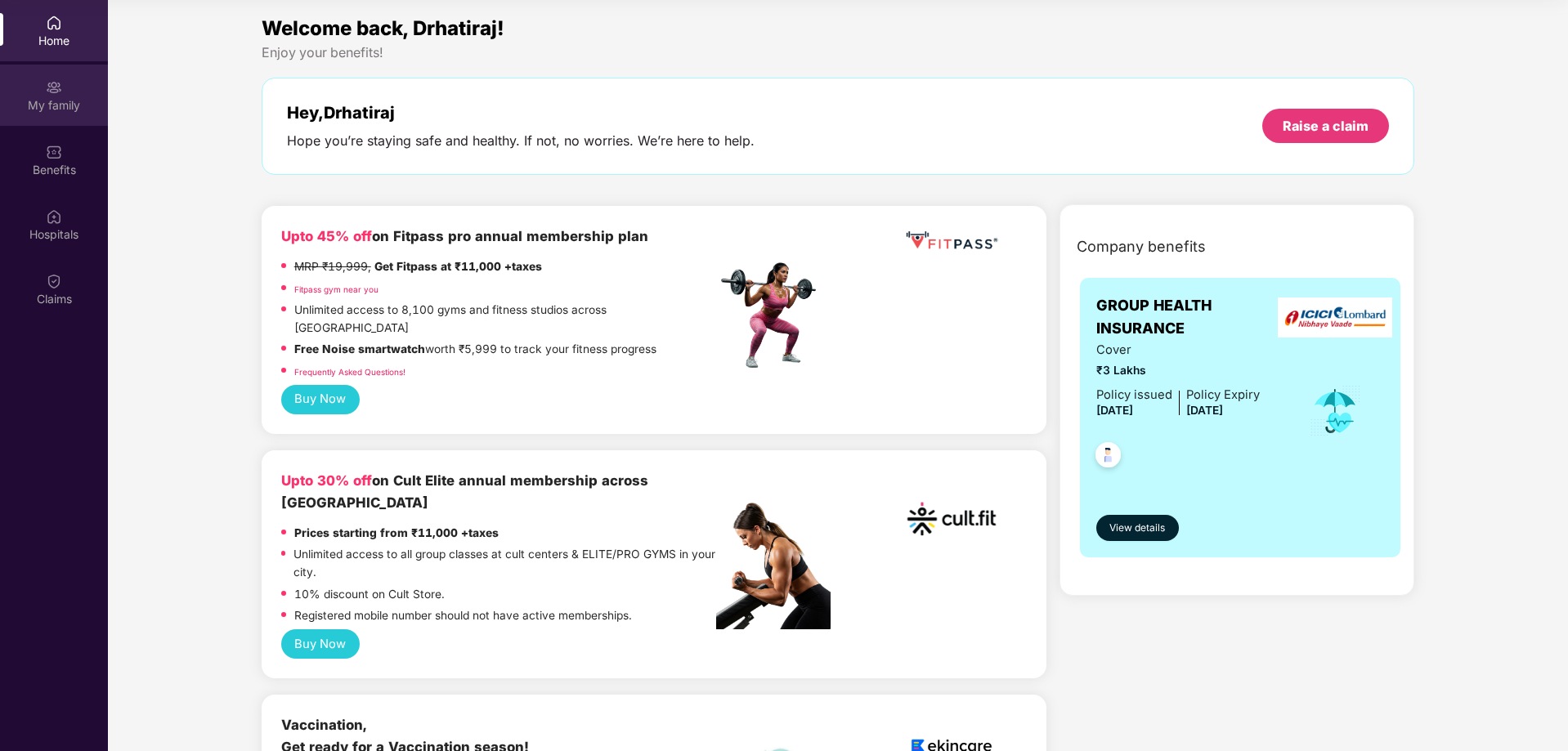
click at [72, 89] on div "My family" at bounding box center [54, 95] width 108 height 62
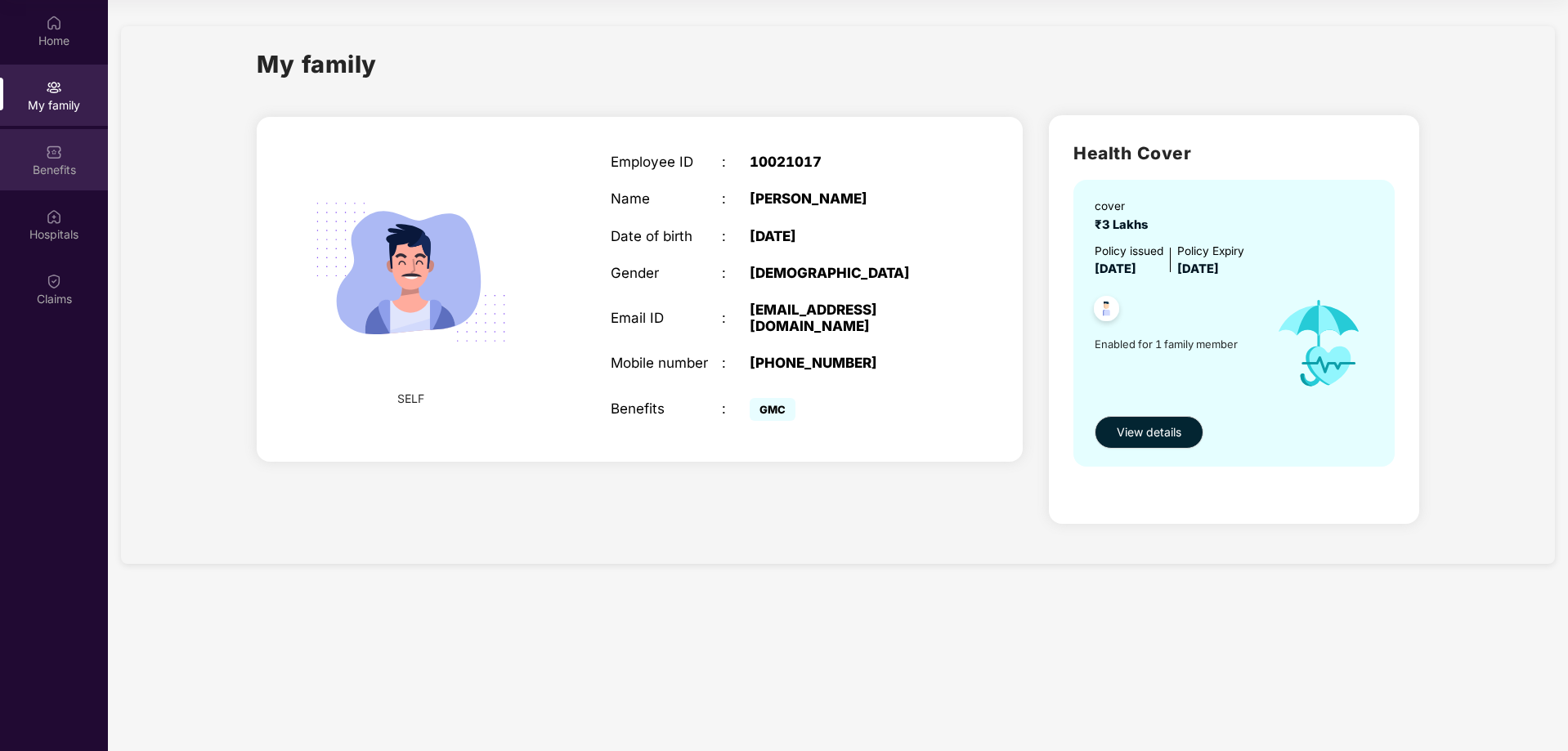
click at [62, 151] on img at bounding box center [54, 152] width 17 height 17
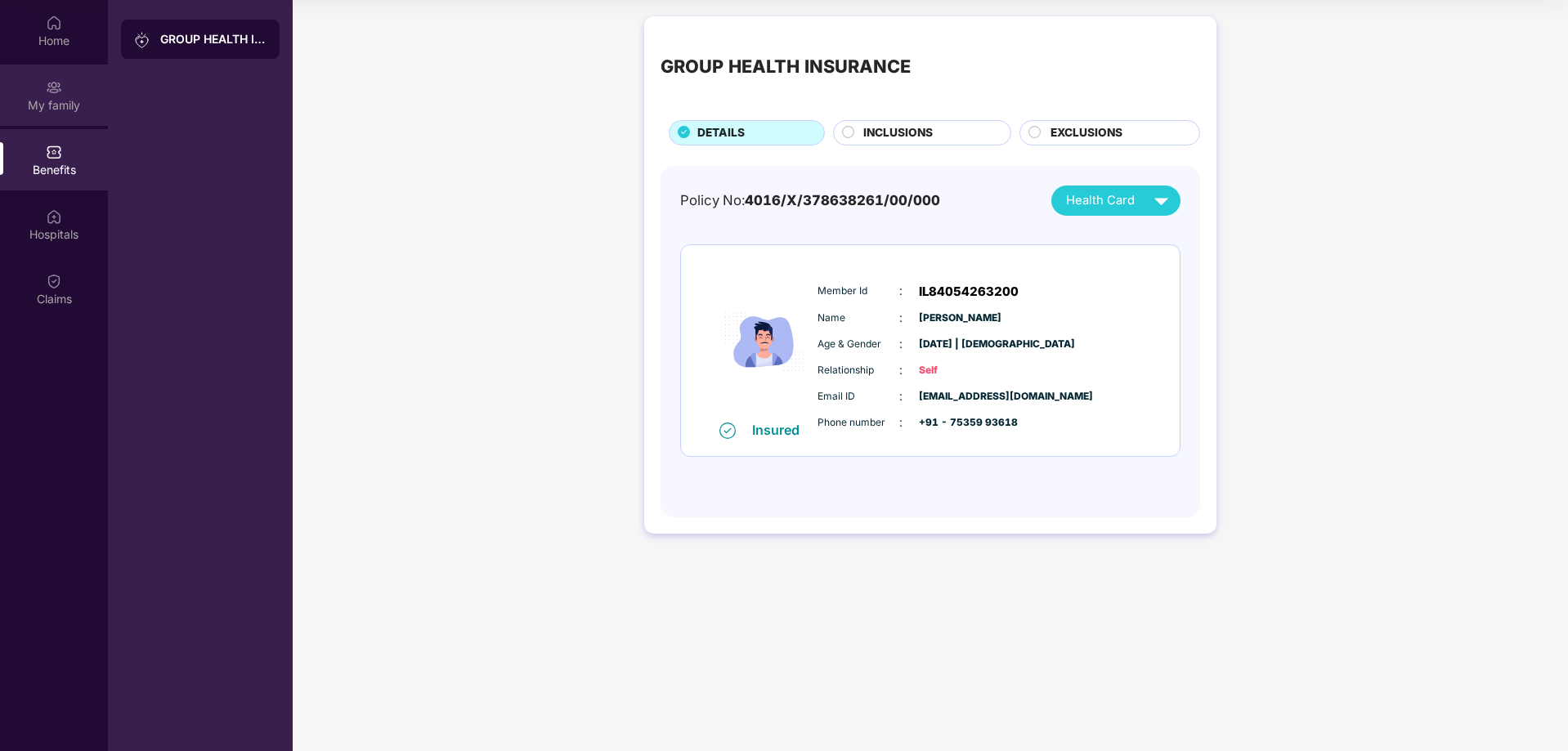
click at [50, 112] on div "My family" at bounding box center [54, 105] width 108 height 17
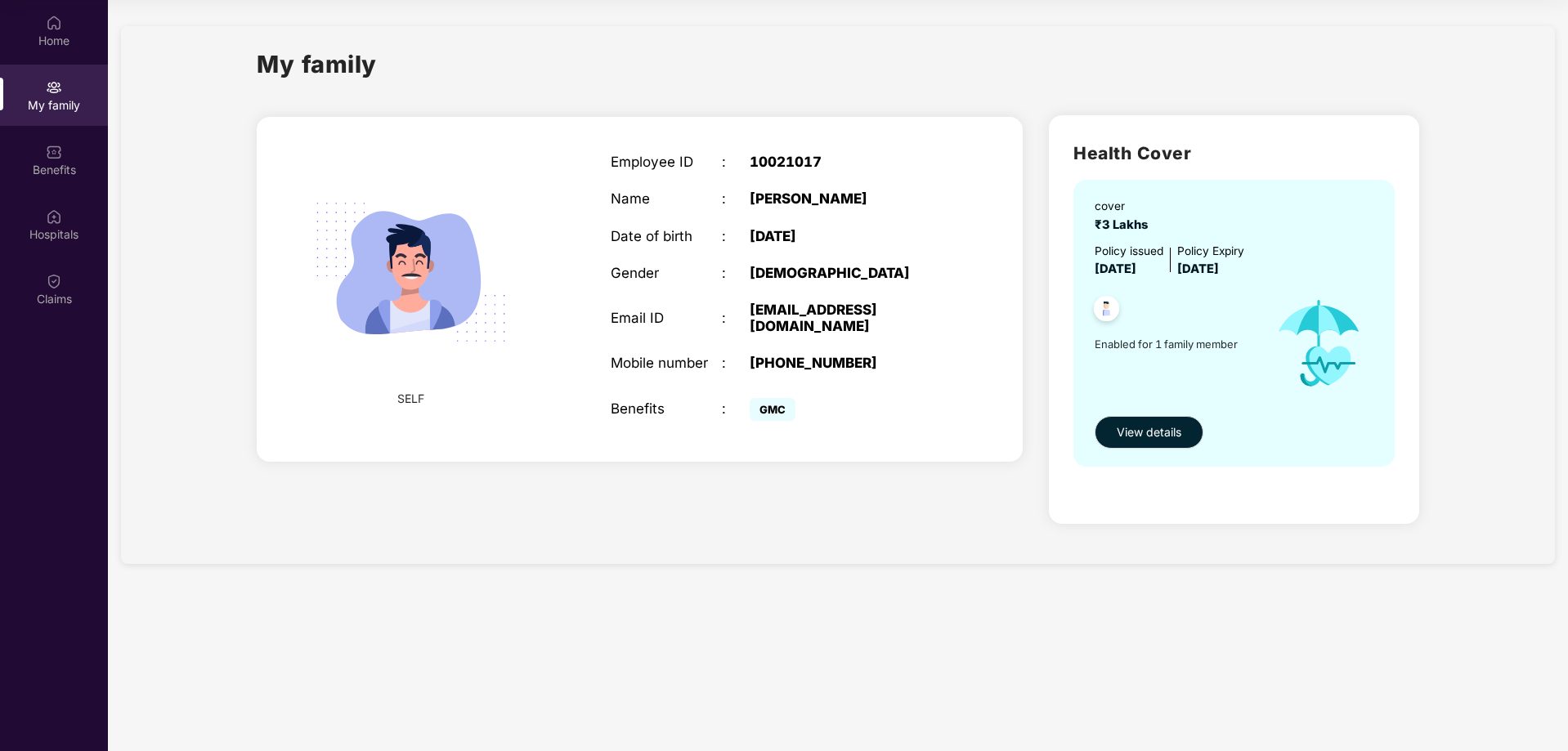
click at [840, 396] on div "GMC" at bounding box center [847, 409] width 195 height 33
click at [760, 398] on span "GMC" at bounding box center [772, 410] width 46 height 23
click at [1159, 434] on span "View details" at bounding box center [1149, 432] width 64 height 18
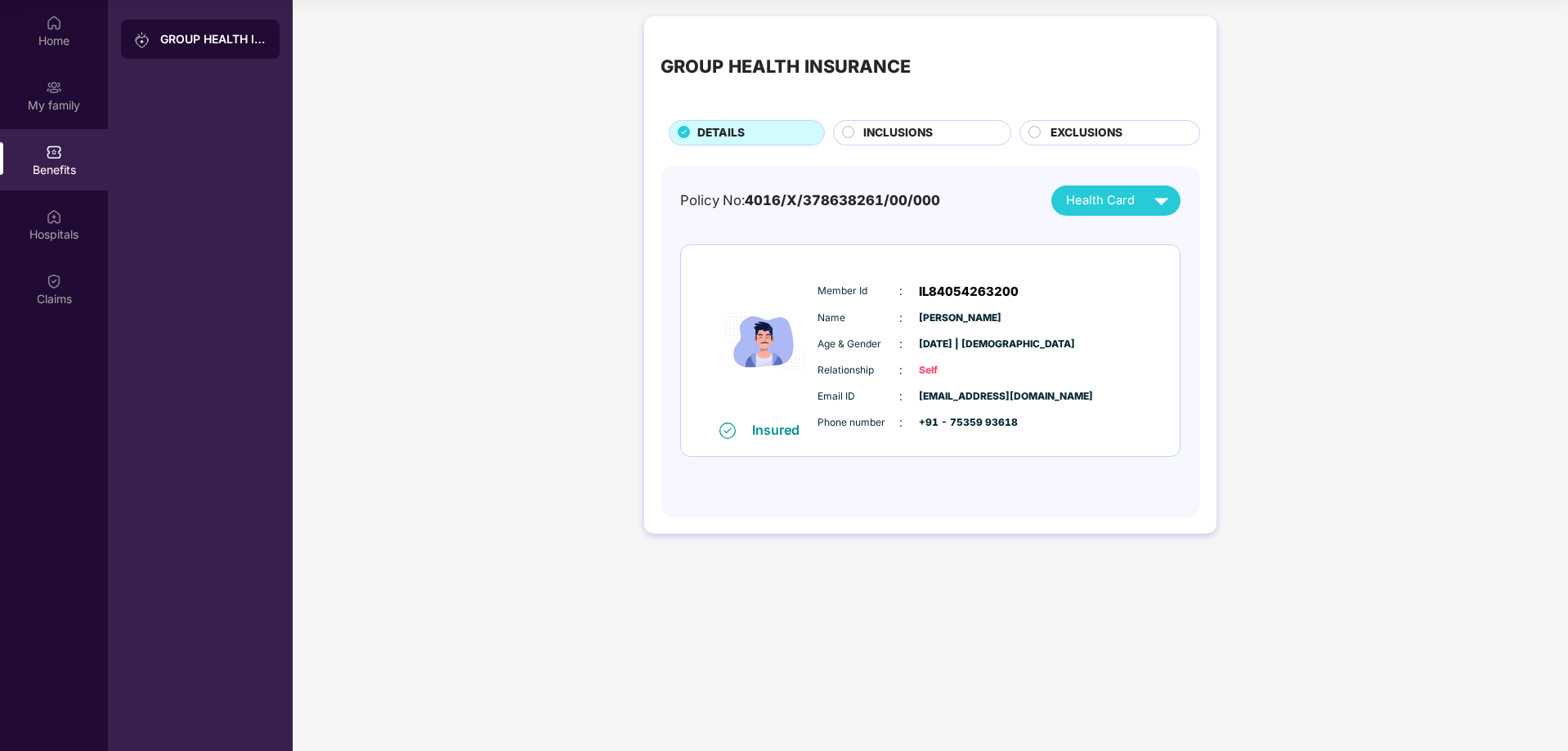
click at [1053, 125] on span "EXCLUSIONS" at bounding box center [1086, 132] width 72 height 18
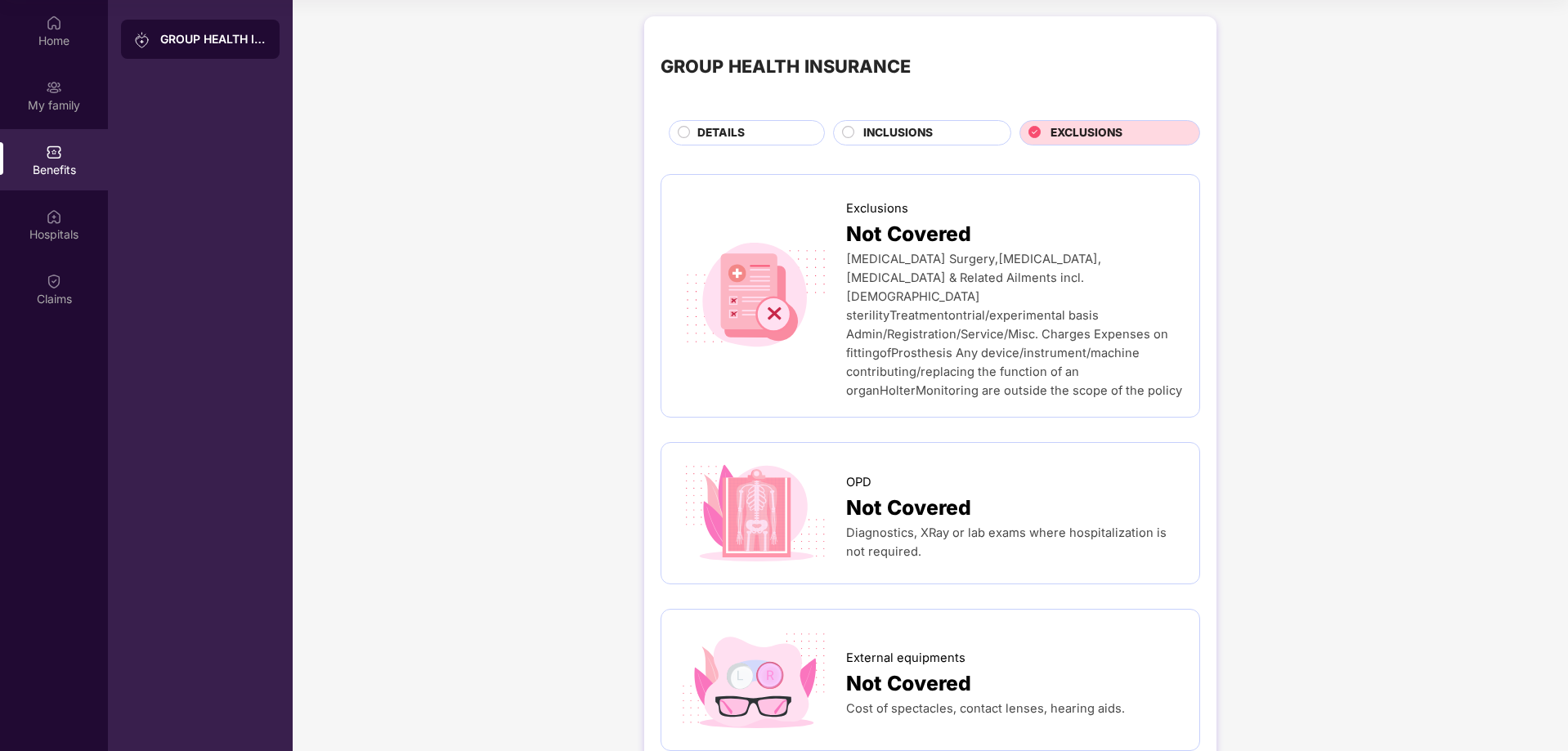
click at [973, 126] on div "INCLUSIONS" at bounding box center [929, 134] width 147 height 21
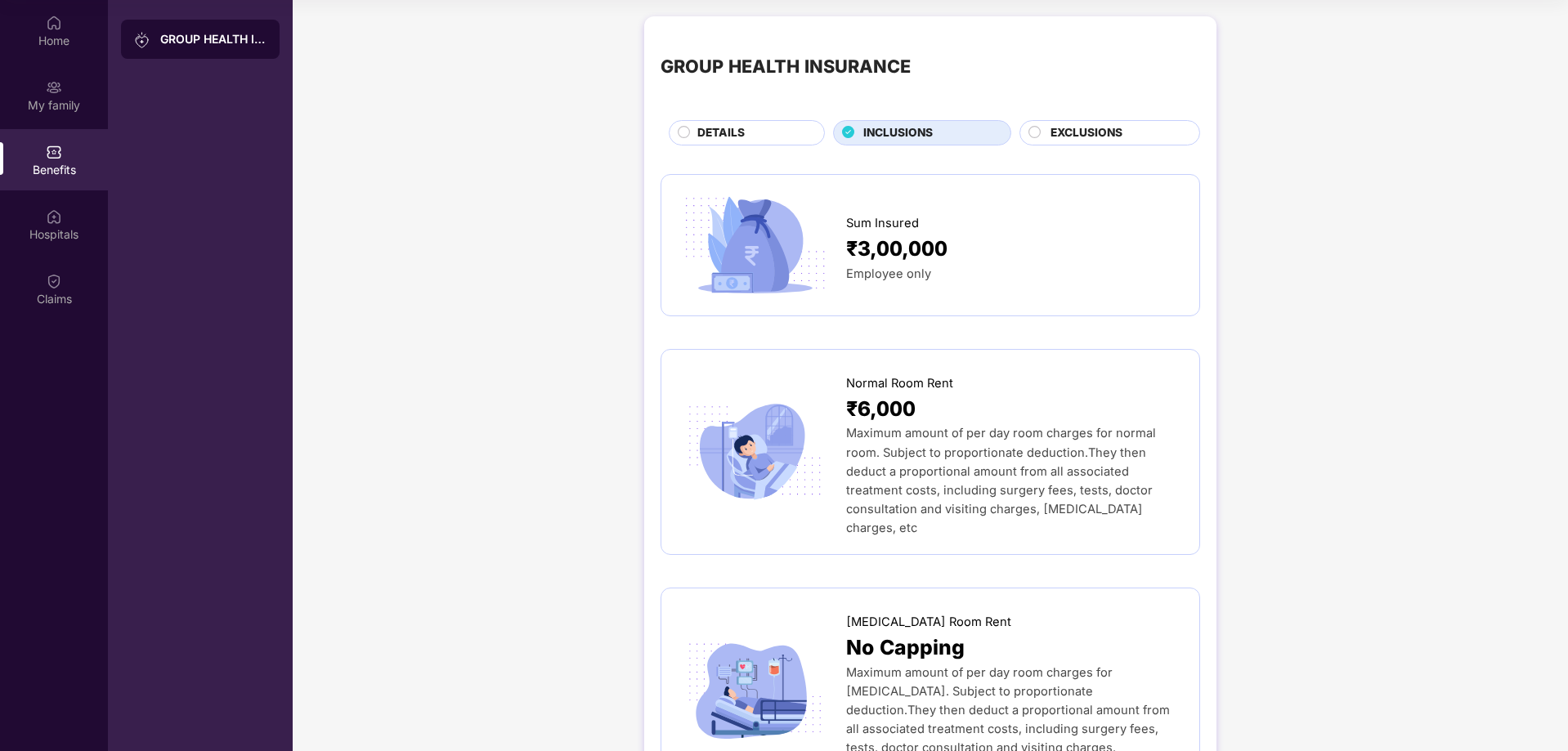
click at [720, 140] on span "DETAILS" at bounding box center [721, 132] width 48 height 18
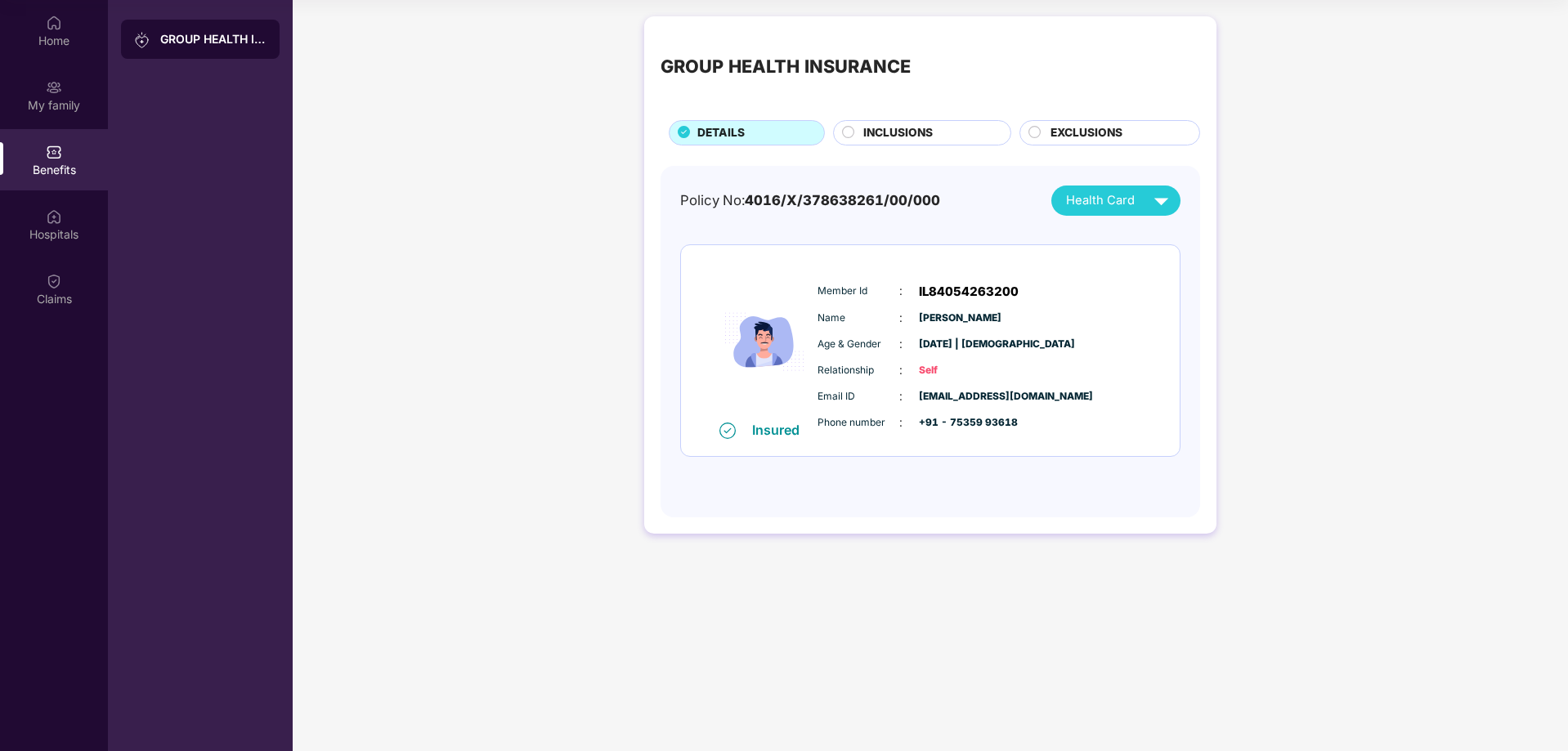
click at [949, 135] on div "INCLUSIONS" at bounding box center [929, 134] width 147 height 21
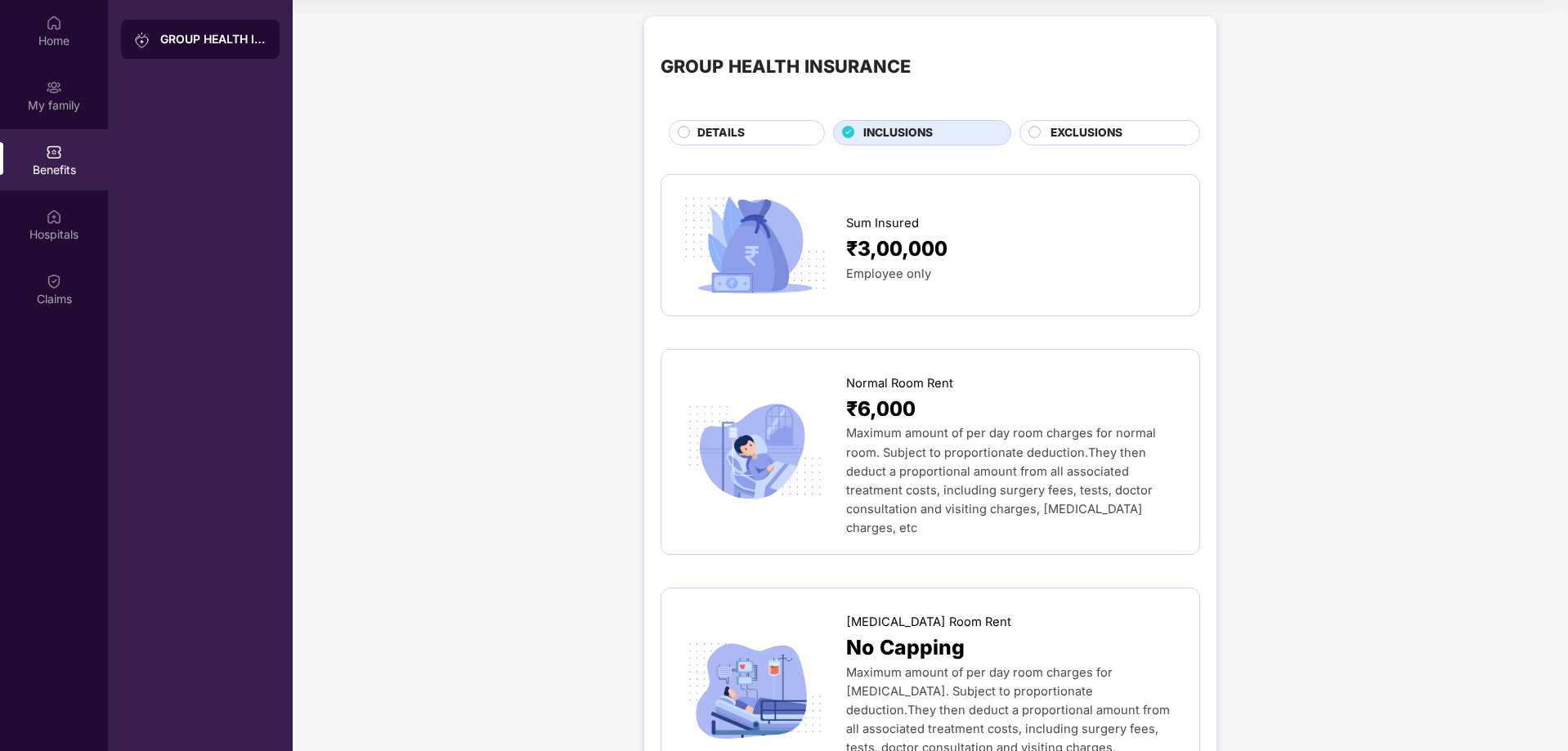
click at [778, 126] on div "DETAILS" at bounding box center [753, 134] width 127 height 21
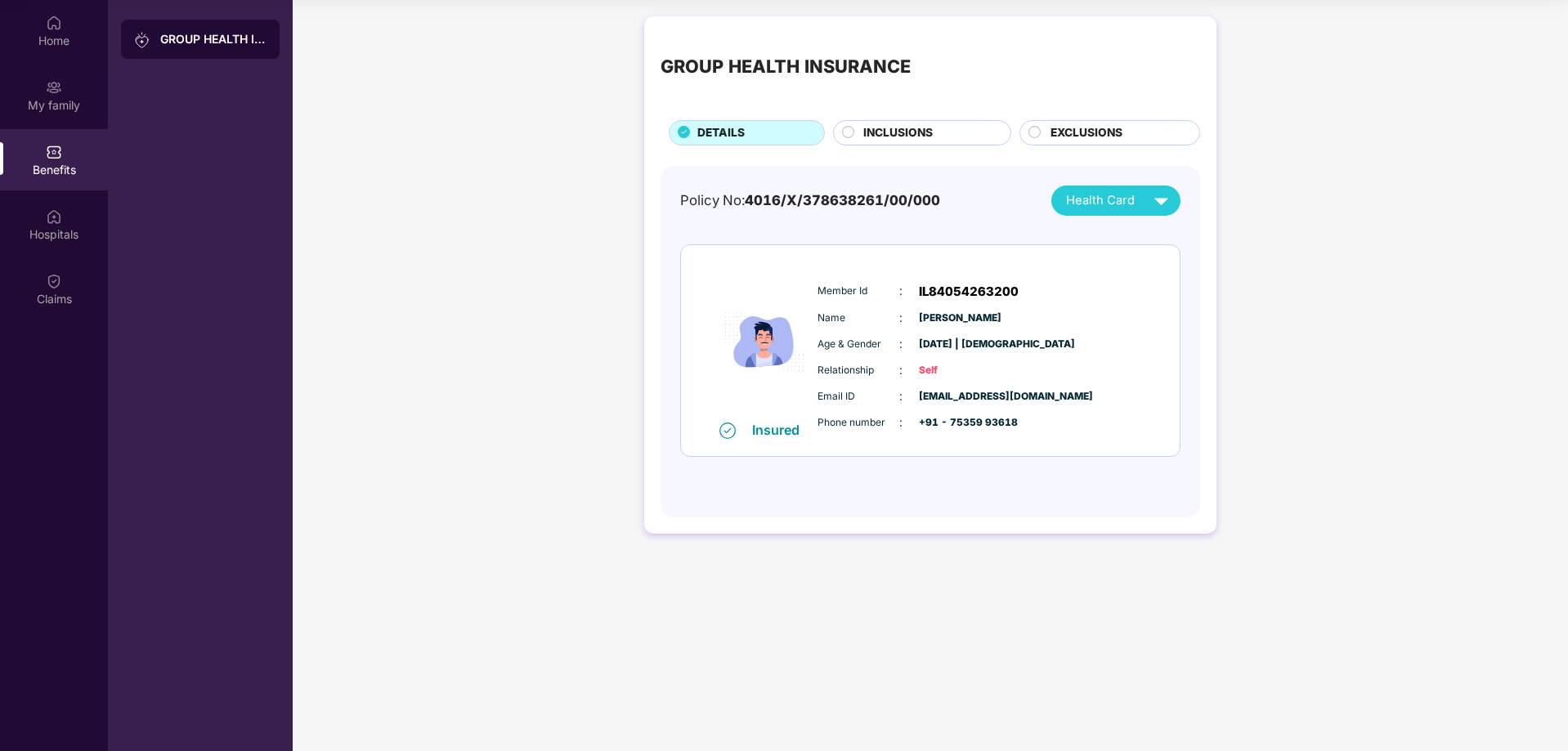
click at [789, 431] on div "Insured" at bounding box center [780, 430] width 57 height 17
click at [1104, 203] on span "Health Card" at bounding box center [1100, 201] width 69 height 19
click at [917, 240] on div "Policy No: 4016/X/378638261/00/000 Health Card Insured Member Id : IL8405426320…" at bounding box center [931, 334] width 500 height 297
drag, startPoint x: 739, startPoint y: 203, endPoint x: 1015, endPoint y: 198, distance: 276.0
click at [1015, 198] on div "Policy No: 4016/X/378638261/00/000 Health Card" at bounding box center [931, 201] width 500 height 30
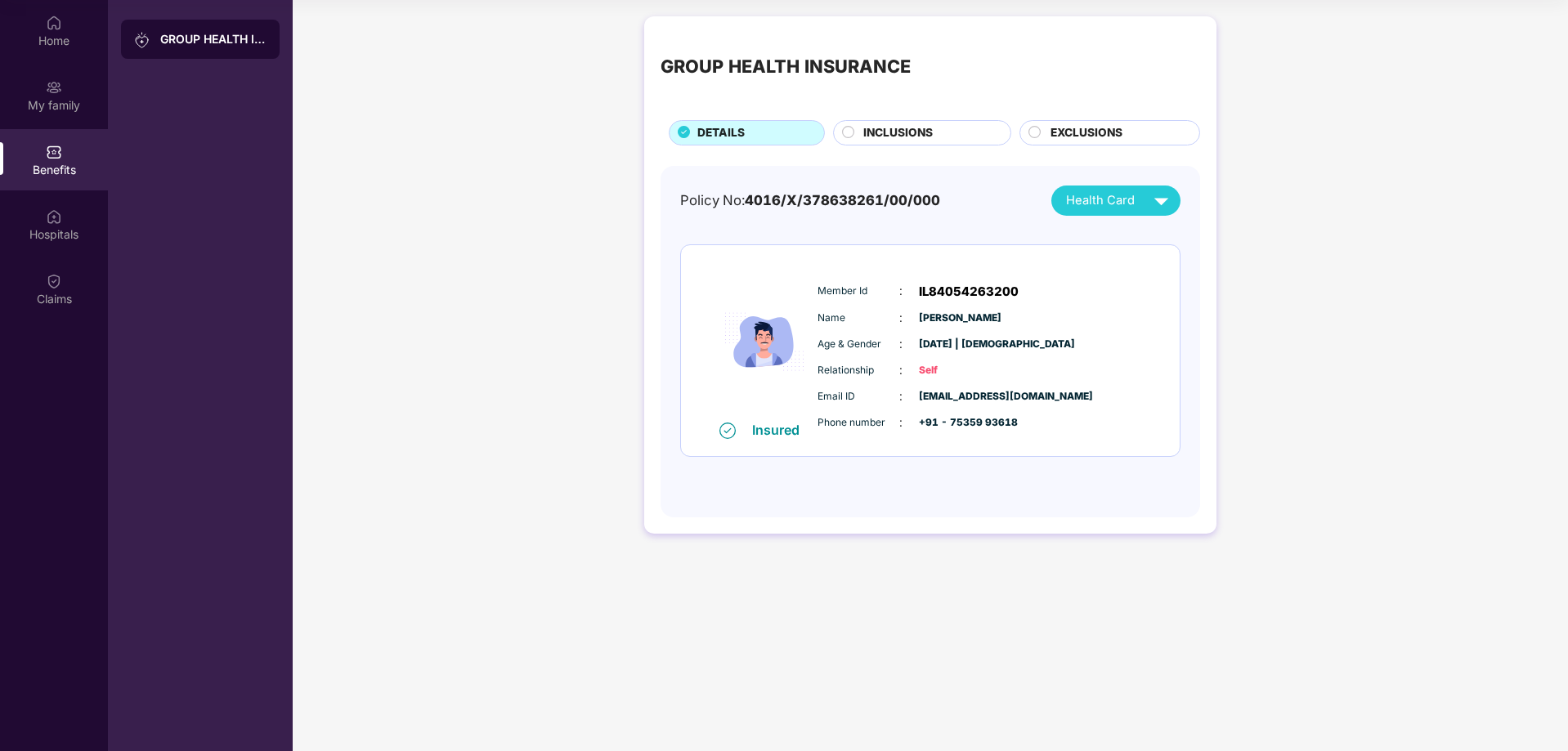
click at [1001, 221] on div "Policy No: 4016/X/378638261/00/000 Health Card Insured Member Id : IL8405426320…" at bounding box center [931, 334] width 500 height 297
click at [44, 88] on div "My family" at bounding box center [54, 95] width 108 height 62
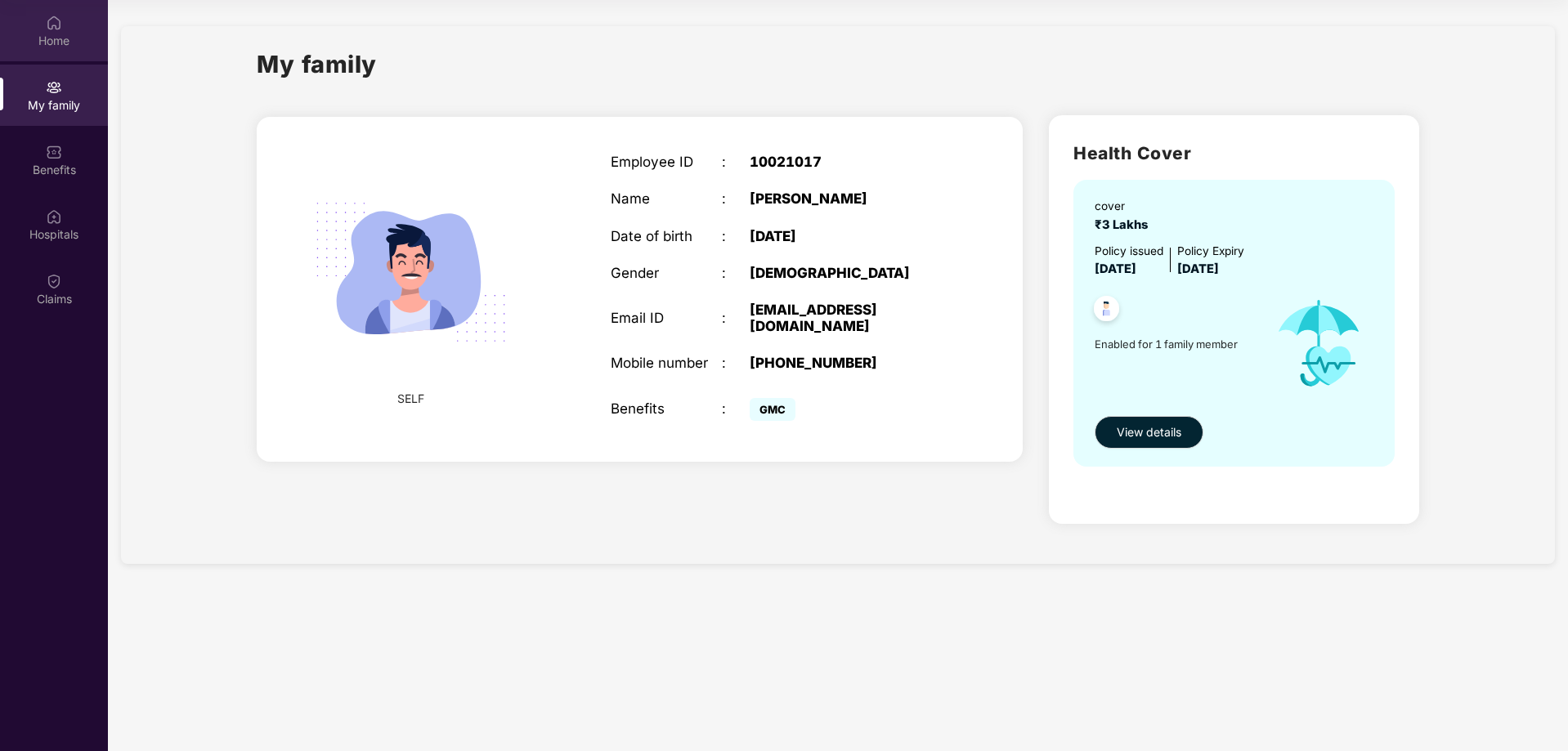
click at [73, 46] on div "Home" at bounding box center [54, 41] width 108 height 17
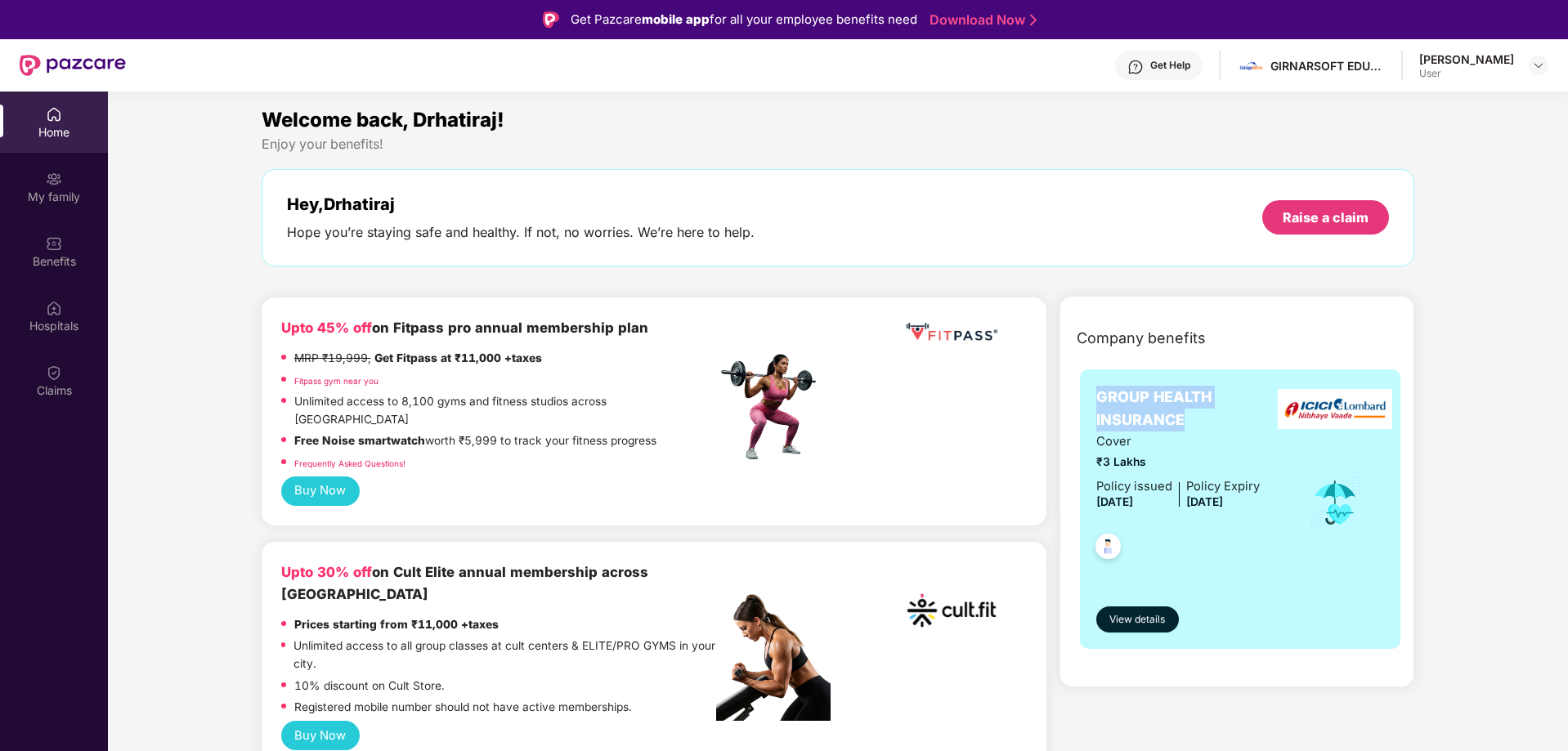
drag, startPoint x: 1100, startPoint y: 395, endPoint x: 1195, endPoint y: 426, distance: 99.9
click at [1195, 426] on span "GROUP HEALTH INSURANCE" at bounding box center [1192, 410] width 190 height 47
copy span "GROUP HEALTH INSURANCE"
